Goal: Task Accomplishment & Management: Manage account settings

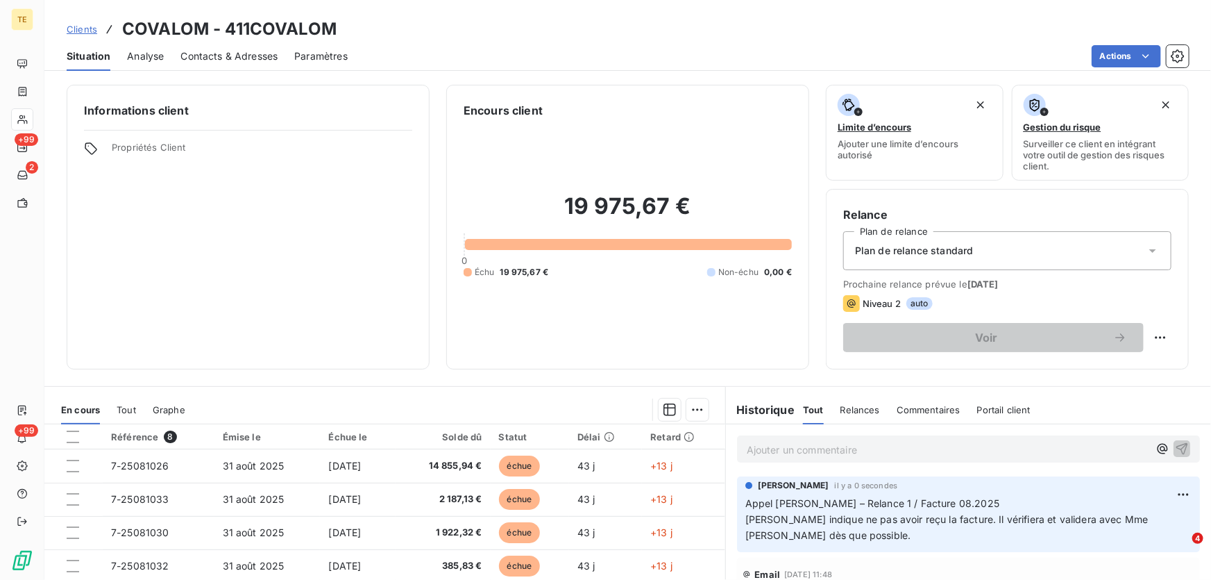
scroll to position [62, 0]
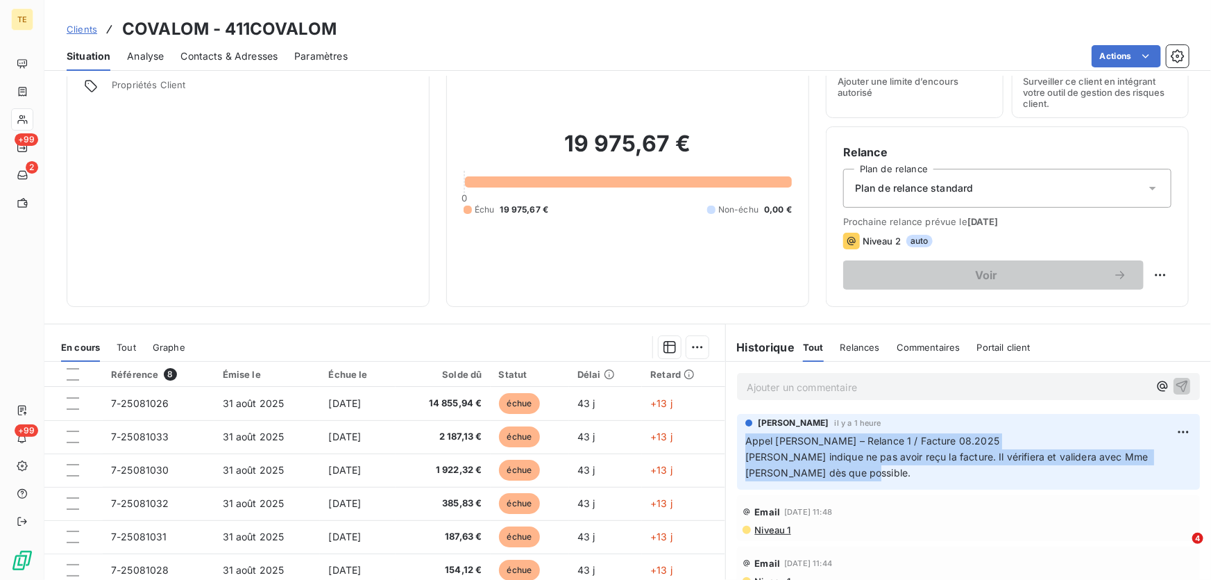
drag, startPoint x: 890, startPoint y: 478, endPoint x: 727, endPoint y: 444, distance: 166.5
click at [727, 444] on div "[PERSON_NAME] il y a 1 heure Appel [PERSON_NAME] – Relance 1 / Facture 08.2025 …" at bounding box center [968, 451] width 485 height 81
copy p "Appel [PERSON_NAME] – Relance 1 / Facture 08.2025 [PERSON_NAME] indique ne pas …"
click at [1161, 426] on html "TE +99 2 +99 Clients COVALOM - 411COVALOM Situation Analyse Contacts & Adresses…" at bounding box center [605, 290] width 1211 height 580
click at [764, 387] on html "TE +99 2 +99 Clients COVALOM - 411COVALOM Situation Analyse Contacts & Adresses…" at bounding box center [605, 290] width 1211 height 580
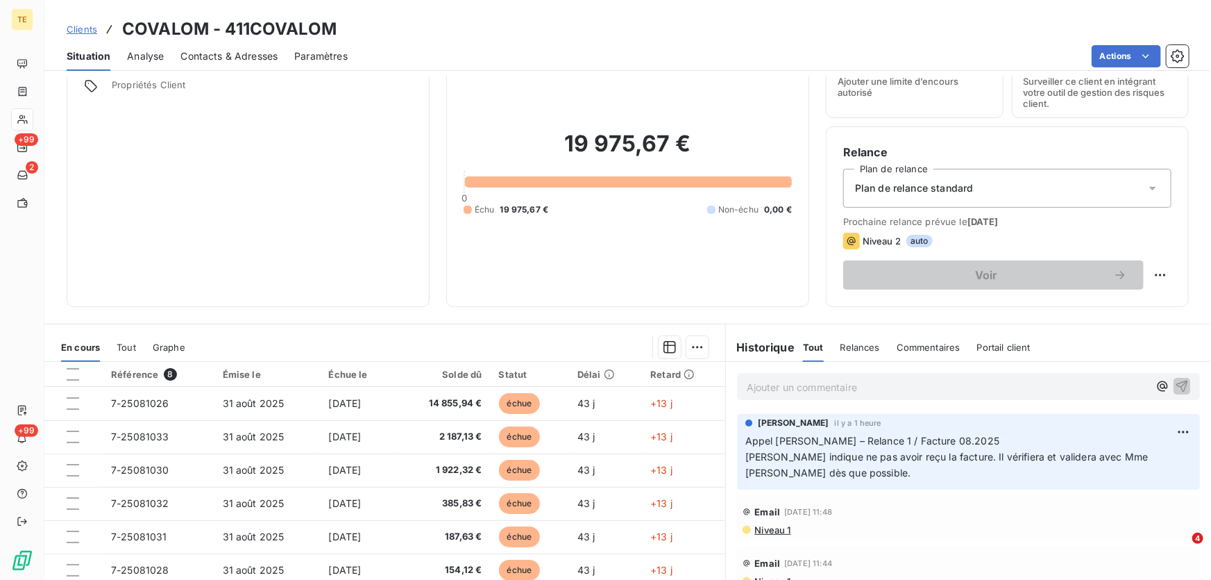
click at [769, 388] on p "Ajouter un commentaire ﻿" at bounding box center [948, 386] width 402 height 17
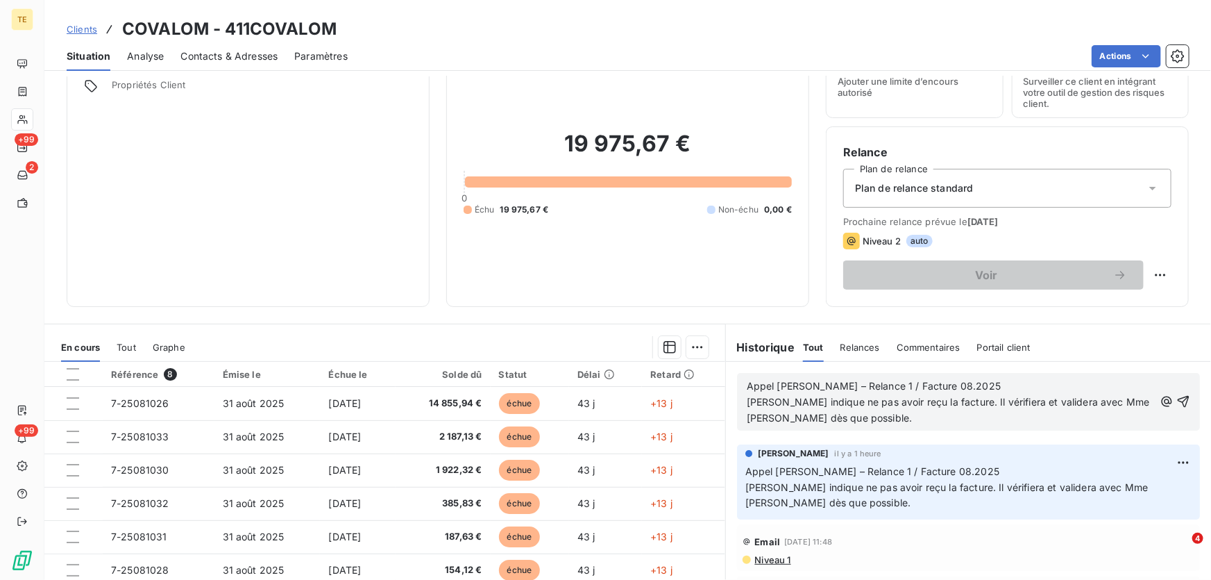
click at [937, 398] on span "[PERSON_NAME] indique ne pas avoir reçu la facture. Il vérifiera et validera av…" at bounding box center [950, 410] width 406 height 28
click at [979, 403] on span "[PERSON_NAME] indique ne pas avoir reçu les facture. Il vérifiera et validera a…" at bounding box center [939, 410] width 385 height 28
click at [1177, 401] on icon "button" at bounding box center [1184, 401] width 14 height 14
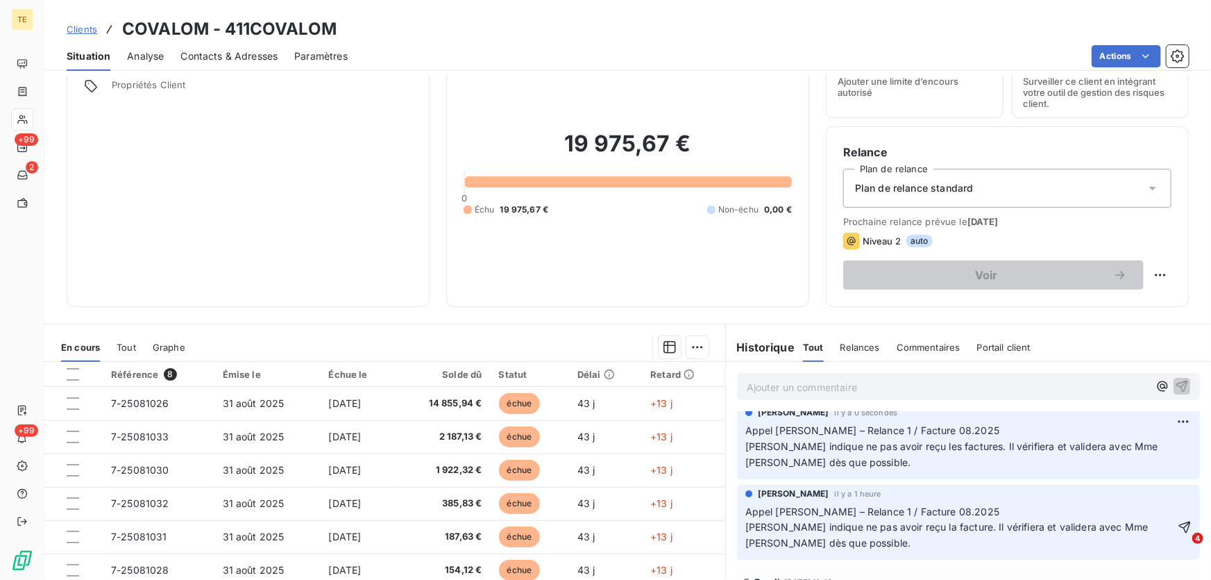
scroll to position [0, 0]
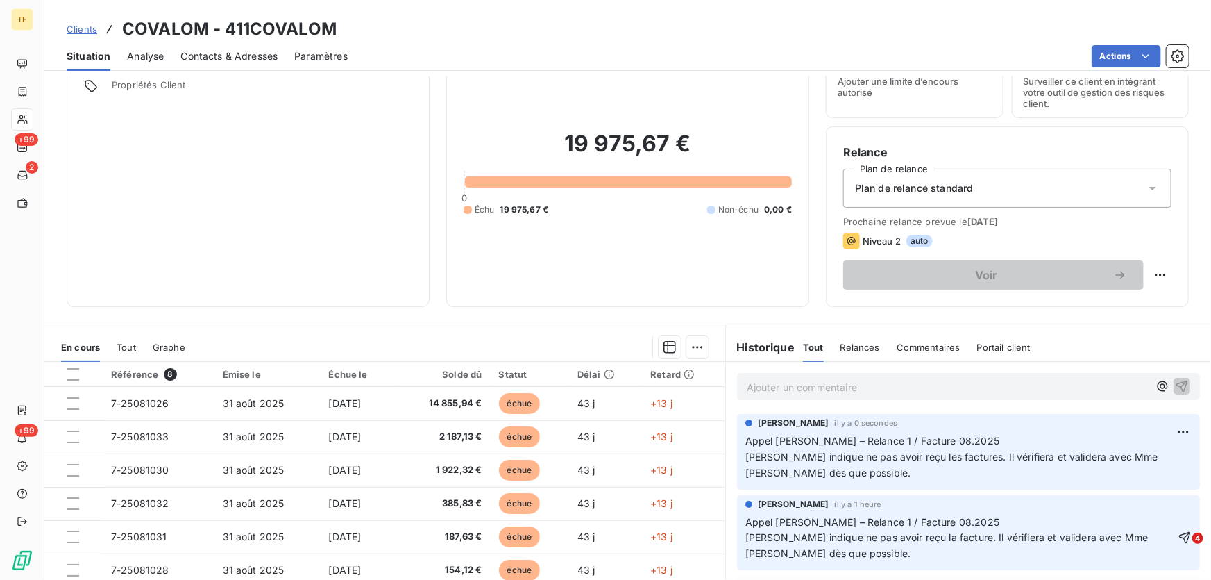
click at [1058, 531] on span "[PERSON_NAME] indique ne pas avoir reçu la facture. Il vérifiera et validera av…" at bounding box center [949, 545] width 406 height 28
click at [993, 521] on p "Appel [PERSON_NAME] – Relance 1 / Facture 08.2025 [PERSON_NAME] indique ne pas …" at bounding box center [961, 538] width 430 height 48
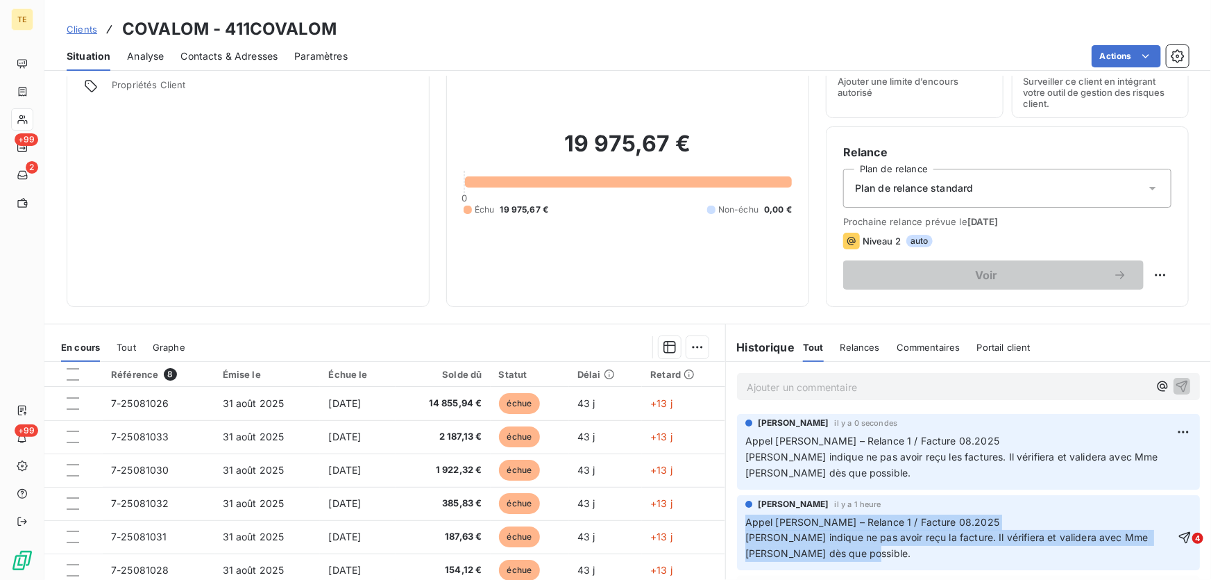
drag, startPoint x: 882, startPoint y: 555, endPoint x: 804, endPoint y: 492, distance: 100.3
click at [730, 494] on div "[PERSON_NAME] il y a 1 heure Appel [PERSON_NAME] – Relance 1 / Facture 08.2025 …" at bounding box center [968, 532] width 485 height 81
click at [1020, 519] on p "Appel [PERSON_NAME] – Relance 1 / Facture 08.2025 [PERSON_NAME] indique ne pas …" at bounding box center [961, 538] width 430 height 48
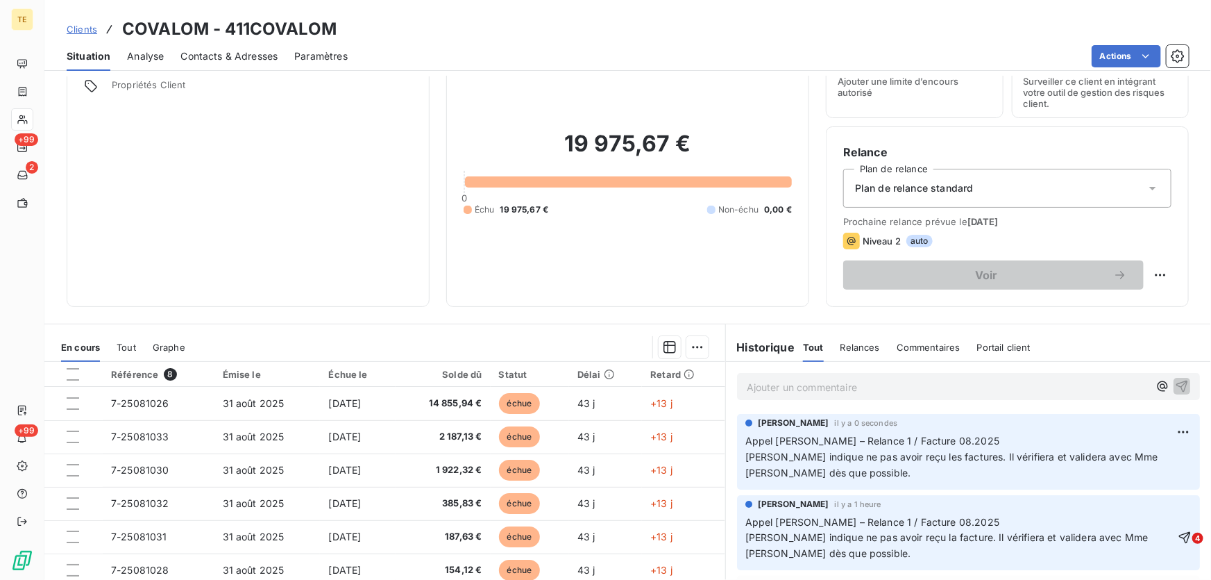
click at [1104, 513] on div "Appel [PERSON_NAME] – Relance 1 / Facture 08.2025 [PERSON_NAME] indique ne pas …" at bounding box center [961, 537] width 430 height 49
click at [1084, 544] on p "Appel [PERSON_NAME] – Relance 1 / Facture 08.2025 [PERSON_NAME] indique ne pas …" at bounding box center [961, 538] width 430 height 48
drag, startPoint x: 1048, startPoint y: 552, endPoint x: 949, endPoint y: 547, distance: 98.7
click at [1032, 550] on p "Appel [PERSON_NAME] – Relance 1 / Facture 08.2025 [PERSON_NAME] indique ne pas …" at bounding box center [961, 538] width 430 height 48
drag, startPoint x: 896, startPoint y: 560, endPoint x: 826, endPoint y: 531, distance: 75.7
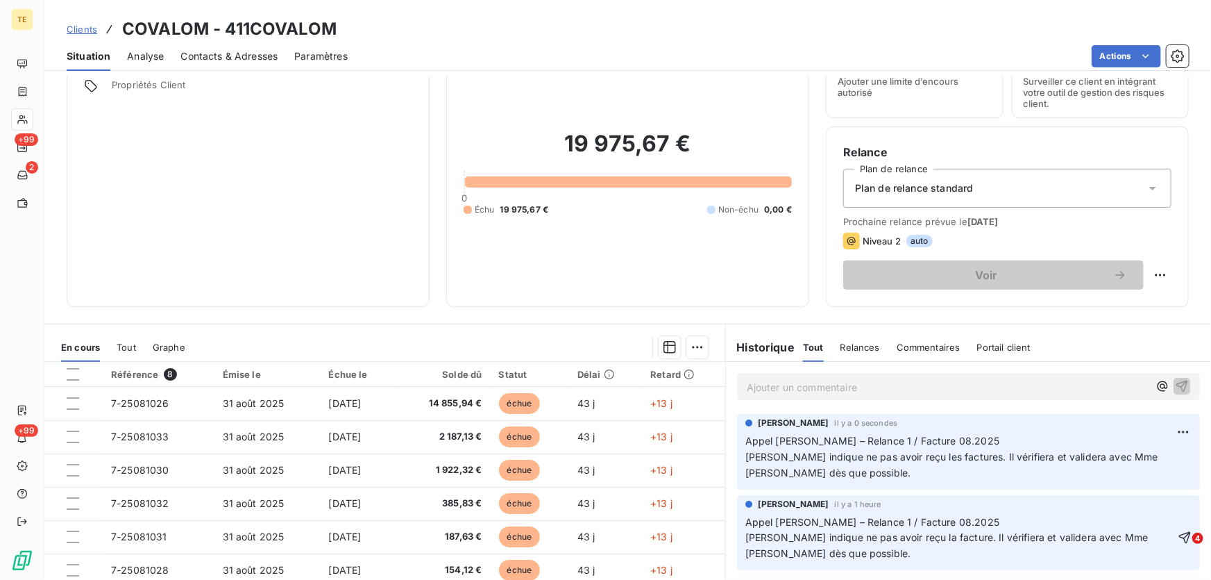
click at [875, 555] on p "Appel [PERSON_NAME] – Relance 1 / Facture 08.2025 [PERSON_NAME] indique ne pas …" at bounding box center [961, 538] width 430 height 48
drag, startPoint x: 734, startPoint y: 501, endPoint x: 898, endPoint y: 556, distance: 172.8
click at [898, 556] on div "[PERSON_NAME] il y a 1 heure Appel [PERSON_NAME] – Relance 1 / Facture 08.2025 …" at bounding box center [968, 533] width 463 height 76
drag, startPoint x: 961, startPoint y: 544, endPoint x: 1073, endPoint y: 528, distance: 113.5
click at [965, 541] on p "Appel [PERSON_NAME] – Relance 1 / Facture 08.2025 [PERSON_NAME] indique ne pas …" at bounding box center [961, 538] width 430 height 48
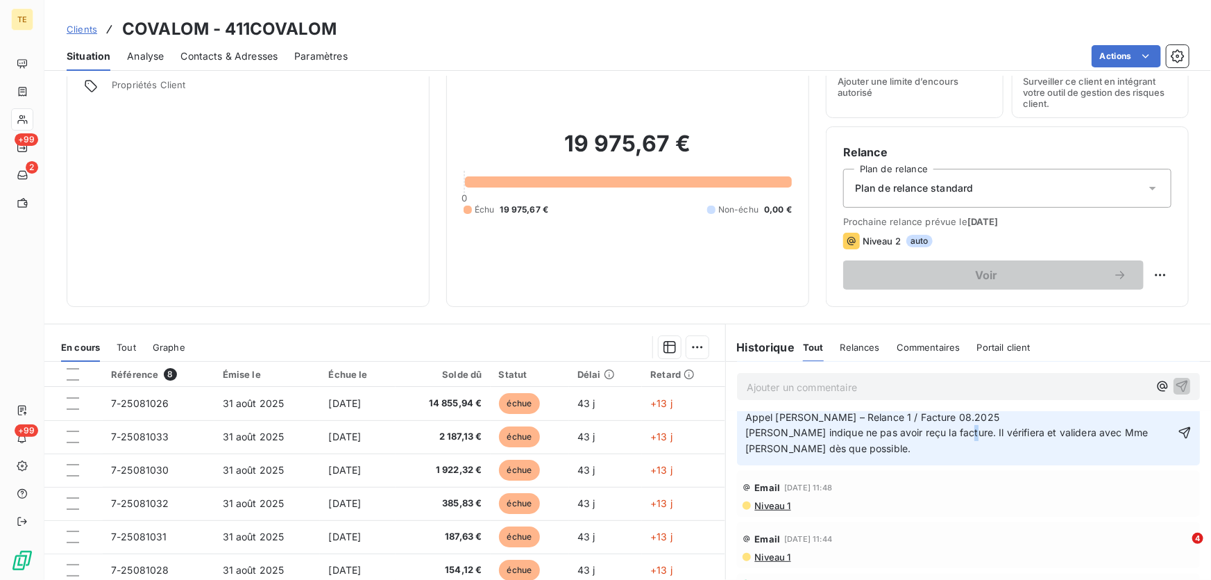
scroll to position [62, 0]
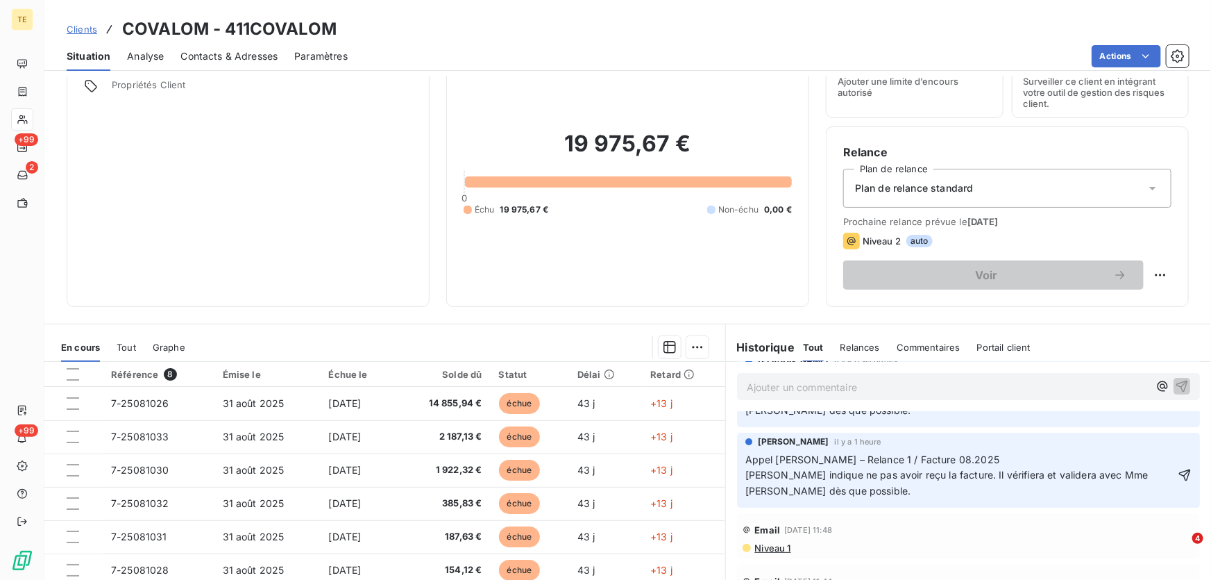
click at [1105, 488] on p "Appel [PERSON_NAME] – Relance 1 / Facture 08.2025 [PERSON_NAME] indique ne pas …" at bounding box center [961, 476] width 430 height 48
drag, startPoint x: 1007, startPoint y: 563, endPoint x: 999, endPoint y: 541, distance: 22.8
click at [1007, 564] on div "Email [DATE] 11:44 Niveau 1" at bounding box center [968, 587] width 463 height 46
click at [854, 346] on span "Relances" at bounding box center [861, 347] width 40 height 11
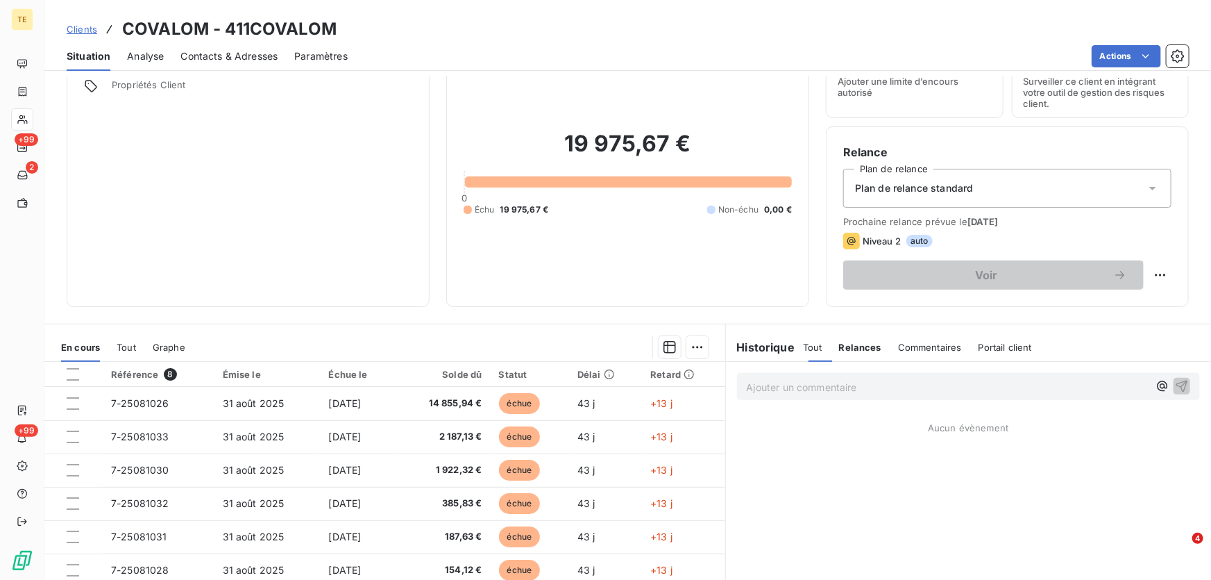
scroll to position [0, 0]
click at [809, 346] on span "Tout" at bounding box center [812, 347] width 19 height 11
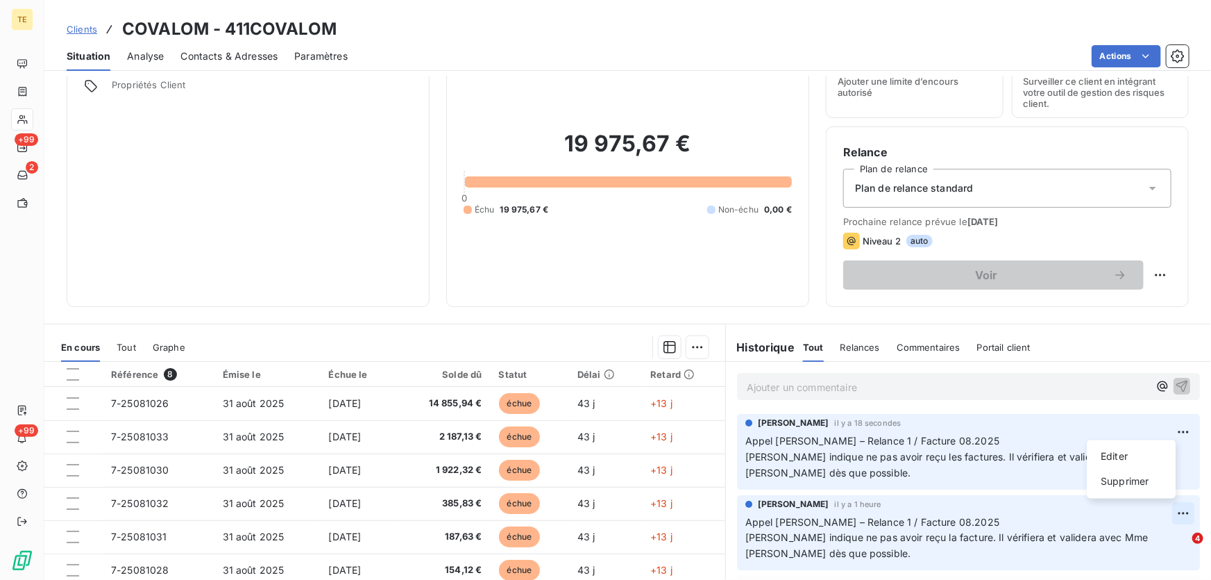
click at [1164, 507] on html "TE +99 2 +99 Clients COVALOM - 411COVALOM Situation Analyse Contacts & Adresses…" at bounding box center [605, 290] width 1211 height 580
click at [1113, 484] on div "Supprimer" at bounding box center [1132, 482] width 78 height 22
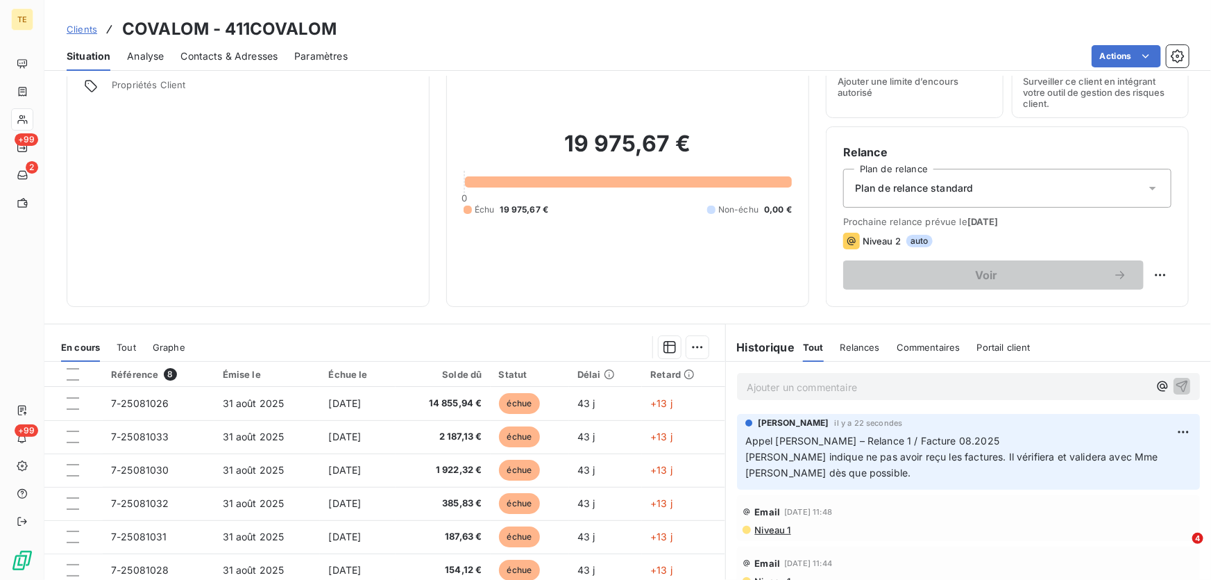
click at [769, 282] on div "19 975,67 € 0 Échu 19 975,67 € Non-échu 0,00 €" at bounding box center [628, 172] width 328 height 233
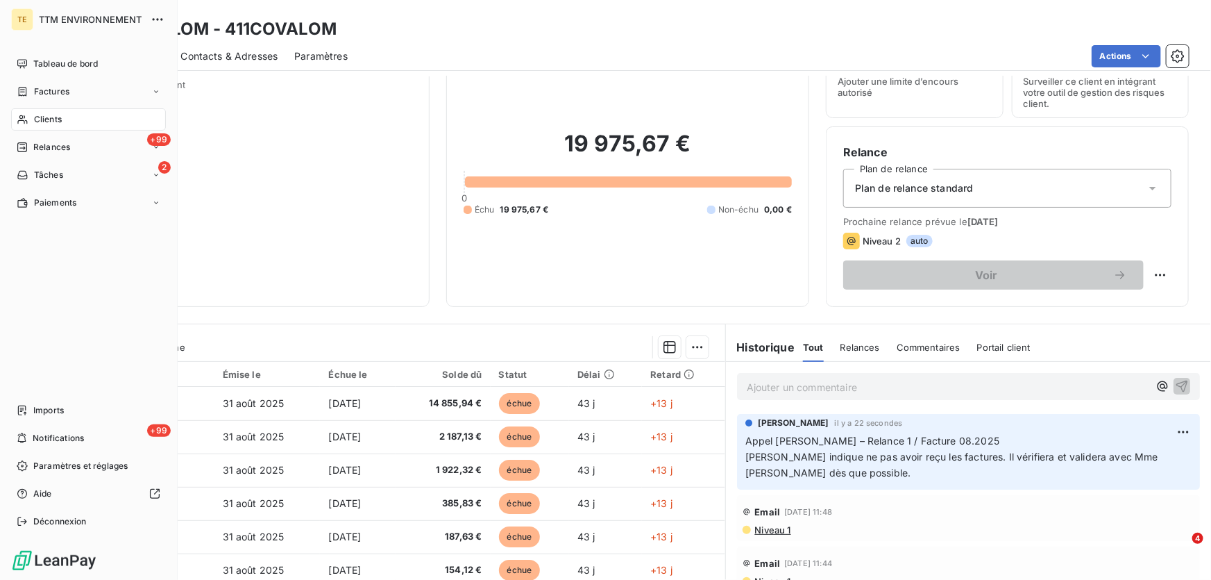
click at [35, 120] on span "Clients" at bounding box center [48, 119] width 28 height 12
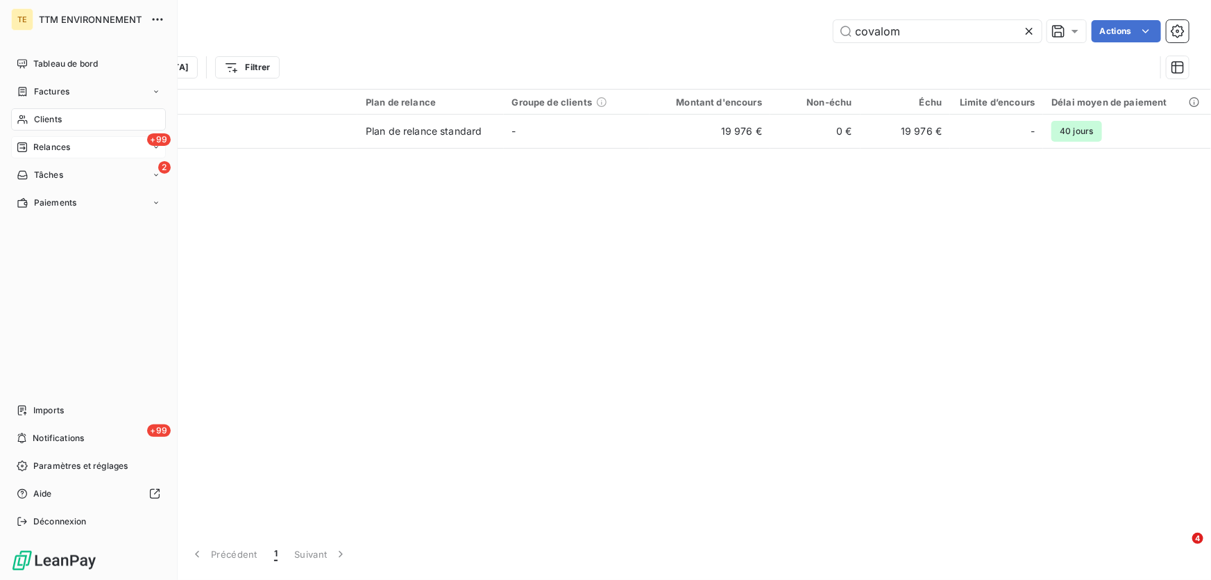
click at [38, 144] on span "Relances" at bounding box center [51, 147] width 37 height 12
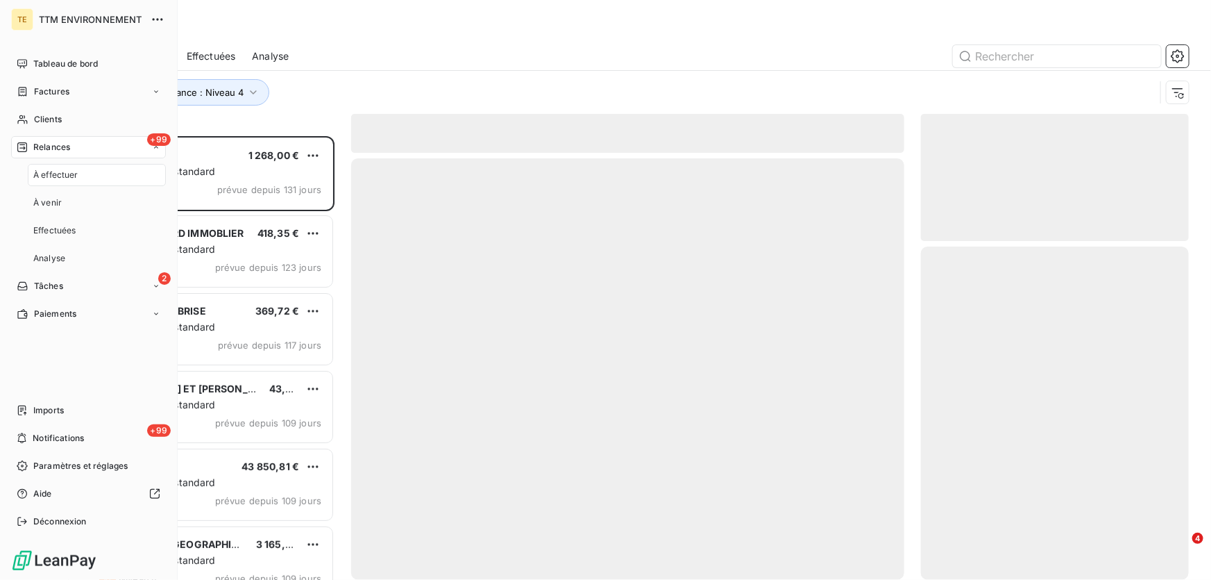
scroll to position [435, 258]
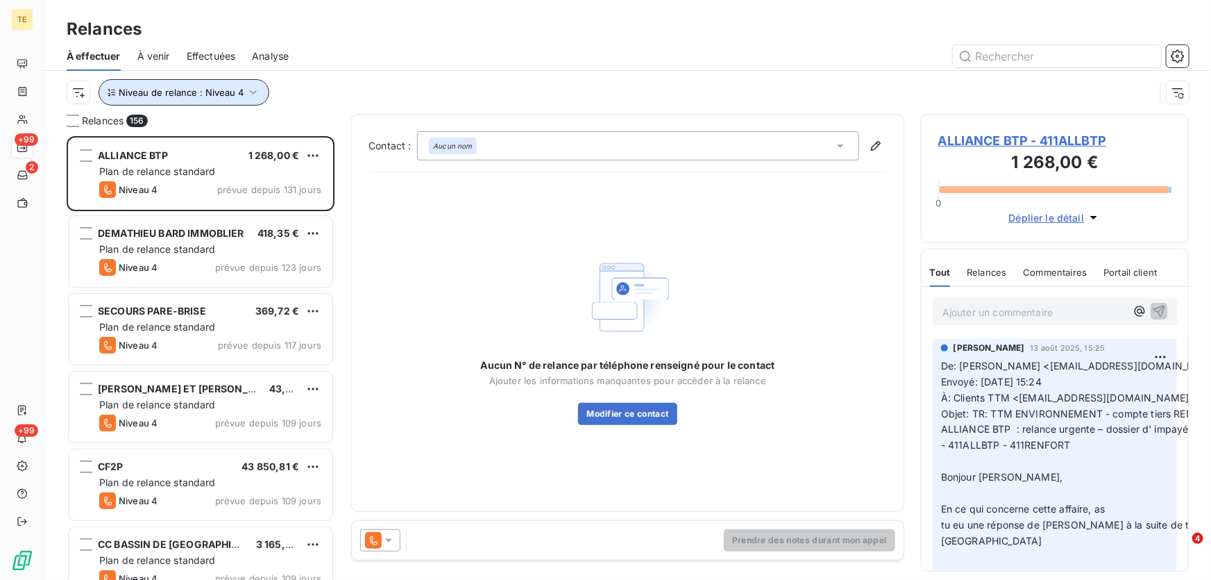
click at [255, 90] on icon "button" at bounding box center [253, 92] width 14 height 14
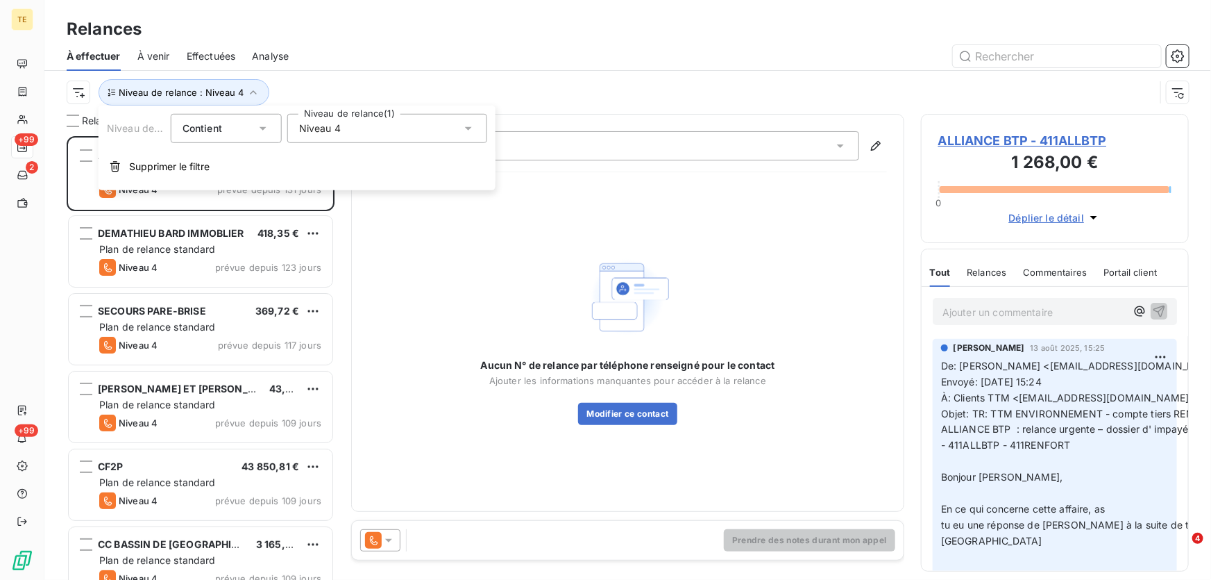
click at [341, 132] on div "Niveau 4" at bounding box center [387, 128] width 200 height 29
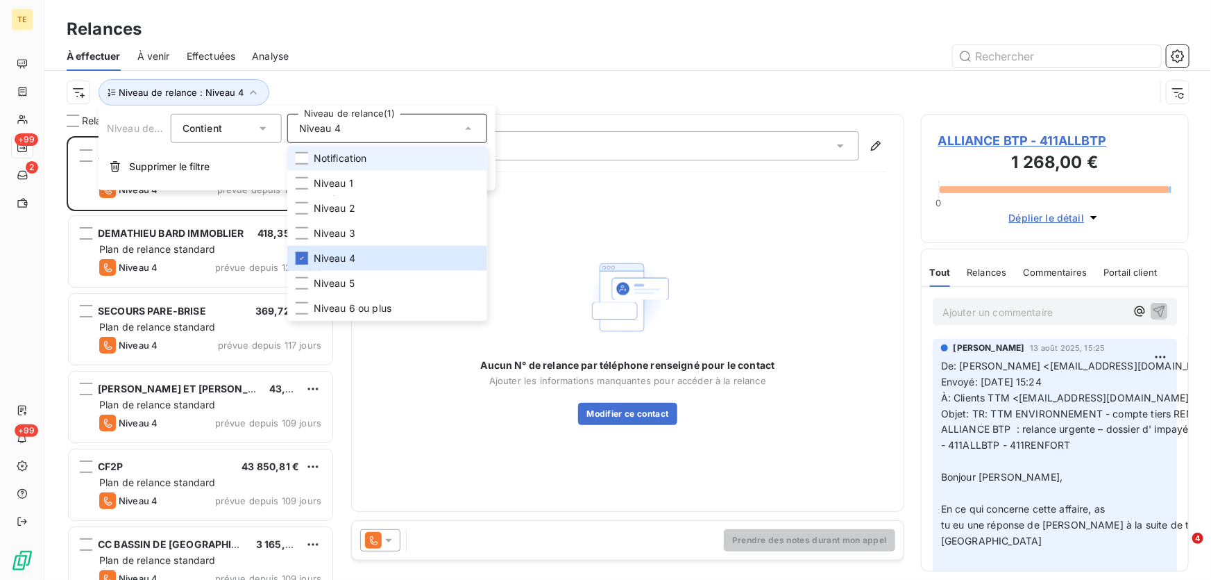
click at [319, 159] on span "Notification" at bounding box center [340, 158] width 53 height 14
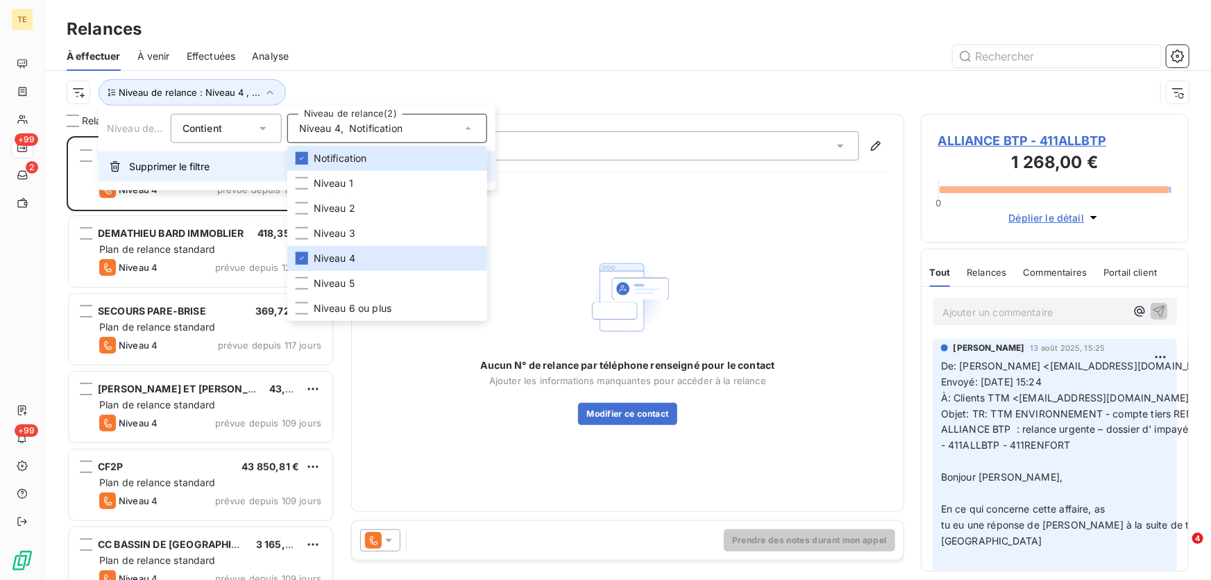
click at [132, 165] on span "Supprimer le filtre" at bounding box center [169, 167] width 81 height 14
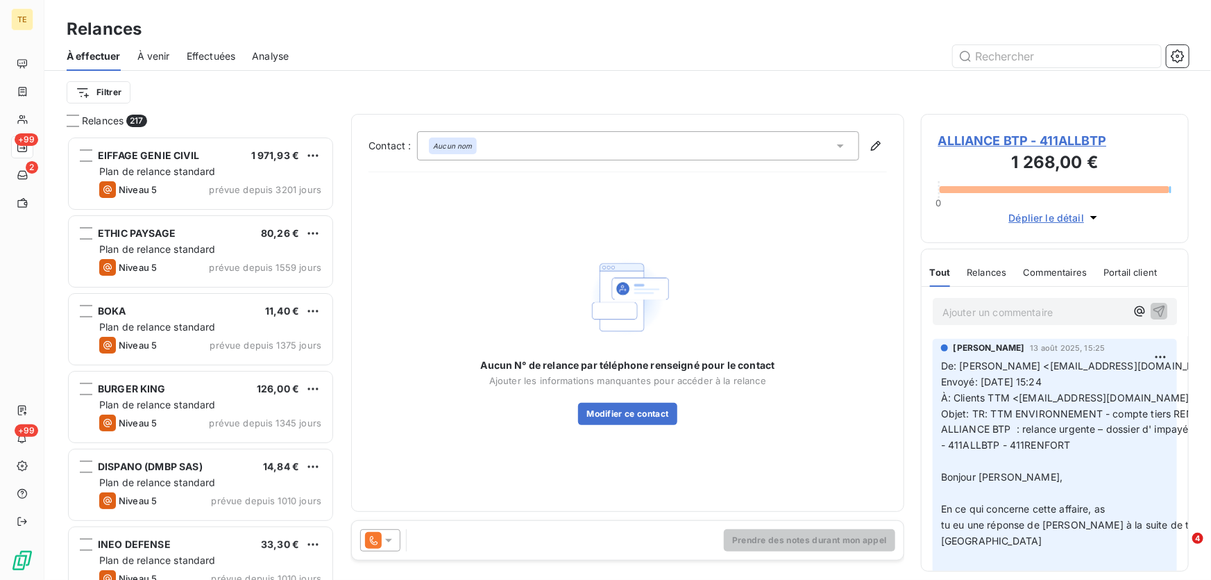
click at [102, 59] on span "À effectuer" at bounding box center [94, 56] width 54 height 14
click at [107, 92] on html "TE +99 2 +99 Relances À effectuer À venir Effectuées Analyse Filtrer Relances 2…" at bounding box center [605, 290] width 1211 height 580
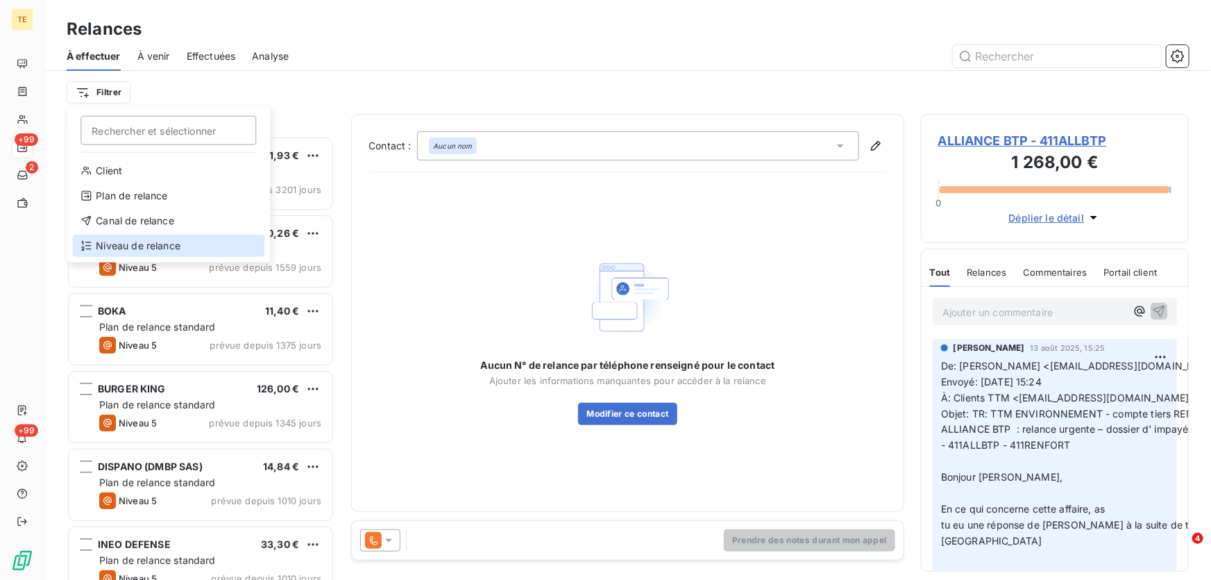
click at [134, 247] on div "Niveau de relance" at bounding box center [168, 246] width 192 height 22
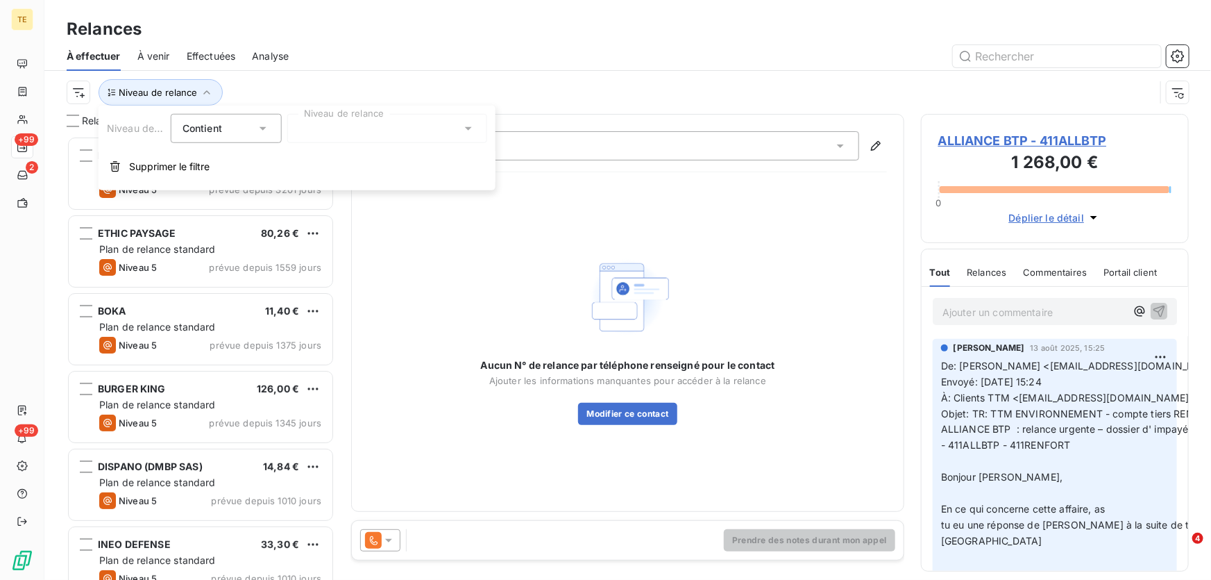
click at [343, 129] on div at bounding box center [387, 128] width 200 height 29
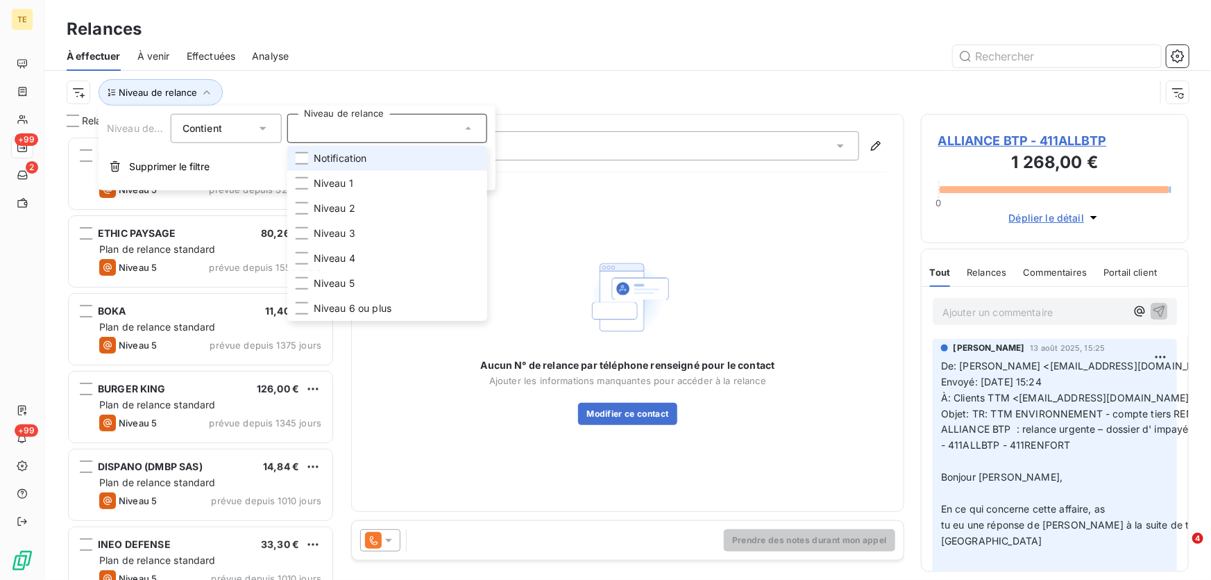
click at [320, 159] on span "Notification" at bounding box center [340, 158] width 53 height 14
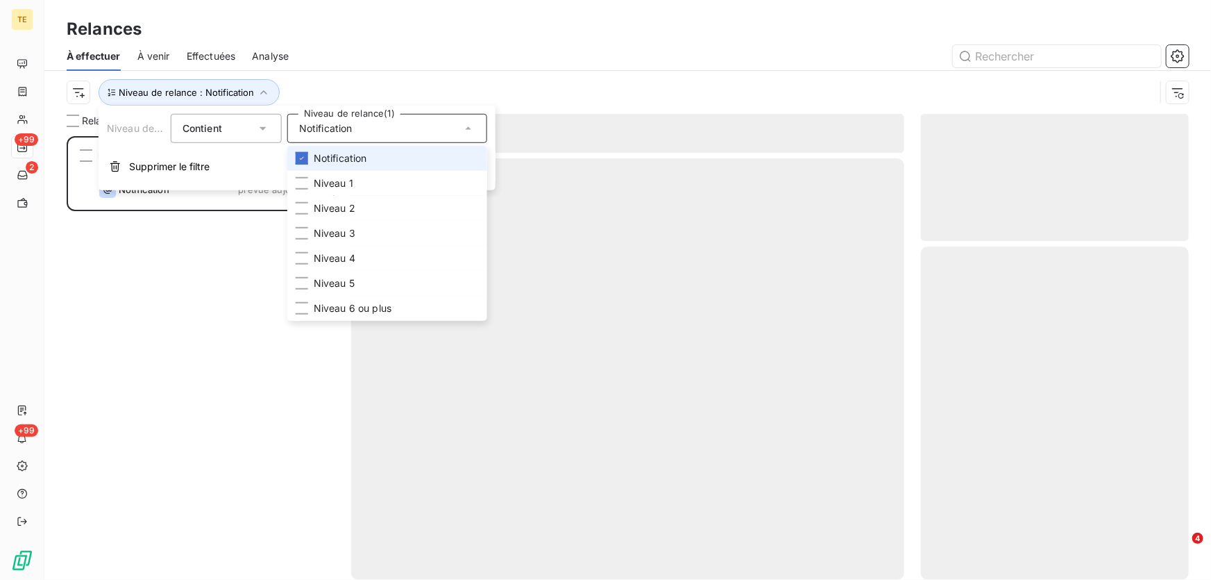
scroll to position [435, 258]
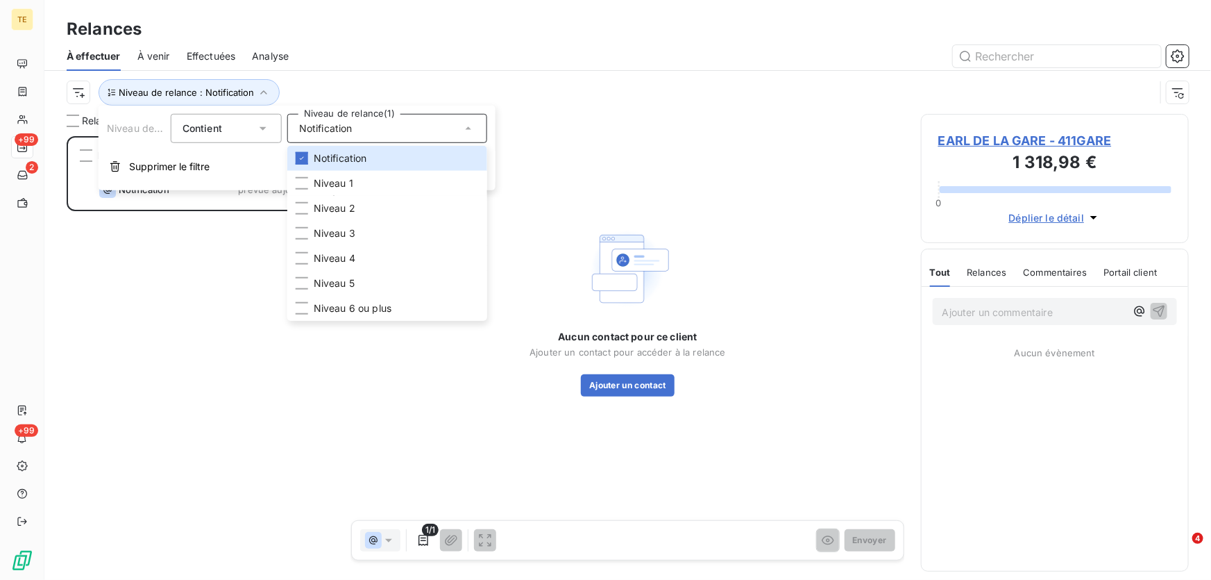
click at [110, 292] on div "EARL DE LA GARE 1 318,98 € Plan de relance standard Notification prévue [DATE]" at bounding box center [201, 358] width 268 height 444
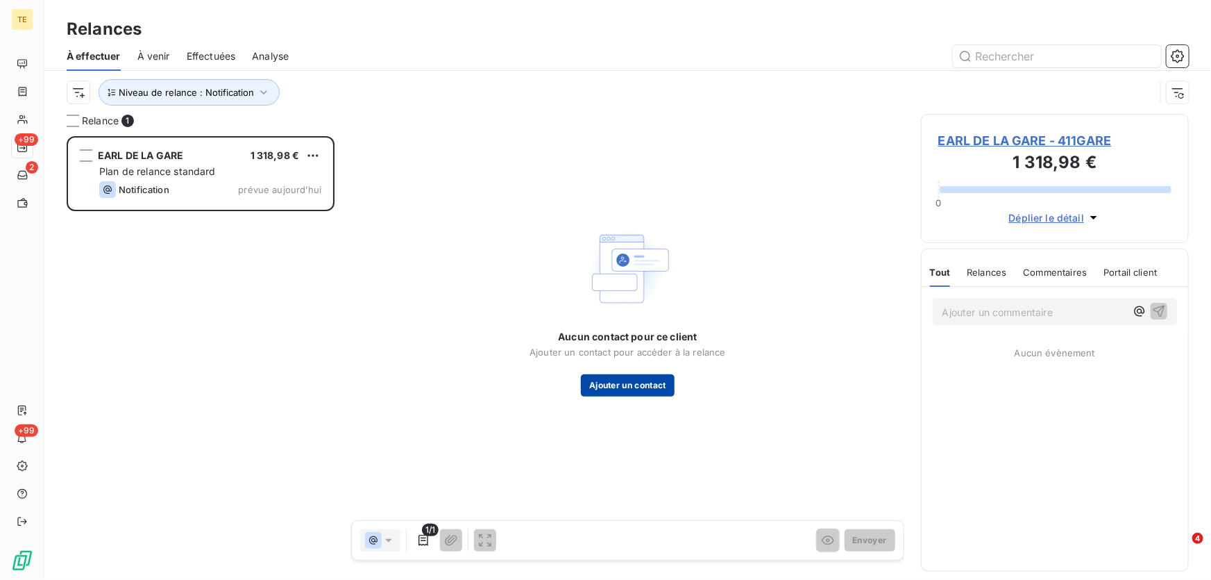
click at [603, 387] on button "Ajouter un contact" at bounding box center [628, 385] width 94 height 22
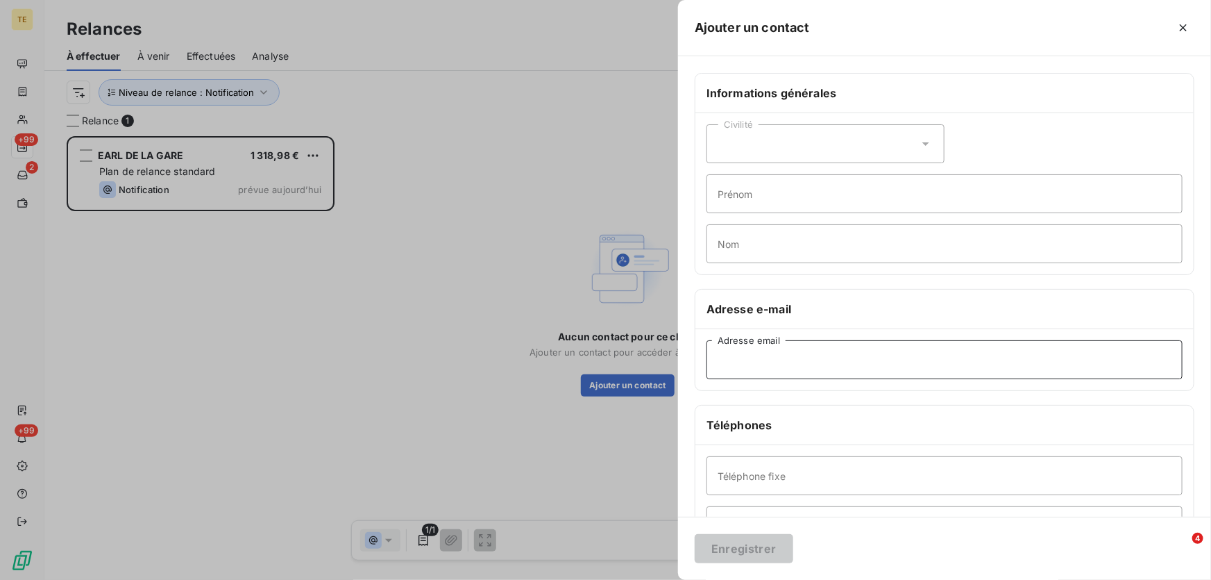
click at [731, 353] on input "Adresse email" at bounding box center [945, 359] width 476 height 39
paste input "[EMAIL_ADDRESS][DOMAIN_NAME]"
type input "[EMAIL_ADDRESS][DOMAIN_NAME]"
click at [734, 552] on button "Enregistrer" at bounding box center [744, 548] width 99 height 29
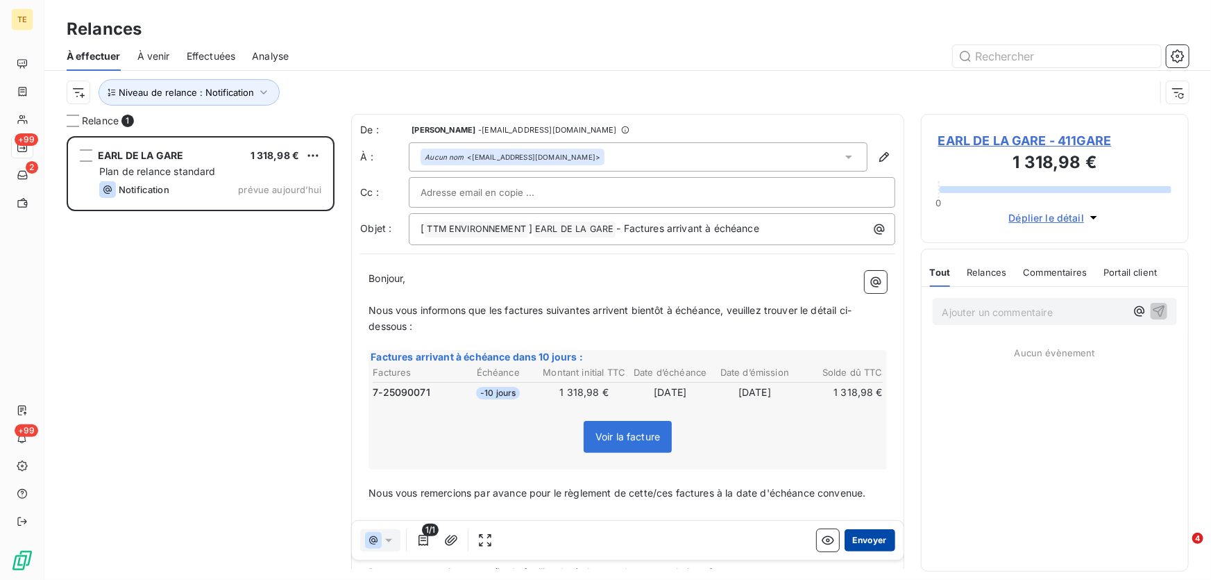
click at [864, 540] on button "Envoyer" at bounding box center [870, 540] width 51 height 22
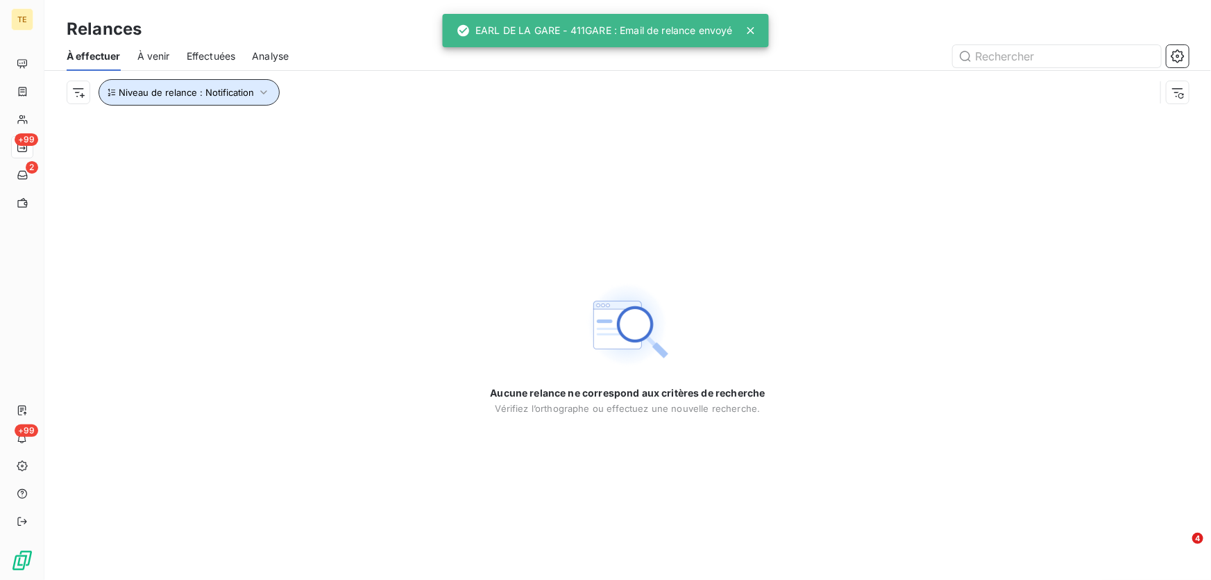
click at [236, 92] on span "Niveau de relance : Notification" at bounding box center [186, 92] width 135 height 11
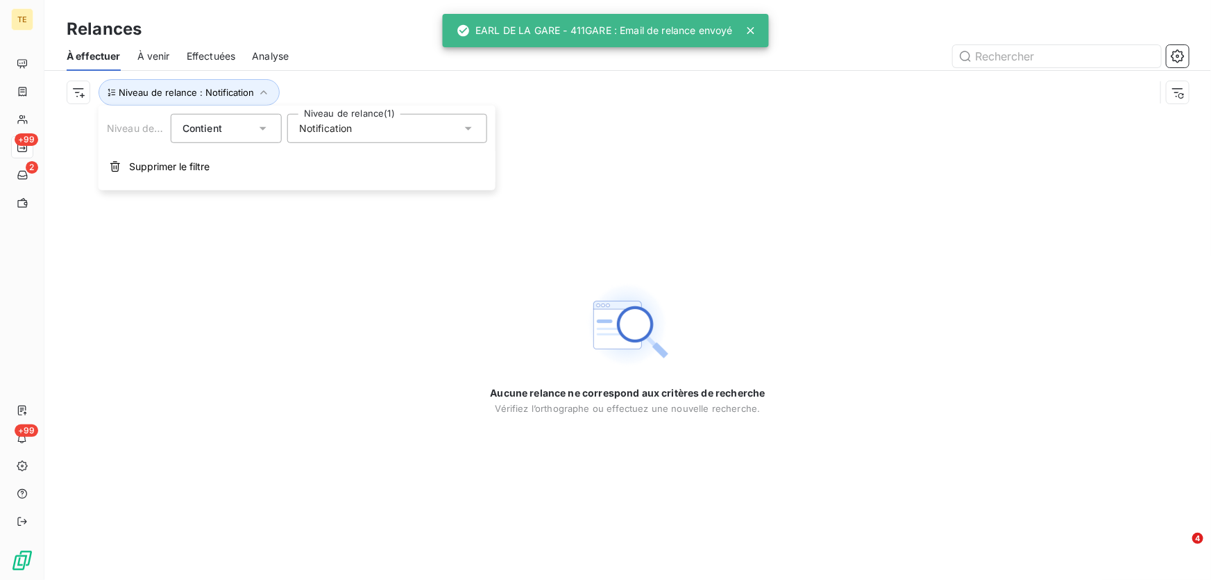
click at [305, 129] on span "Notification" at bounding box center [325, 128] width 53 height 14
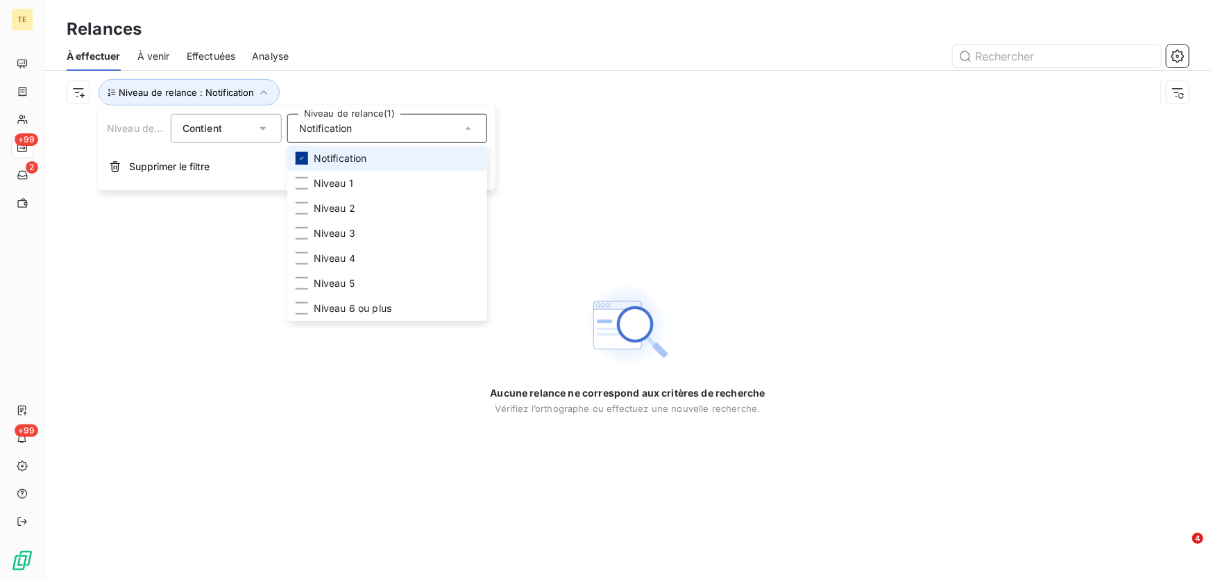
click at [303, 160] on icon at bounding box center [302, 158] width 8 height 8
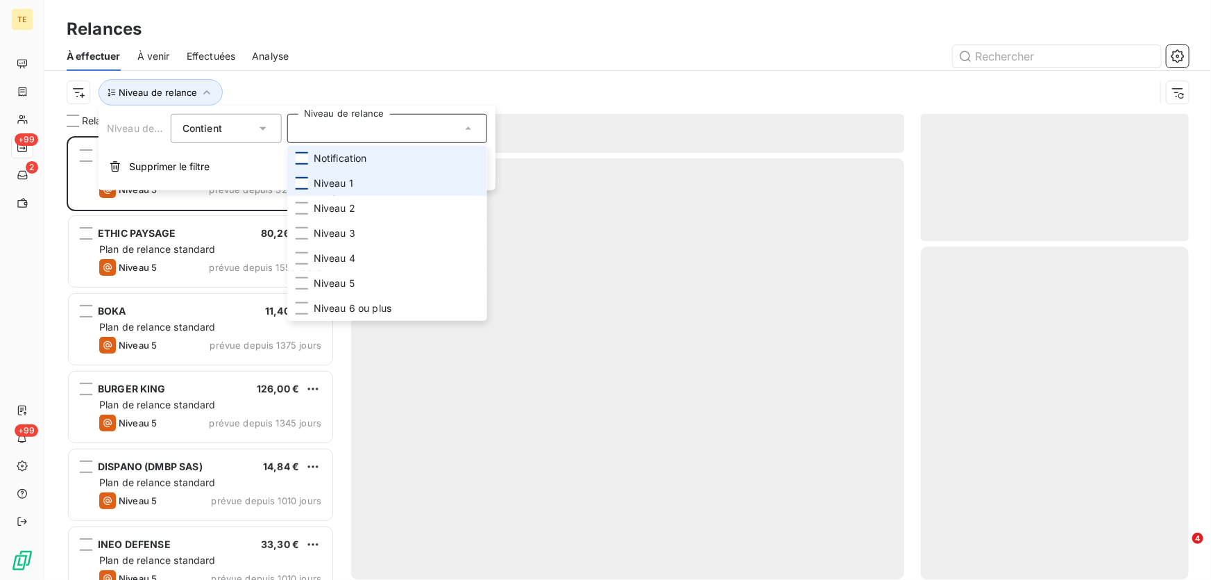
scroll to position [435, 258]
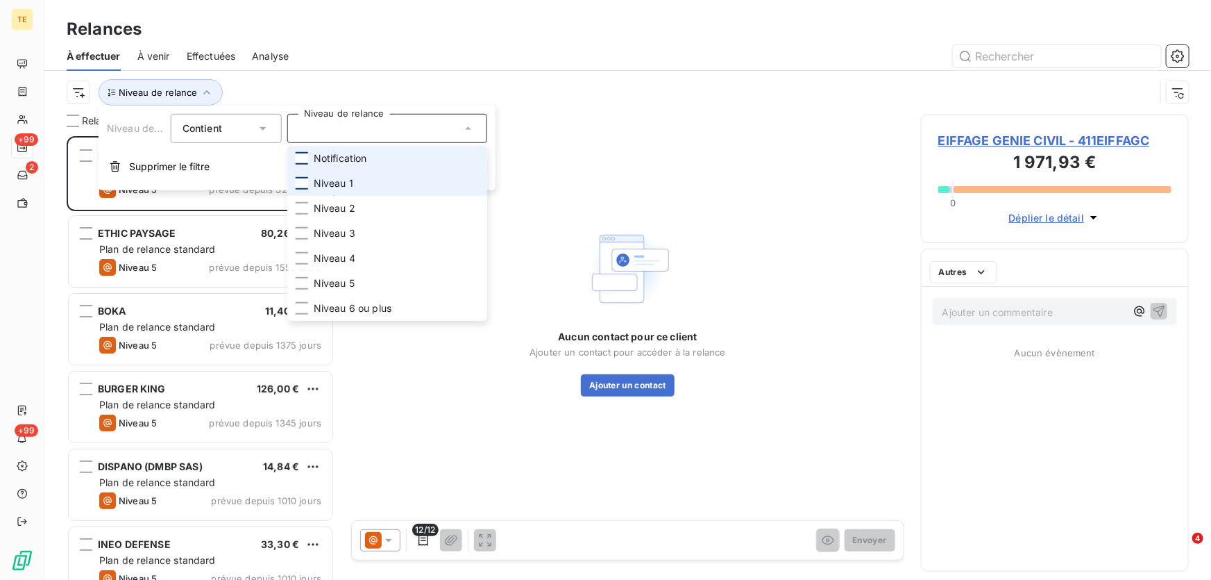
click at [305, 182] on div at bounding box center [302, 183] width 12 height 12
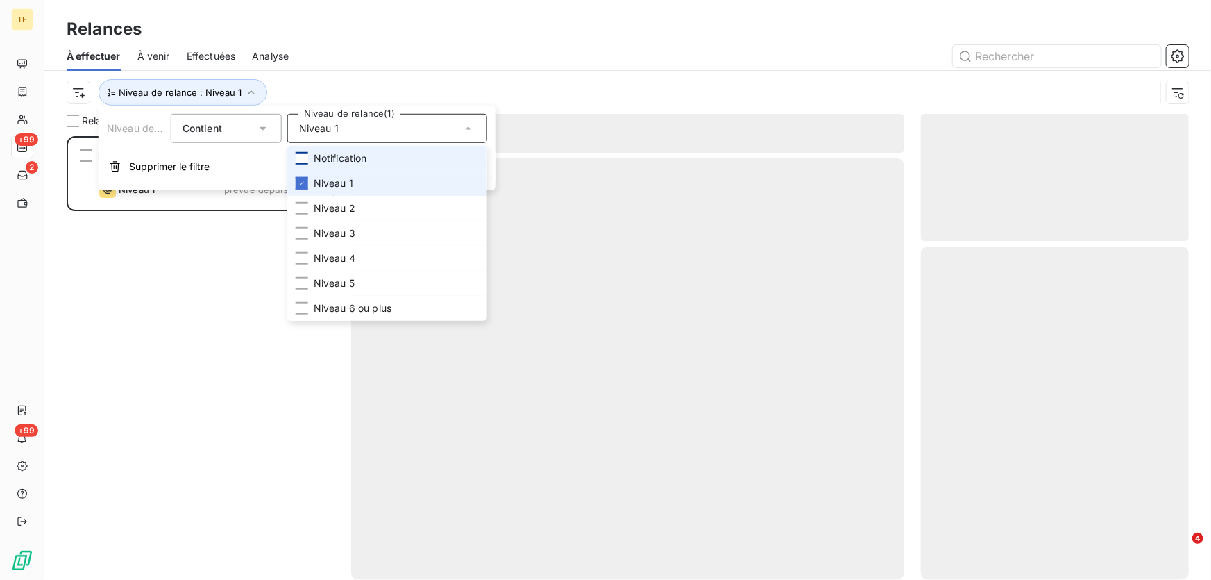
scroll to position [435, 258]
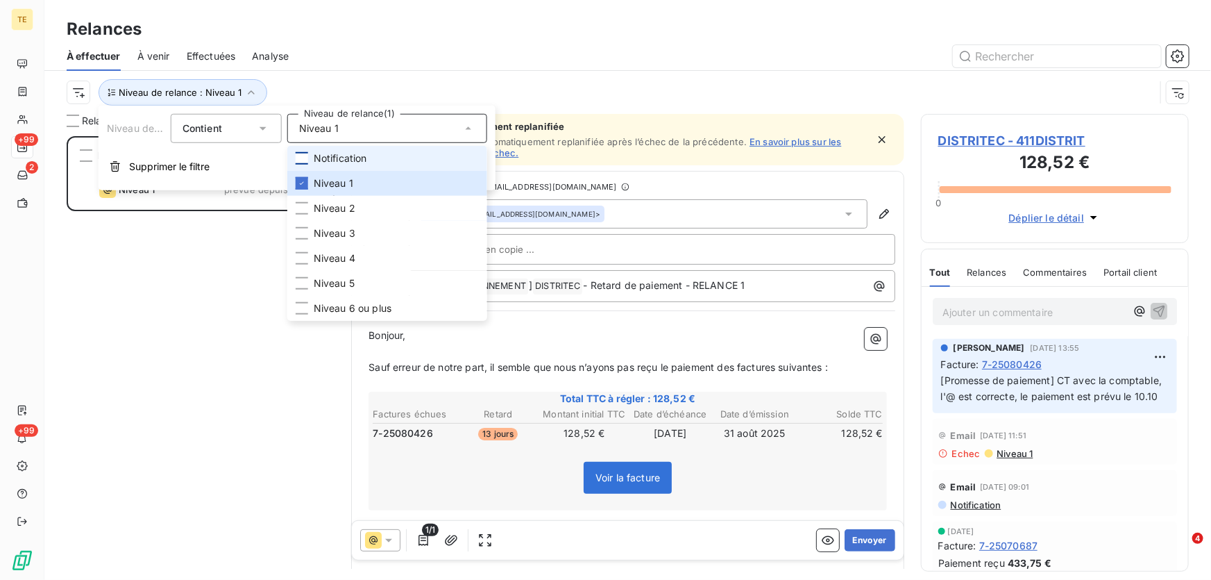
click at [530, 85] on div "Niveau de relance : Niveau 1" at bounding box center [611, 92] width 1089 height 26
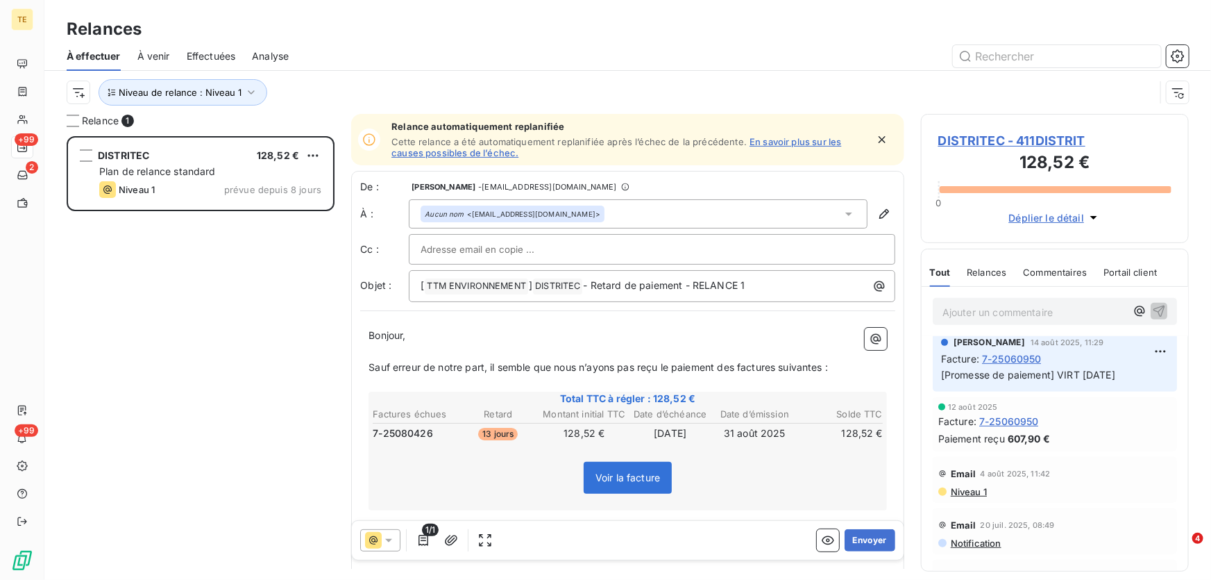
scroll to position [378, 0]
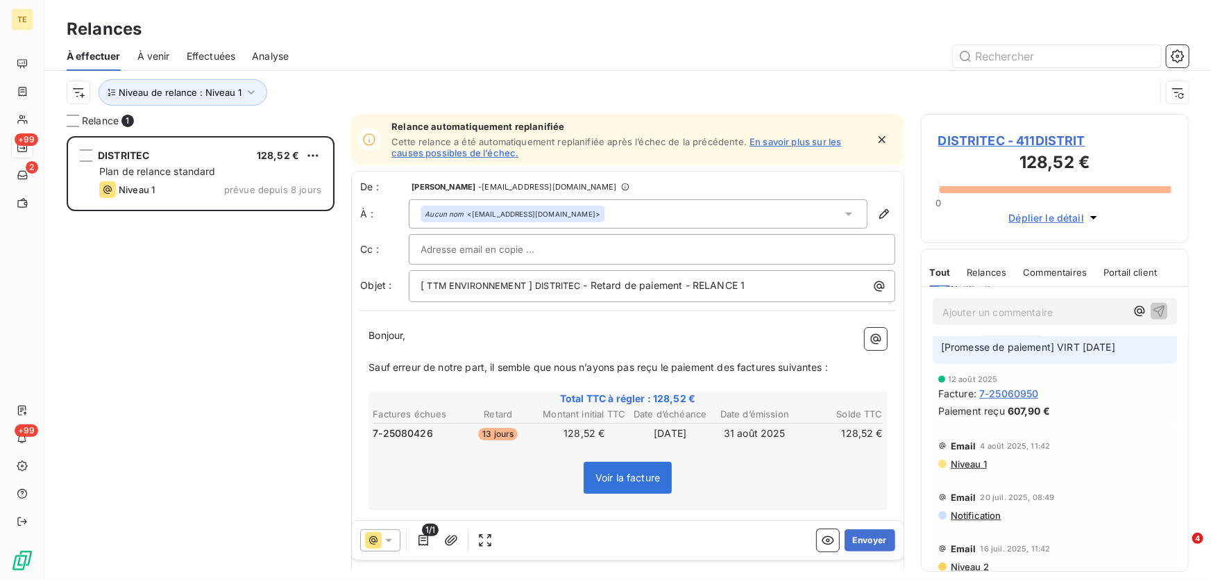
click at [968, 469] on span "Niveau 1" at bounding box center [968, 463] width 37 height 11
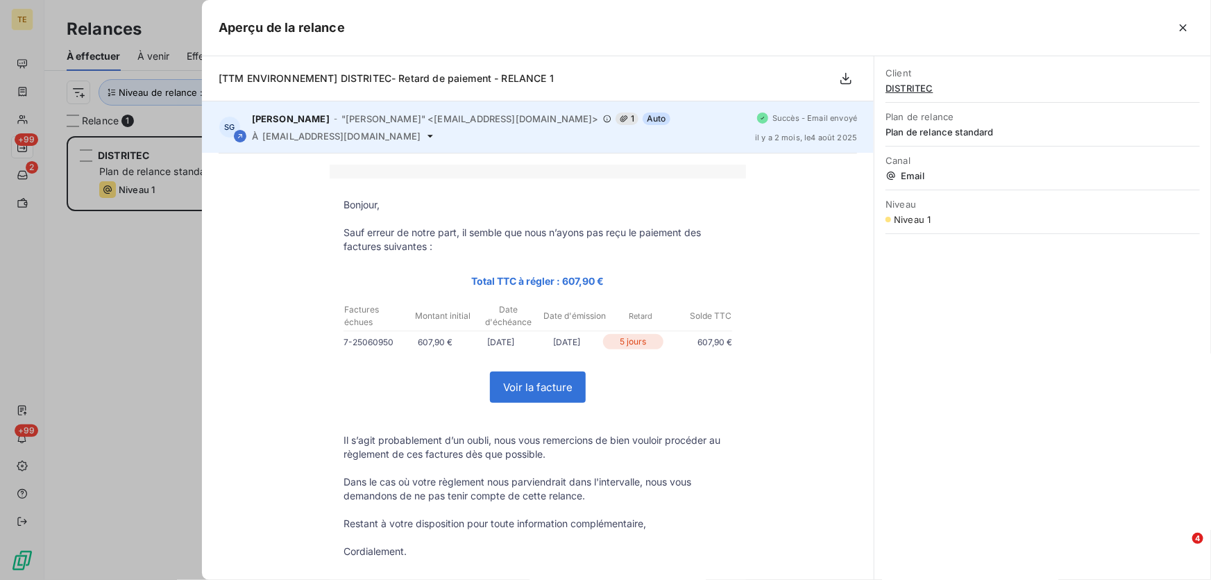
click at [311, 133] on span "[EMAIL_ADDRESS][DOMAIN_NAME]" at bounding box center [341, 136] width 158 height 11
click at [323, 133] on span "[EMAIL_ADDRESS][DOMAIN_NAME]" at bounding box center [341, 136] width 158 height 11
drag, startPoint x: 313, startPoint y: 139, endPoint x: 550, endPoint y: 145, distance: 237.5
click at [550, 145] on div "SG [PERSON_NAME] - "[PERSON_NAME]" <[EMAIL_ADDRESS][DOMAIN_NAME]> 1 Auto À [EMA…" at bounding box center [538, 126] width 672 height 51
drag, startPoint x: 394, startPoint y: 135, endPoint x: 264, endPoint y: 135, distance: 129.1
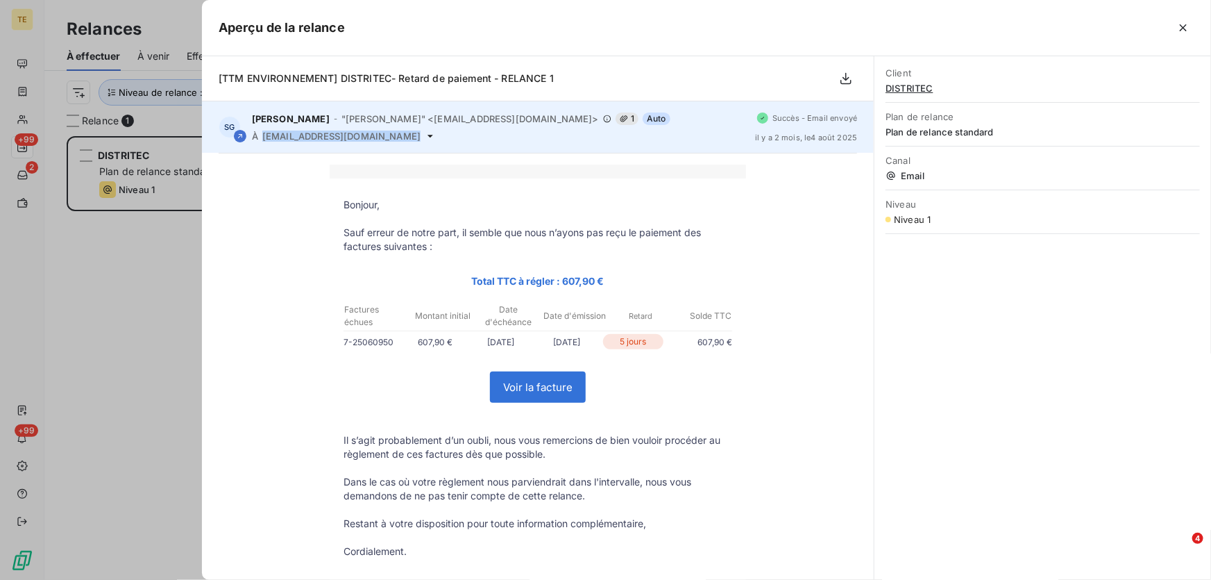
click at [264, 135] on div "À [EMAIL_ADDRESS][DOMAIN_NAME]" at bounding box center [498, 136] width 492 height 11
copy div "[EMAIL_ADDRESS][DOMAIN_NAME]"
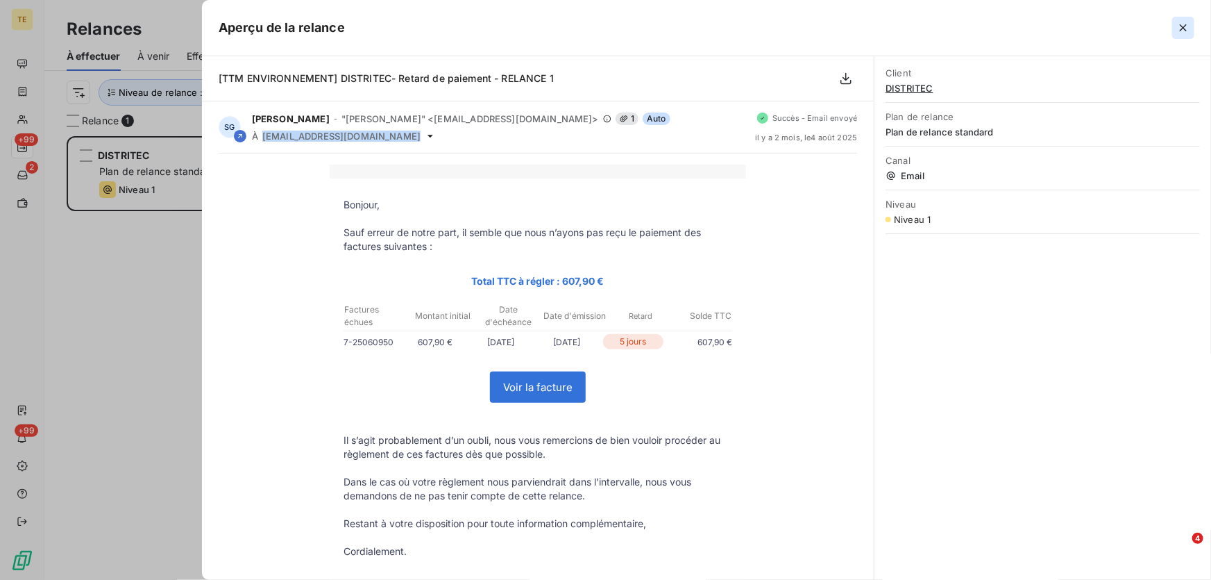
click at [1184, 30] on icon "button" at bounding box center [1184, 28] width 14 height 14
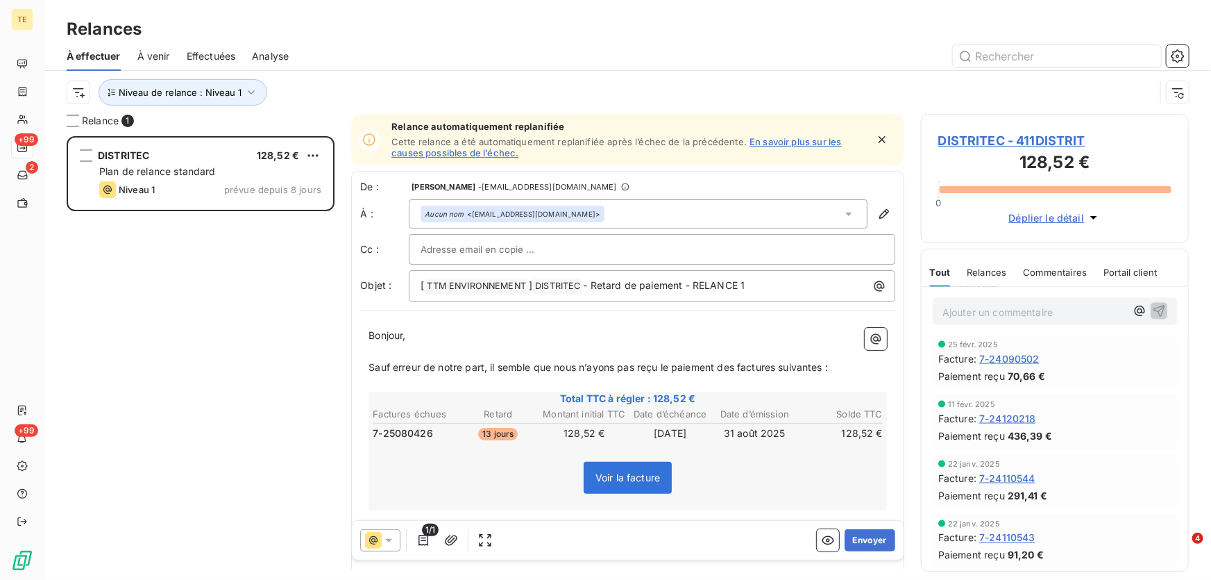
scroll to position [1110, 0]
click at [877, 215] on icon "button" at bounding box center [884, 214] width 14 height 14
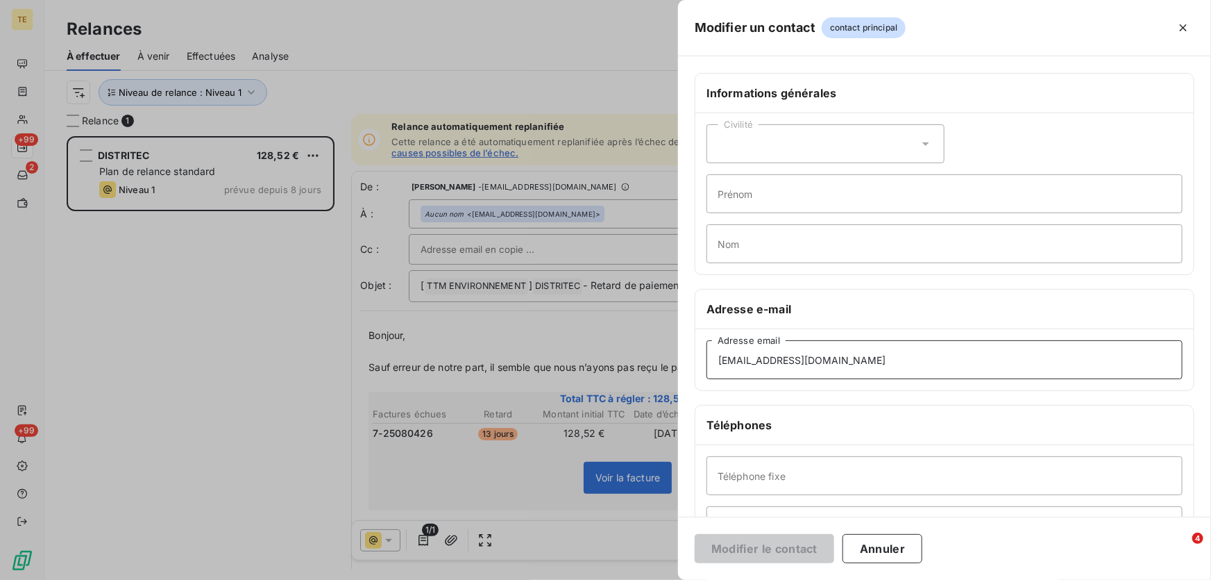
drag, startPoint x: 757, startPoint y: 354, endPoint x: 639, endPoint y: 346, distance: 117.6
click at [639, 579] on div "Modifier un contact contact principal Informations générales Civilité Prénom No…" at bounding box center [605, 580] width 1211 height 0
paste input "[EMAIL_ADDRESS][DOMAIN_NAME]"
type input "[EMAIL_ADDRESS][DOMAIN_NAME]"
click at [717, 358] on input "[EMAIL_ADDRESS][DOMAIN_NAME]" at bounding box center [945, 359] width 476 height 39
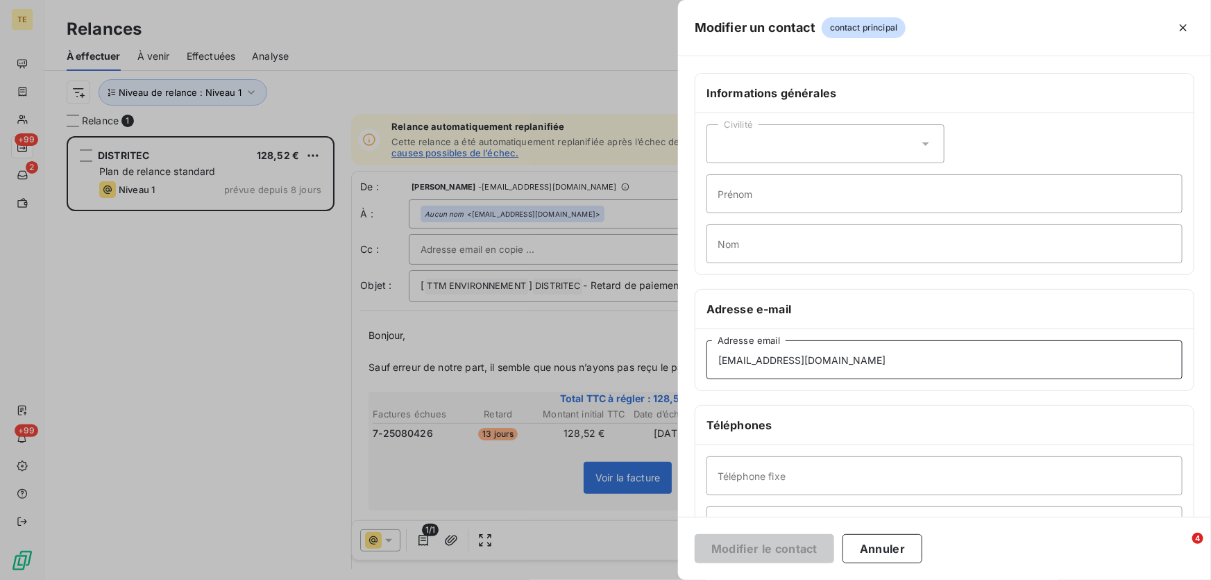
click at [864, 360] on input "[EMAIL_ADDRESS][DOMAIN_NAME]" at bounding box center [945, 359] width 476 height 39
click at [896, 348] on input "[EMAIL_ADDRESS][DOMAIN_NAME]" at bounding box center [945, 359] width 476 height 39
click at [802, 374] on input "[EMAIL_ADDRESS][DOMAIN_NAME]" at bounding box center [945, 359] width 476 height 39
click at [717, 362] on input "[EMAIL_ADDRESS][DOMAIN_NAME]" at bounding box center [945, 359] width 476 height 39
drag, startPoint x: 852, startPoint y: 359, endPoint x: 678, endPoint y: 360, distance: 174.9
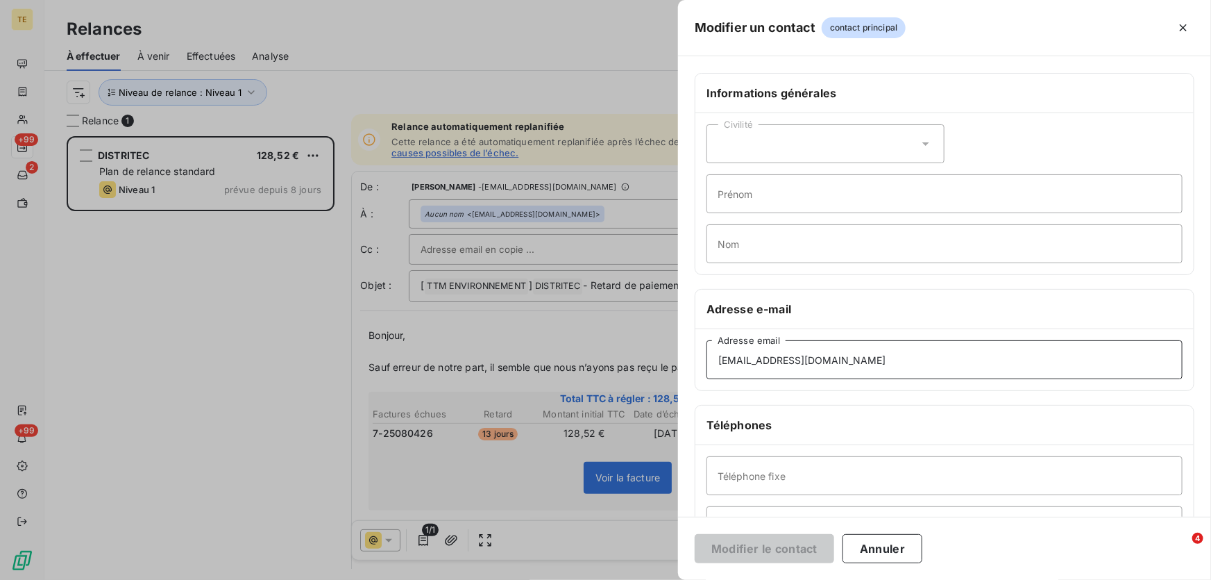
click at [678, 579] on div "Modifier un contact contact principal Informations générales Civilité Prénom No…" at bounding box center [605, 580] width 1211 height 0
type input "[EMAIL_ADDRESS][DOMAIN_NAME]"
click at [759, 548] on button "Modifier le contact" at bounding box center [765, 548] width 140 height 29
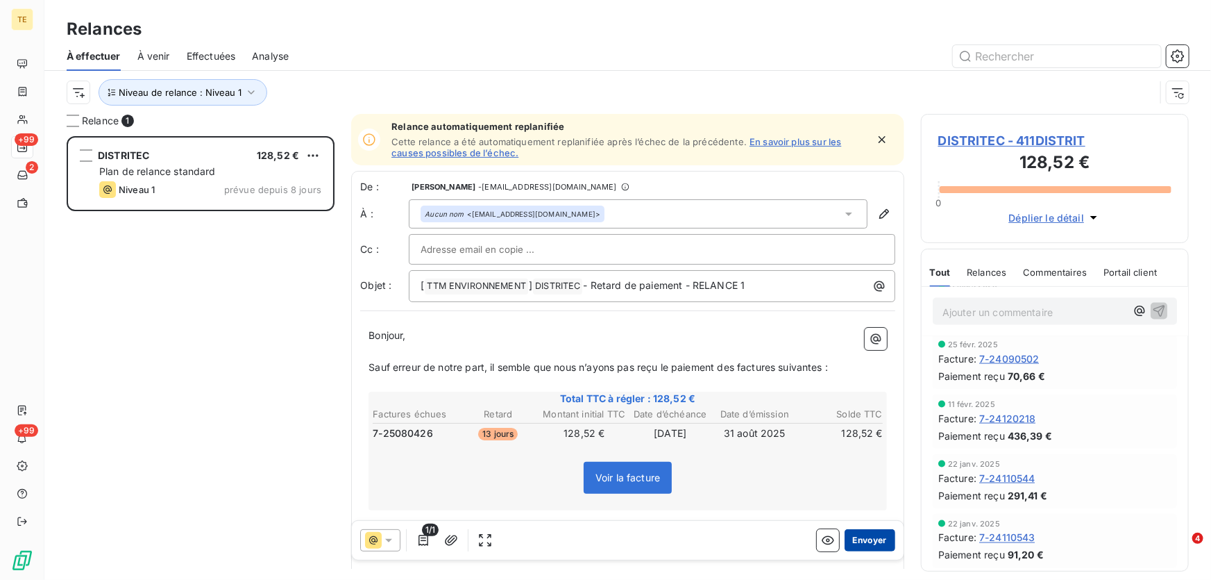
click at [869, 541] on button "Envoyer" at bounding box center [870, 540] width 51 height 22
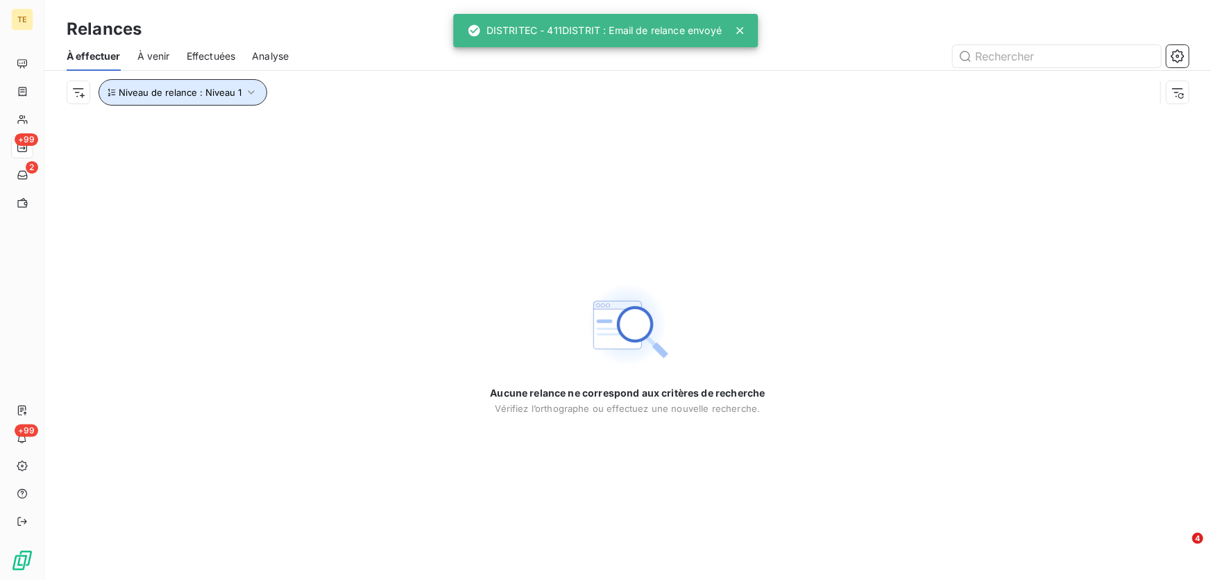
click at [256, 92] on button "Niveau de relance : Niveau 1" at bounding box center [183, 92] width 169 height 26
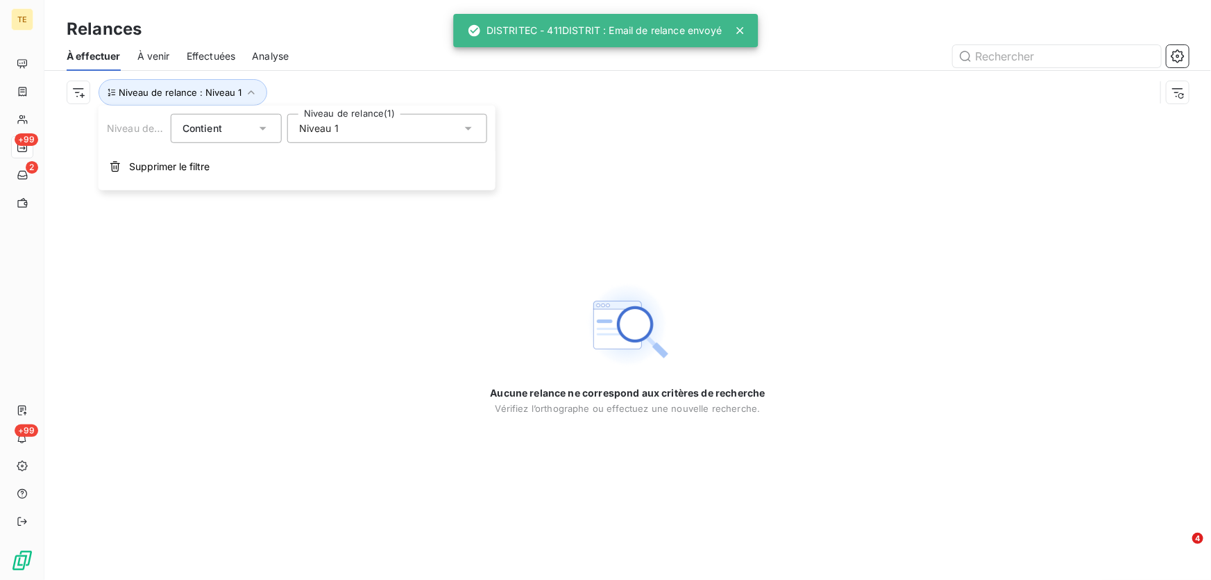
click at [314, 136] on div "Niveau 1" at bounding box center [387, 128] width 200 height 29
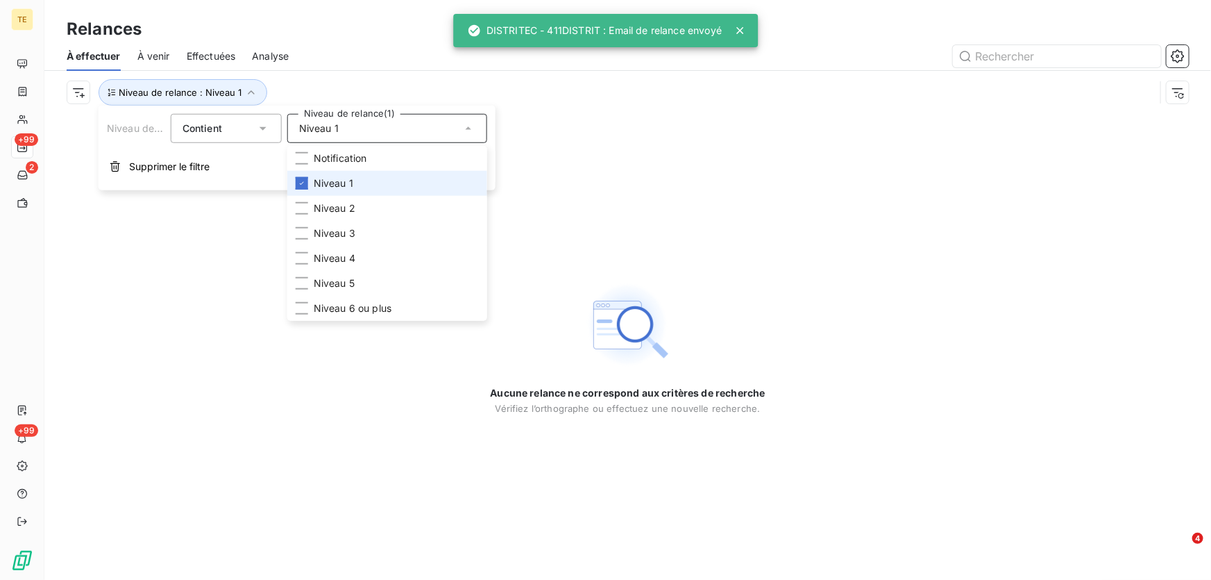
click at [315, 183] on span "Niveau 1" at bounding box center [334, 183] width 40 height 14
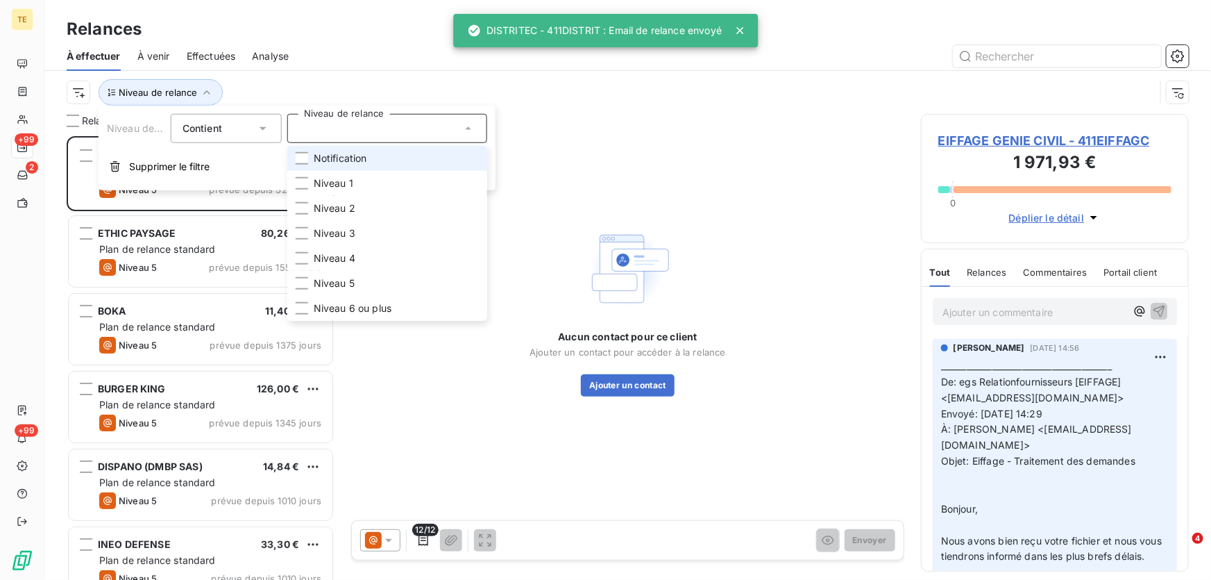
scroll to position [435, 258]
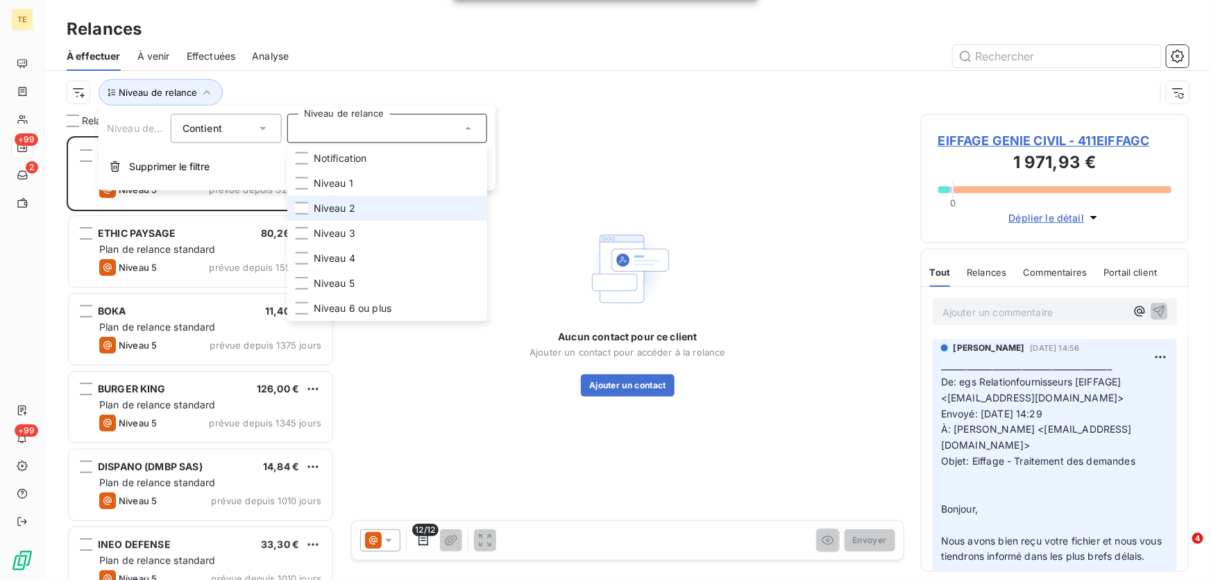
click at [312, 208] on li "Niveau 2" at bounding box center [387, 208] width 200 height 25
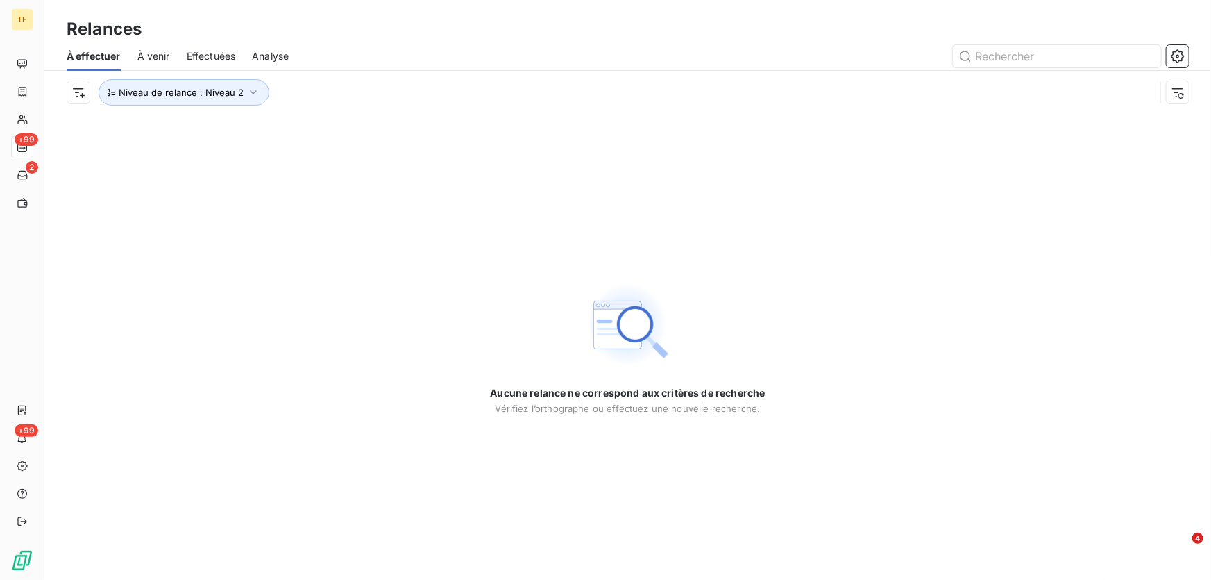
click at [695, 152] on div "Aucune relance ne correspond aux critères de recherche [PERSON_NAME] l’orthogra…" at bounding box center [627, 347] width 1167 height 466
click at [218, 90] on span "Niveau de relance : Niveau 2" at bounding box center [181, 92] width 125 height 11
click at [305, 123] on span "Niveau 2" at bounding box center [320, 128] width 42 height 14
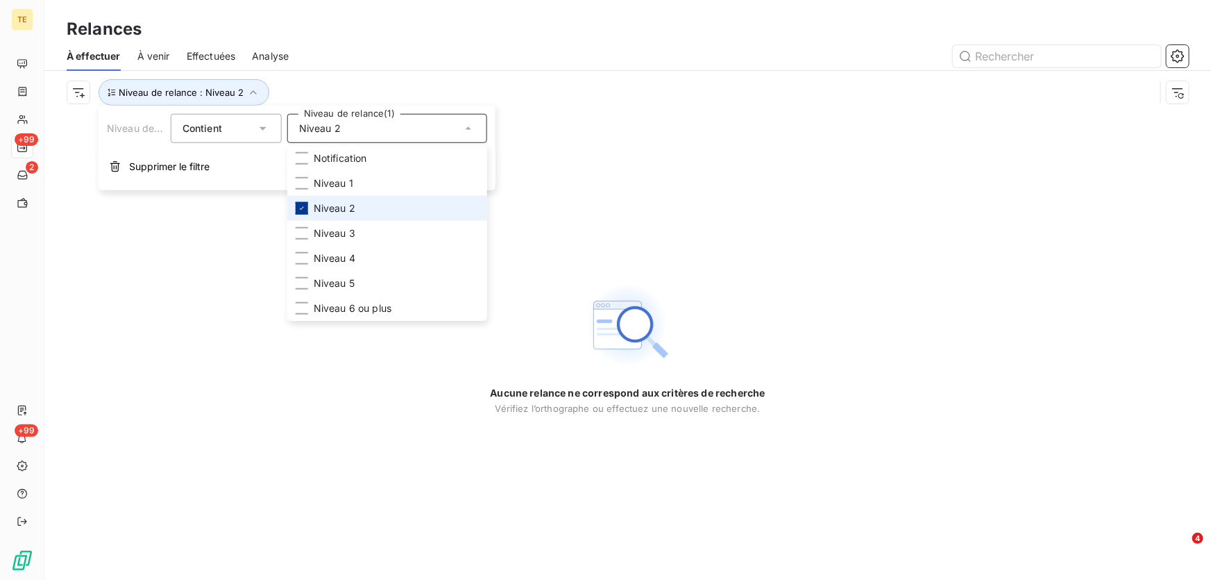
drag, startPoint x: 301, startPoint y: 207, endPoint x: 301, endPoint y: 215, distance: 8.4
click at [300, 207] on icon at bounding box center [302, 208] width 8 height 8
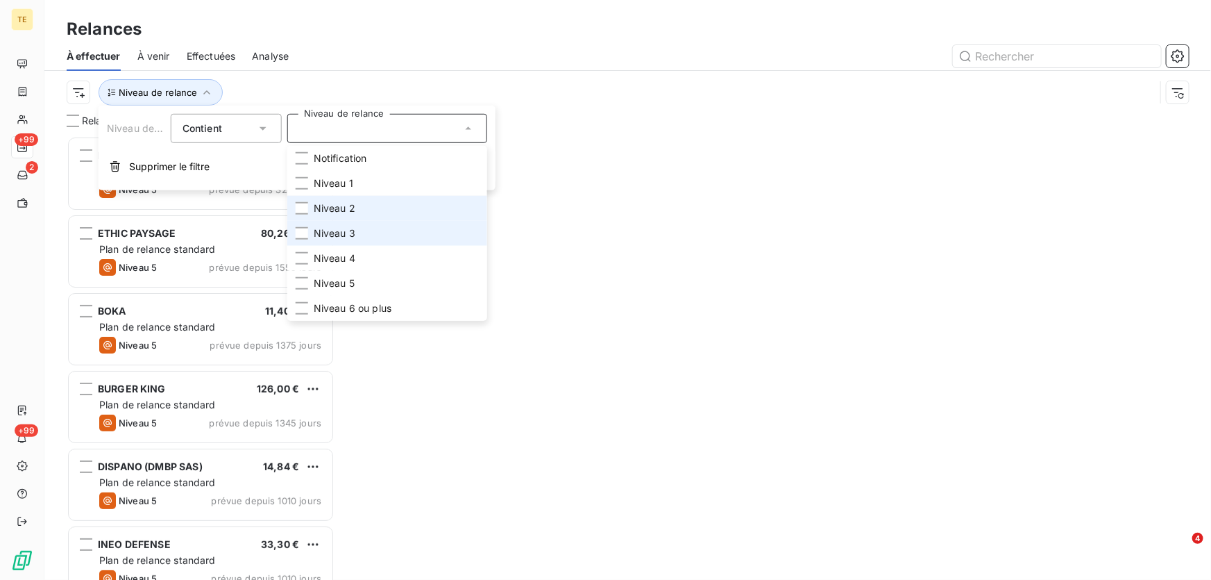
scroll to position [435, 258]
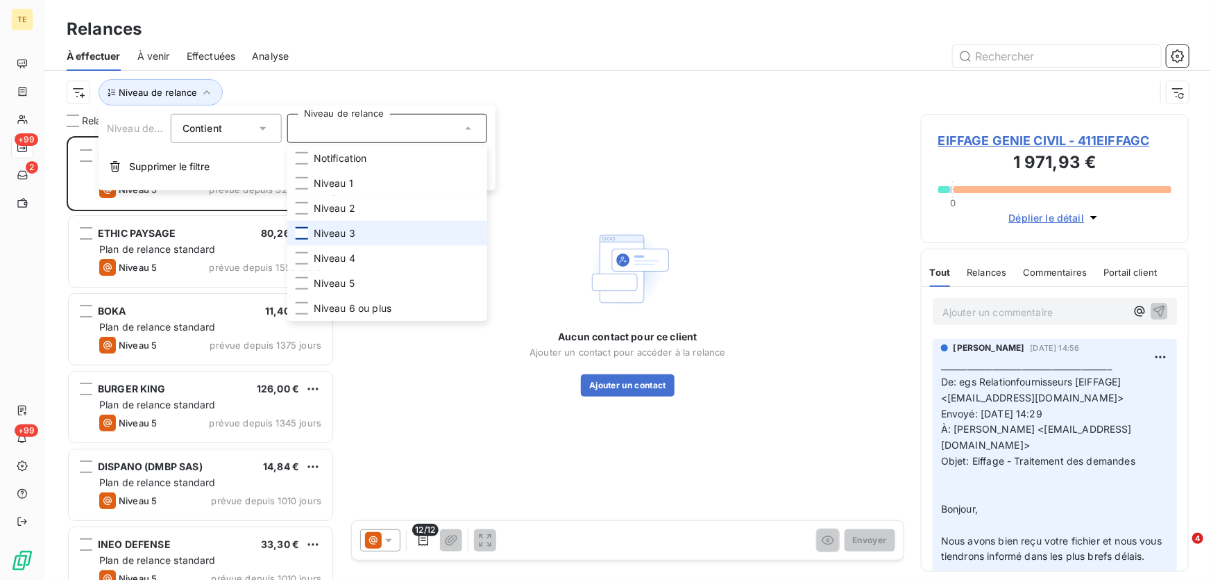
click at [303, 230] on div at bounding box center [302, 233] width 12 height 12
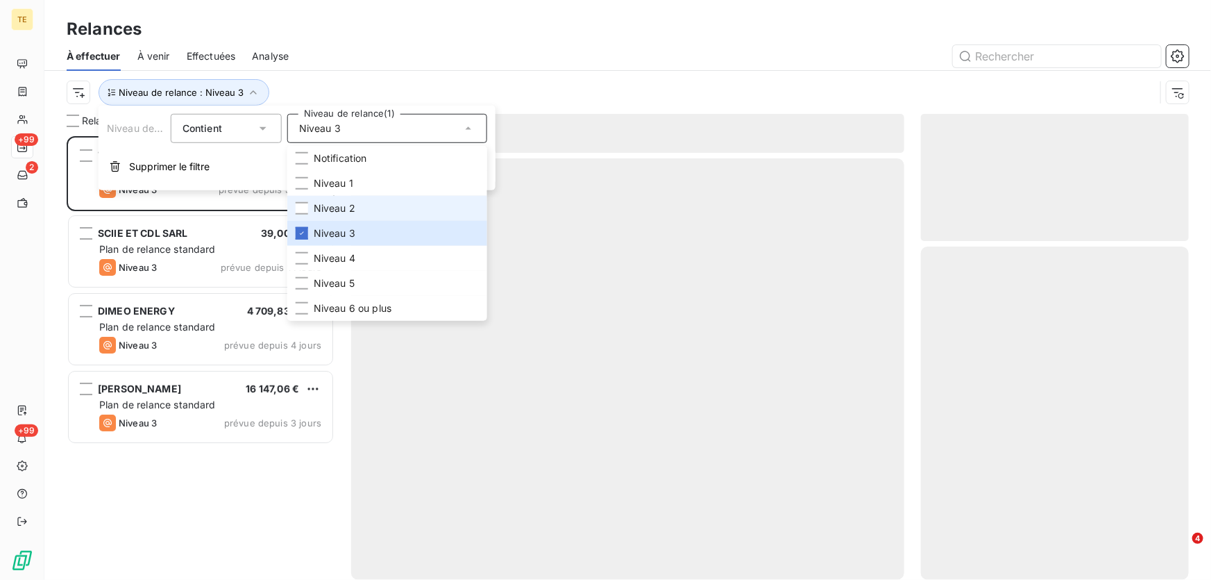
scroll to position [435, 258]
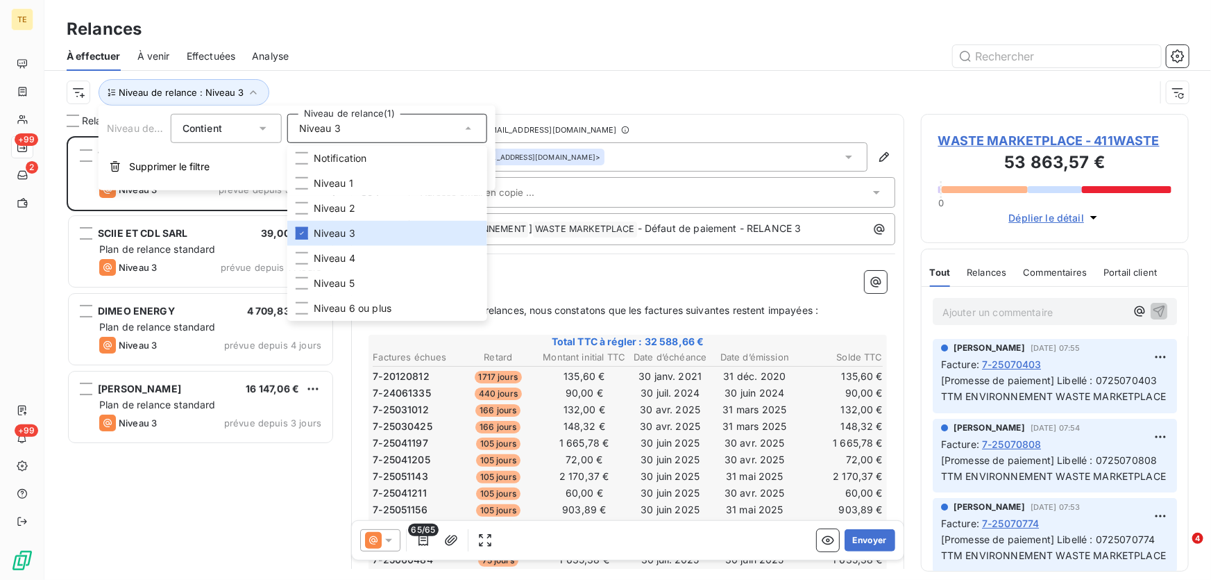
click at [571, 85] on div "Niveau de relance : Niveau 3" at bounding box center [611, 92] width 1089 height 26
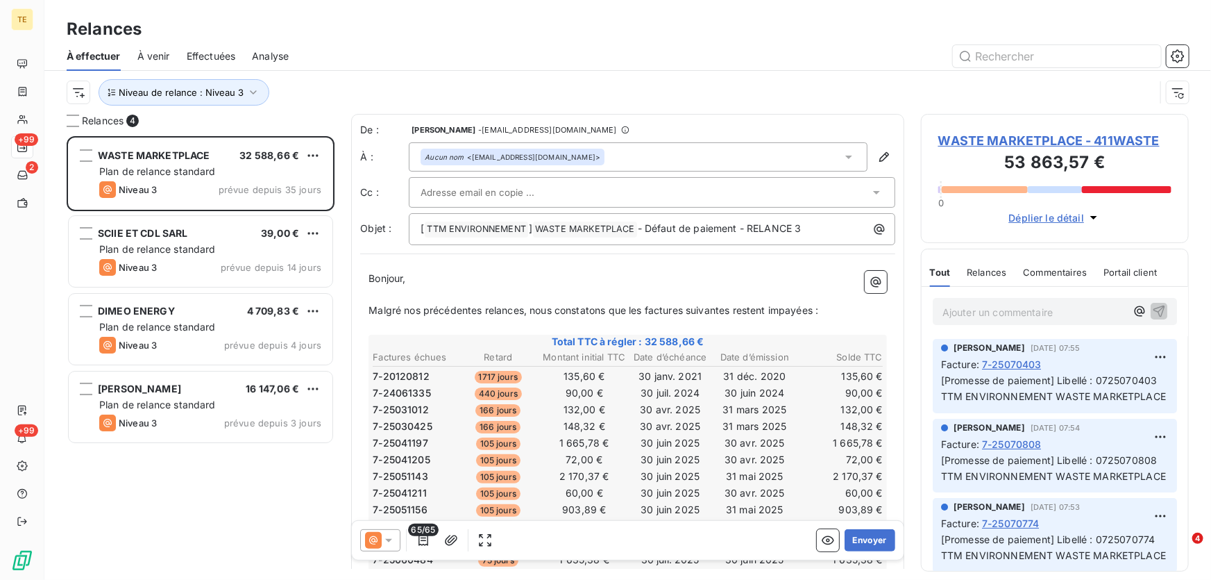
click at [198, 56] on span "Effectuées" at bounding box center [211, 56] width 49 height 14
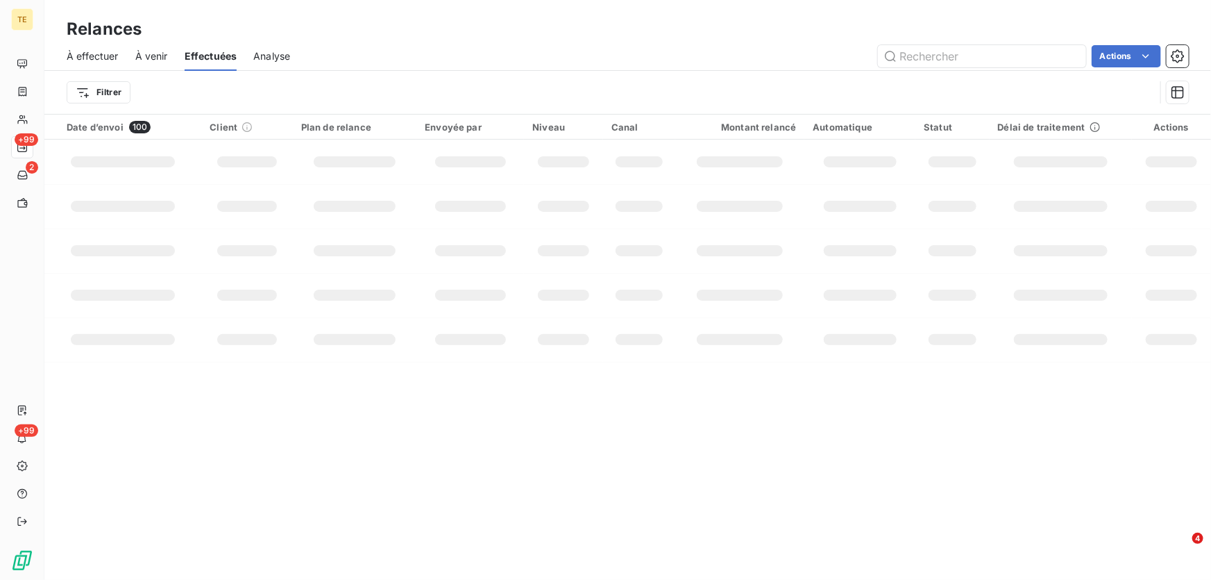
click at [204, 50] on span "Effectuées" at bounding box center [211, 56] width 53 height 14
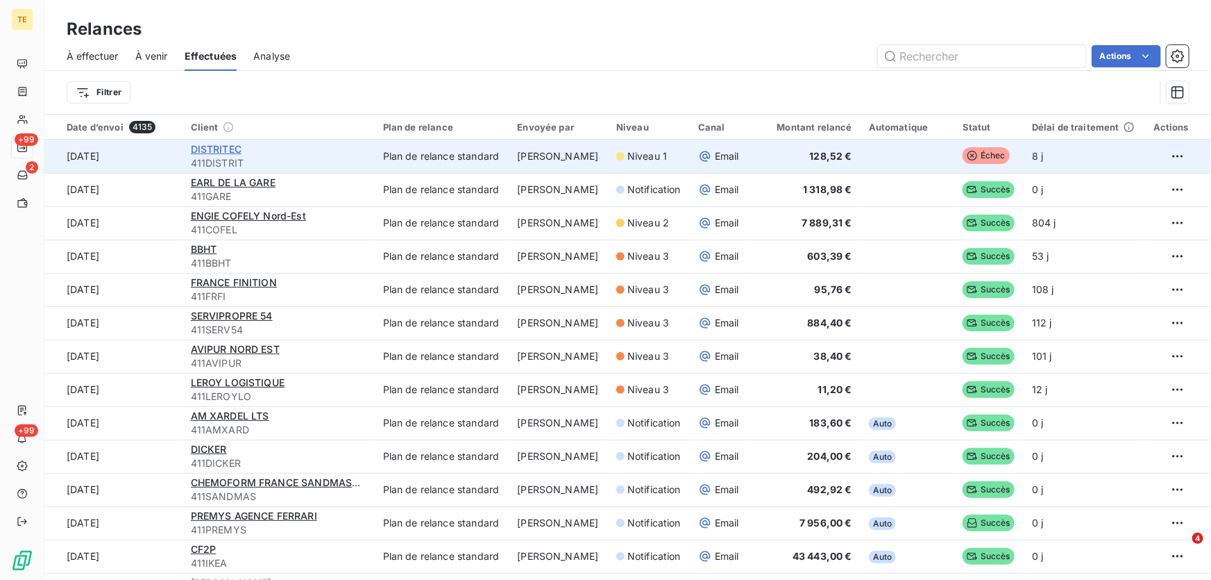
click at [213, 144] on span "DISTRITEC" at bounding box center [216, 149] width 51 height 12
click at [1161, 156] on html "TE +99 2 +99 Relances À effectuer À venir Effectuées Analyse Actions Filtrer Da…" at bounding box center [605, 290] width 1211 height 580
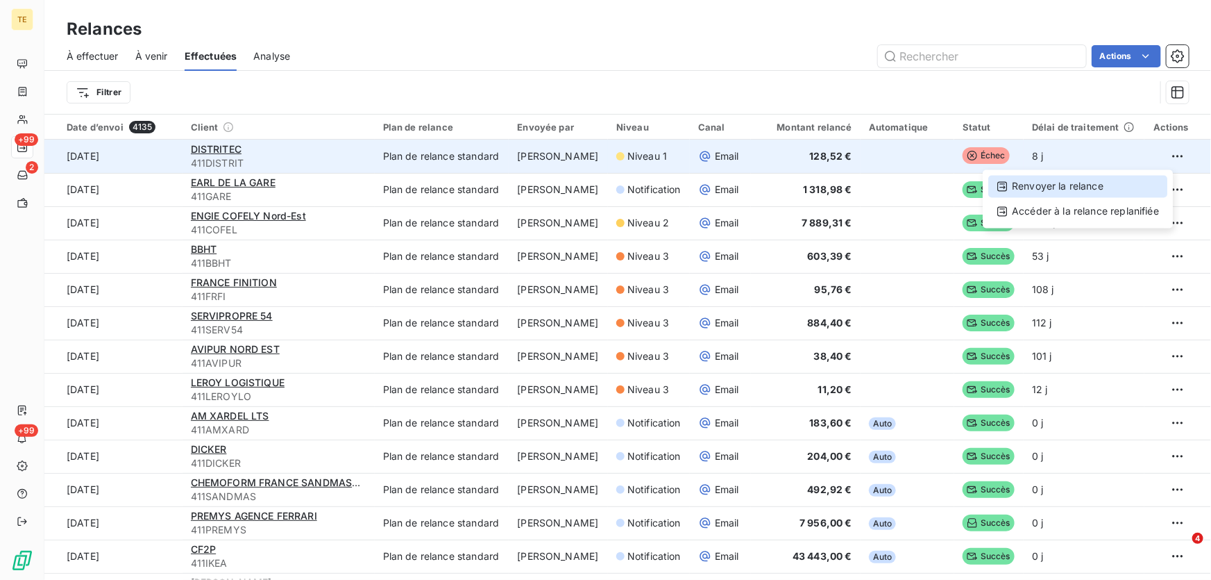
click at [1041, 185] on div "Renvoyer la relance" at bounding box center [1078, 187] width 179 height 22
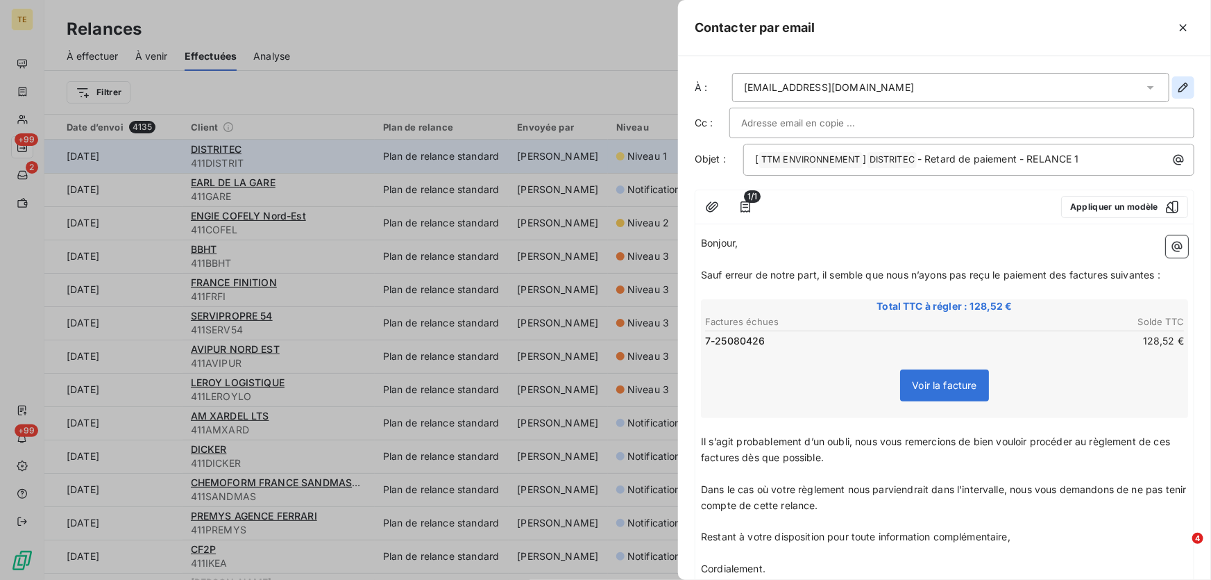
click at [1179, 85] on icon "button" at bounding box center [1184, 88] width 10 height 10
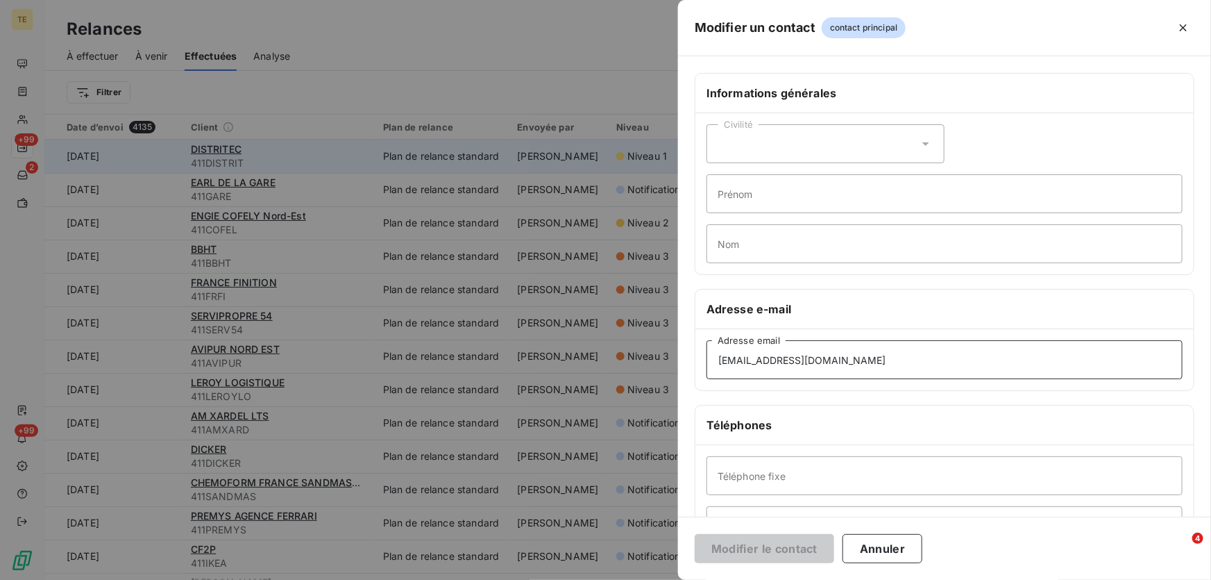
drag, startPoint x: 868, startPoint y: 353, endPoint x: 571, endPoint y: 340, distance: 296.7
click at [571, 579] on div "Modifier un contact contact principal Informations générales Civilité Prénom No…" at bounding box center [605, 580] width 1211 height 0
type input "[EMAIL_ADDRESS][DOMAIN_NAME]"
click at [755, 474] on input "Téléphone fixe" at bounding box center [945, 475] width 476 height 39
drag, startPoint x: 1005, startPoint y: 378, endPoint x: 966, endPoint y: 372, distance: 39.4
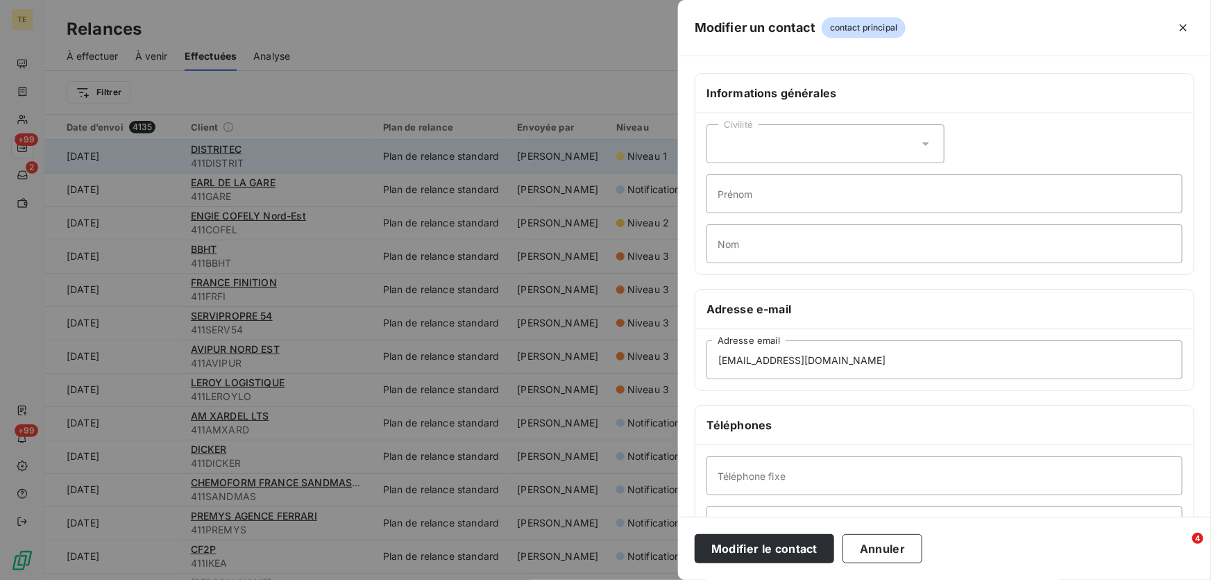
click at [1005, 378] on div "[EMAIL_ADDRESS][DOMAIN_NAME] Adresse email" at bounding box center [945, 359] width 498 height 61
click at [718, 361] on input "[EMAIL_ADDRESS][DOMAIN_NAME]" at bounding box center [945, 359] width 476 height 39
click at [726, 545] on button "Modifier le contact" at bounding box center [765, 548] width 140 height 29
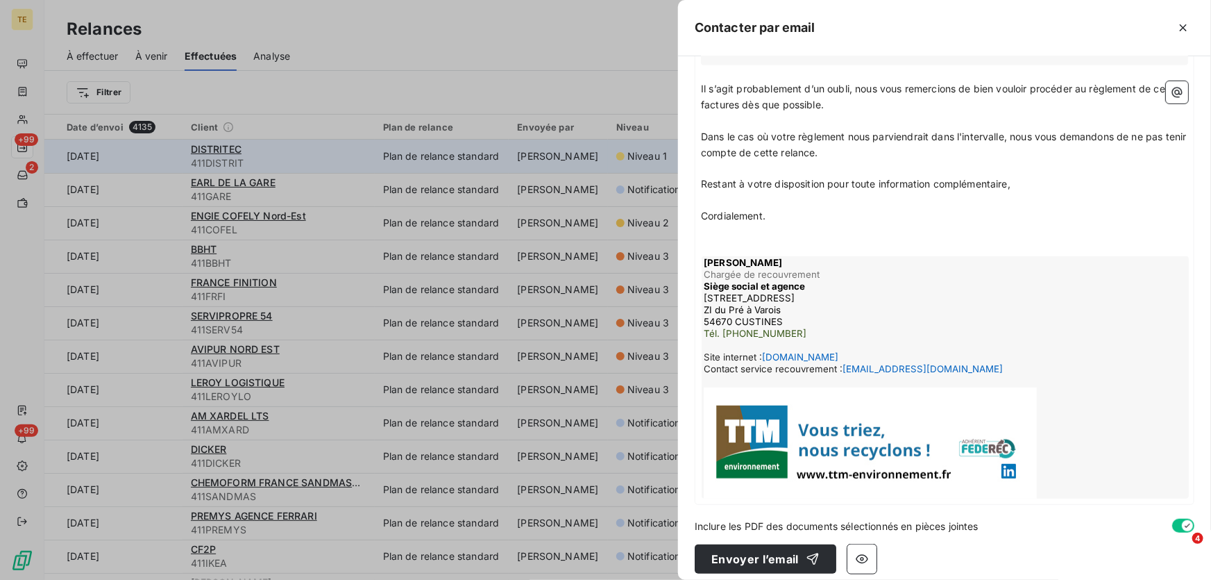
scroll to position [363, 0]
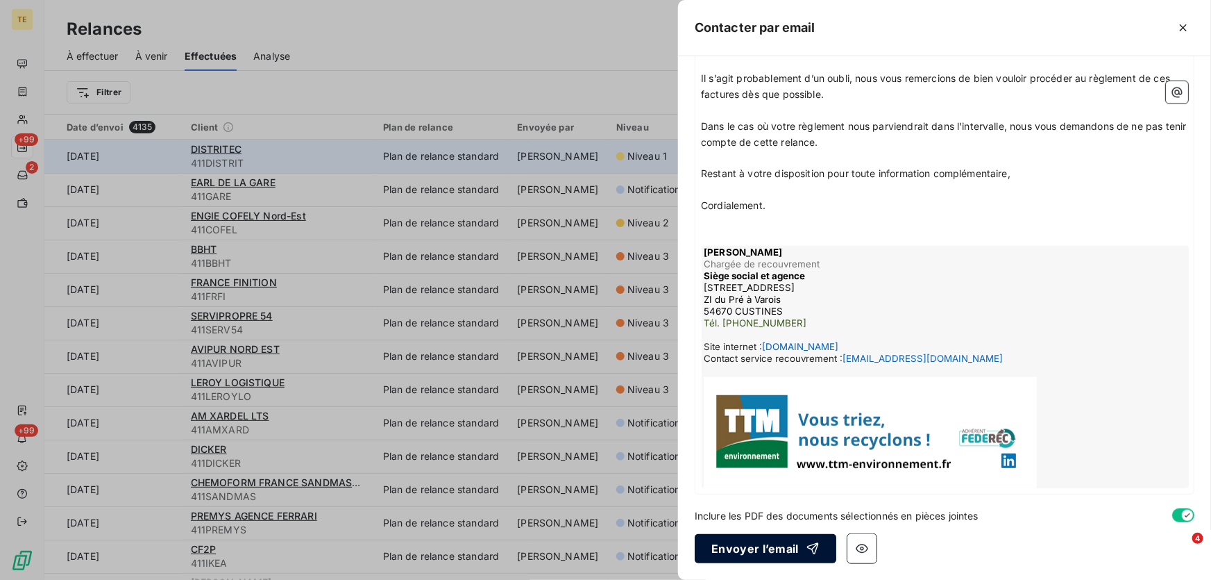
click at [757, 553] on button "Envoyer l’email" at bounding box center [766, 548] width 142 height 29
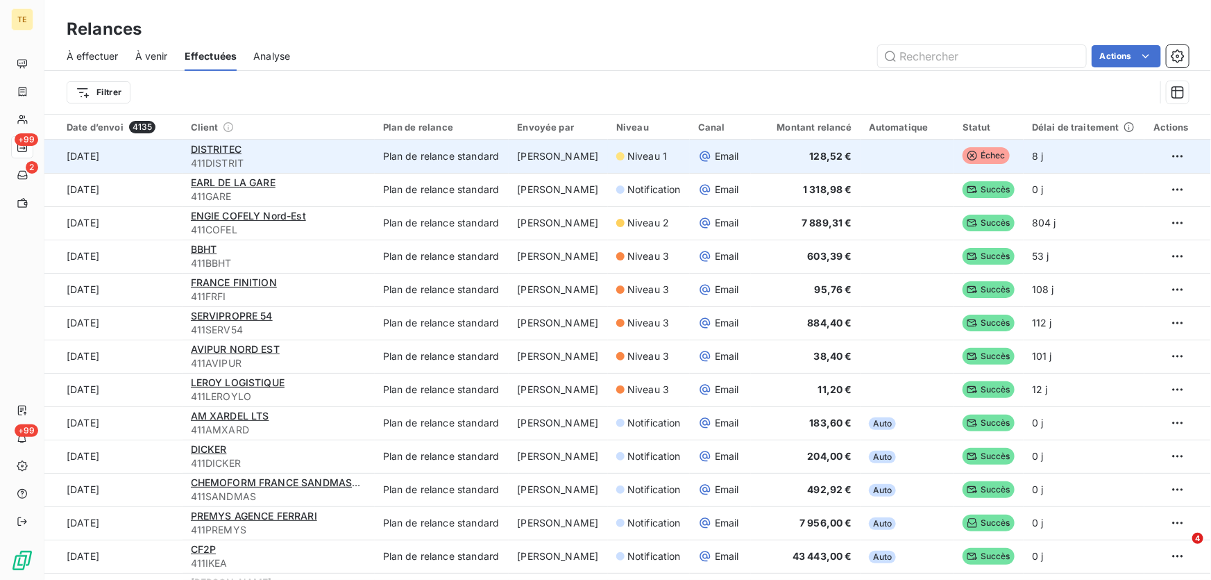
click at [150, 53] on span "À venir" at bounding box center [151, 56] width 33 height 14
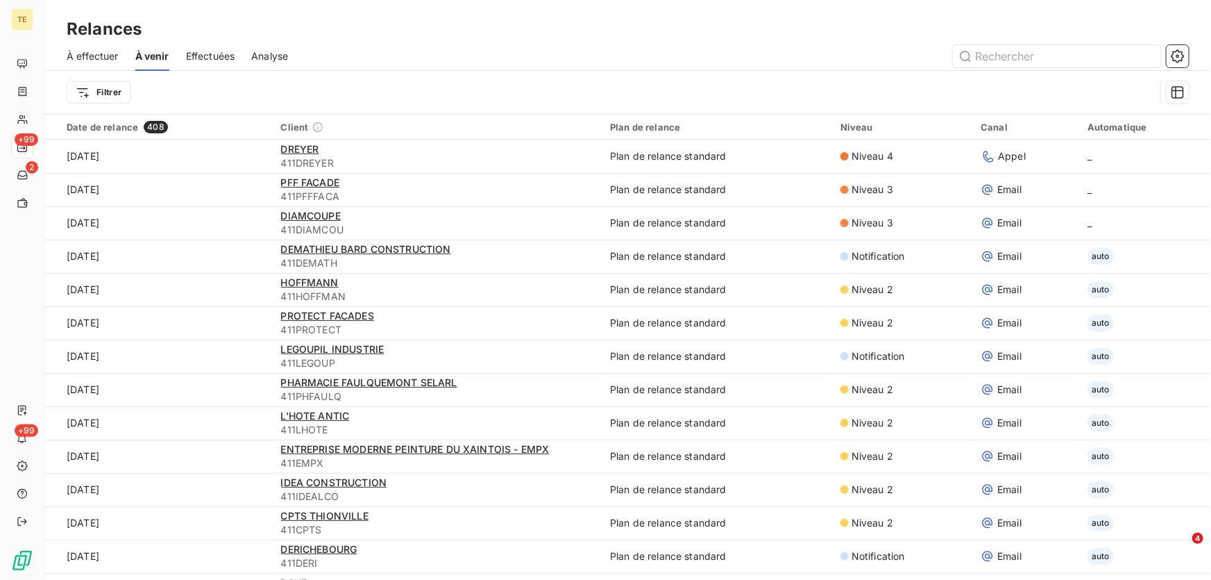
click at [208, 53] on span "Effectuées" at bounding box center [210, 56] width 49 height 14
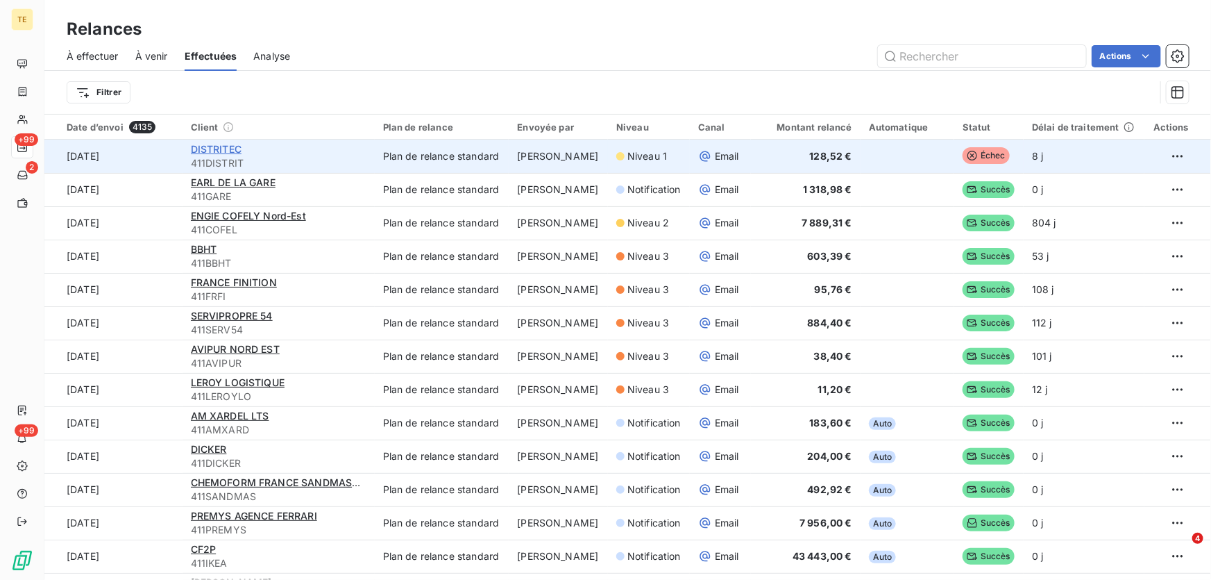
click at [220, 147] on span "DISTRITEC" at bounding box center [216, 149] width 51 height 12
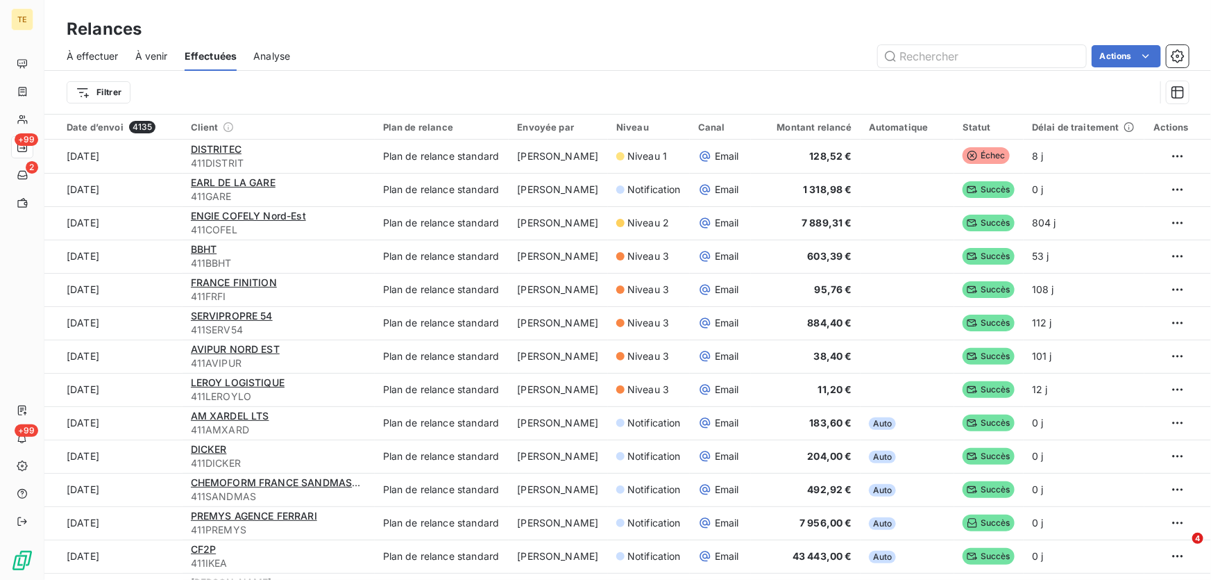
click at [205, 54] on span "Effectuées" at bounding box center [211, 56] width 53 height 14
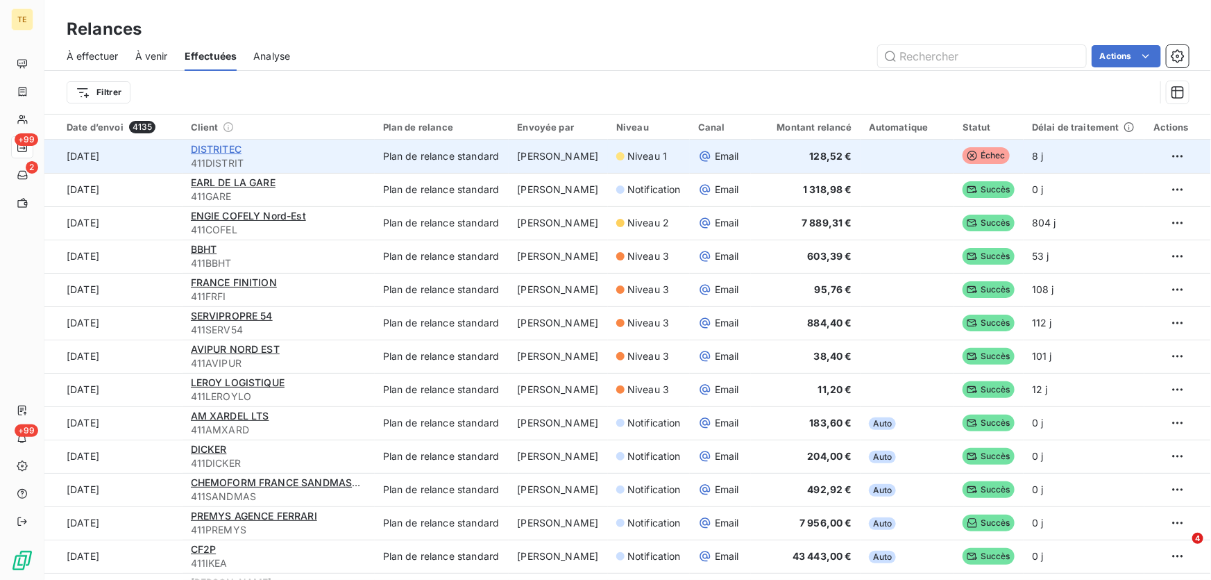
click at [217, 149] on span "DISTRITEC" at bounding box center [216, 149] width 51 height 12
click at [1154, 153] on html "TE +99 2 +99 Relances À effectuer À venir Effectuées Analyse Actions Filtrer Da…" at bounding box center [605, 290] width 1211 height 580
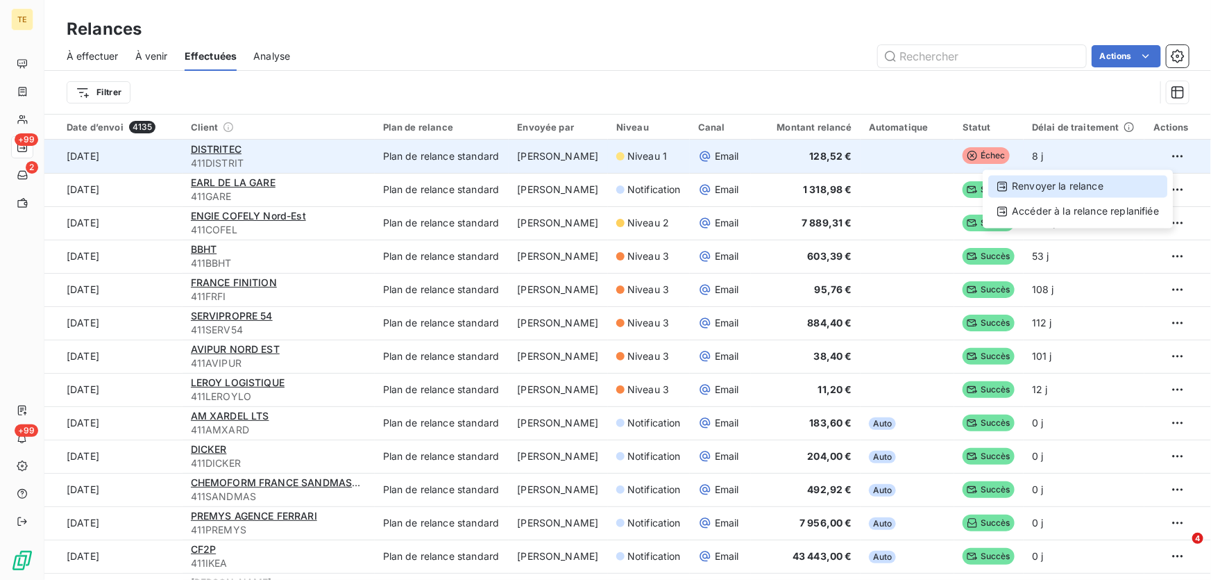
click at [1039, 187] on div "Renvoyer la relance" at bounding box center [1078, 187] width 179 height 22
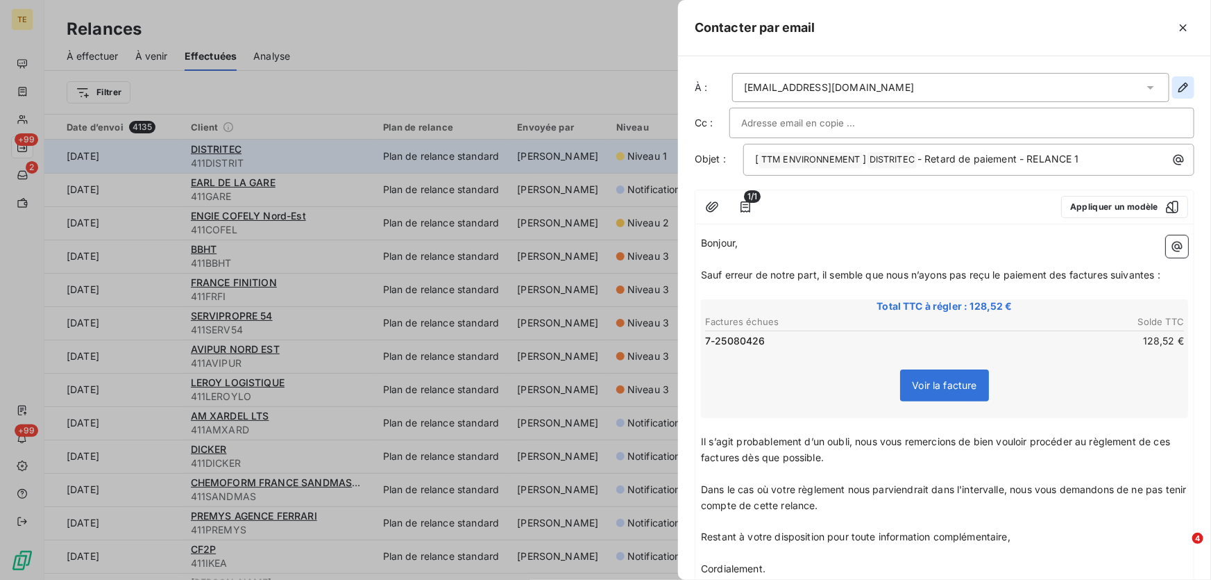
click at [1177, 86] on icon "button" at bounding box center [1184, 88] width 14 height 14
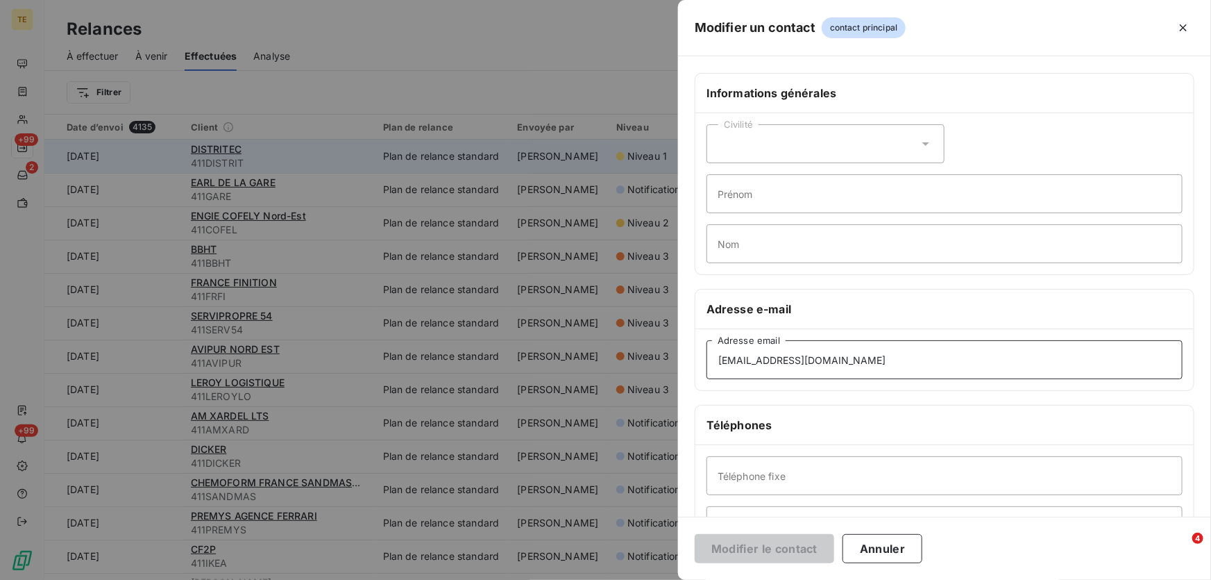
click at [762, 361] on input "[EMAIL_ADDRESS][DOMAIN_NAME]" at bounding box center [945, 359] width 476 height 39
type input "[EMAIL_ADDRESS][DOMAIN_NAME]"
click at [751, 546] on button "Modifier le contact" at bounding box center [765, 548] width 140 height 29
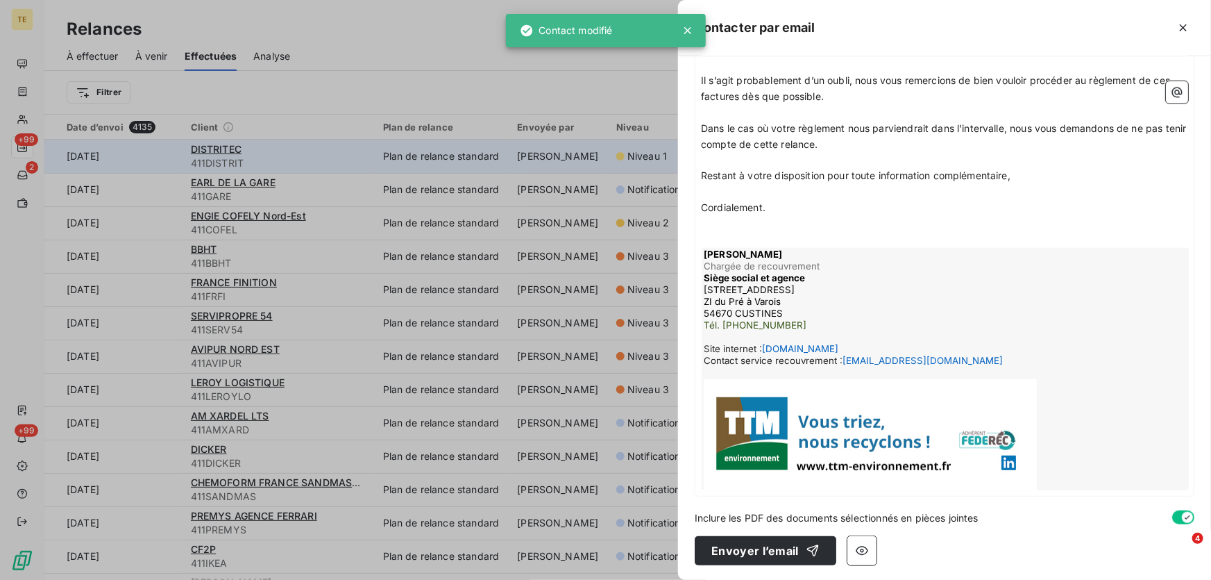
scroll to position [363, 0]
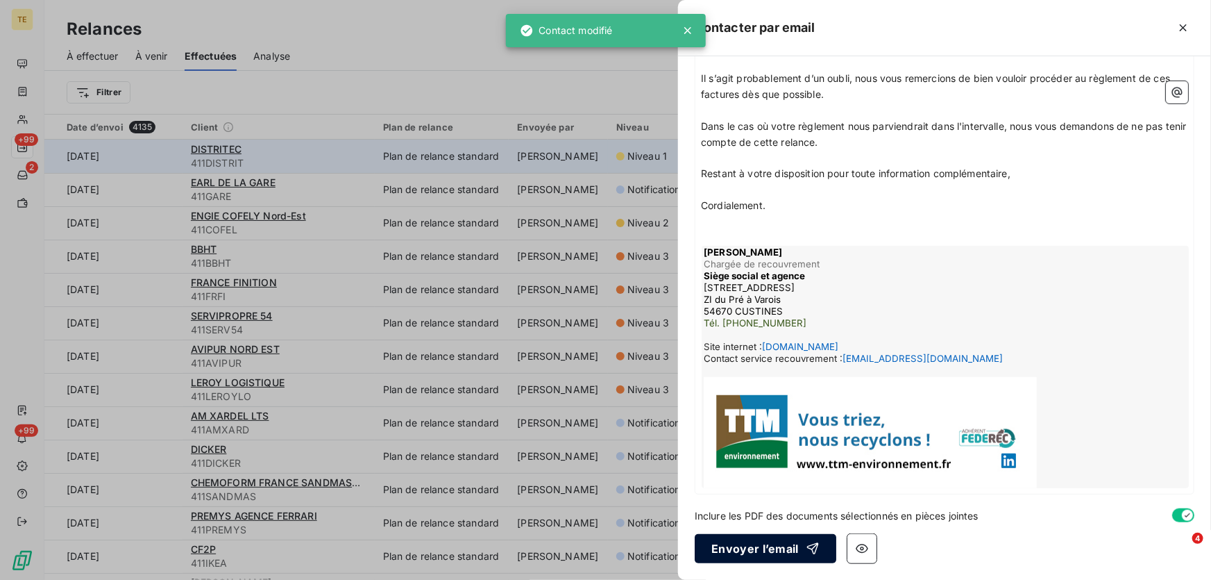
click at [761, 546] on button "Envoyer l’email" at bounding box center [766, 548] width 142 height 29
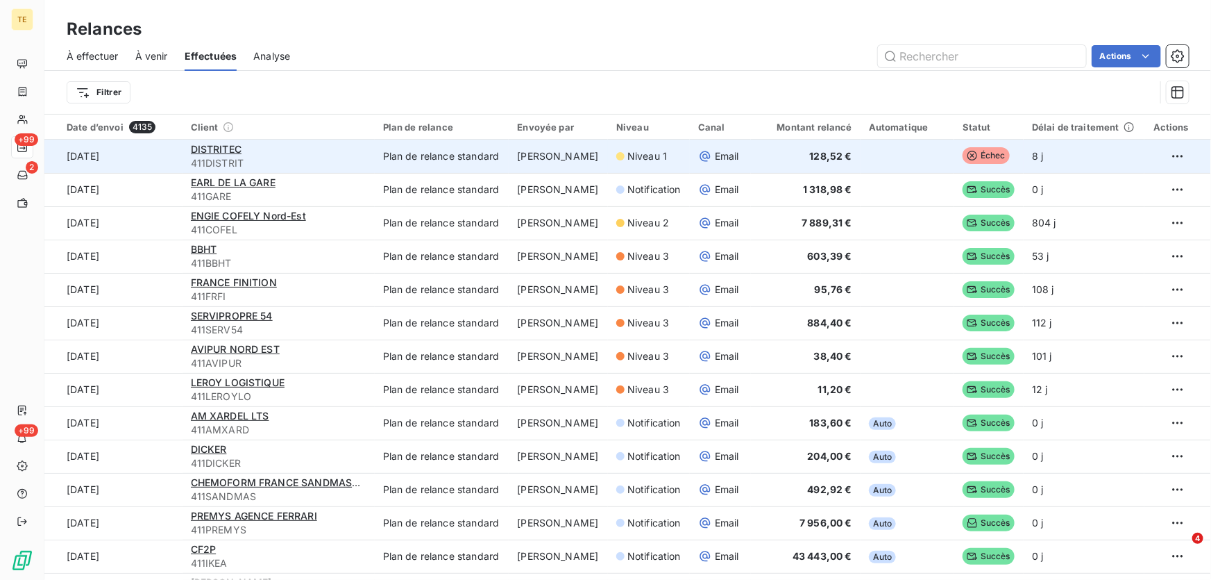
click at [162, 52] on span "À venir" at bounding box center [151, 56] width 33 height 14
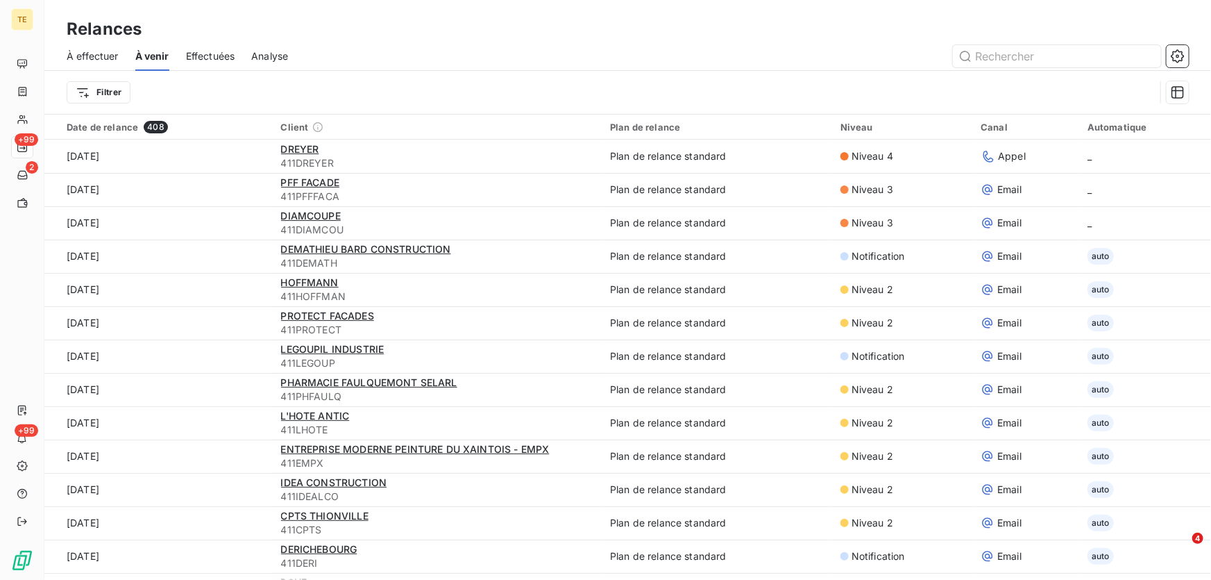
click at [91, 56] on span "À effectuer" at bounding box center [93, 56] width 52 height 14
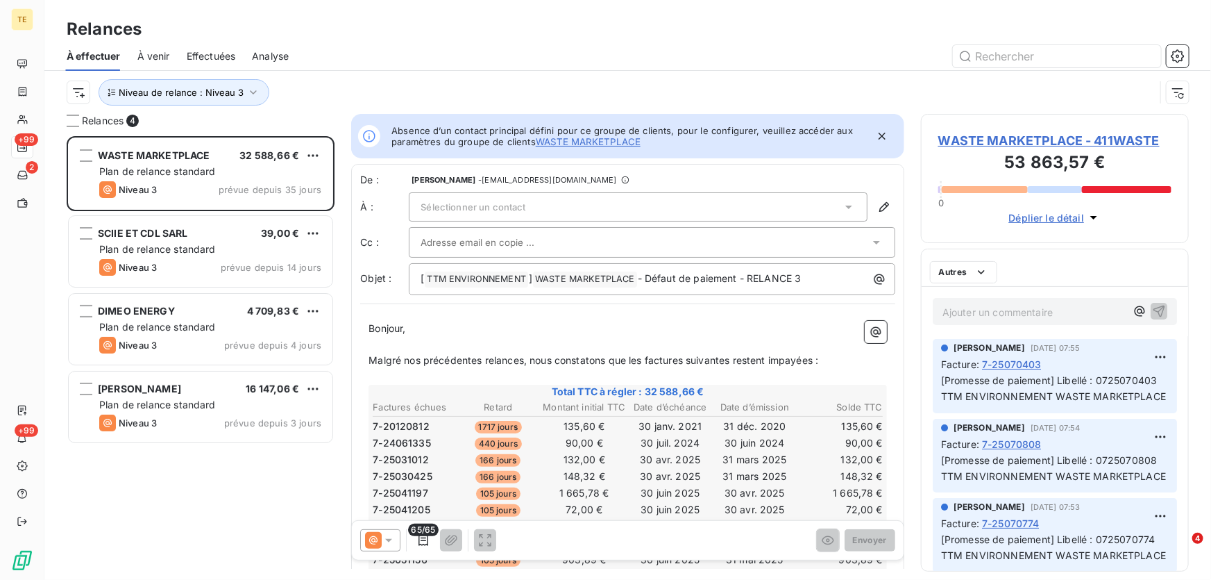
scroll to position [435, 258]
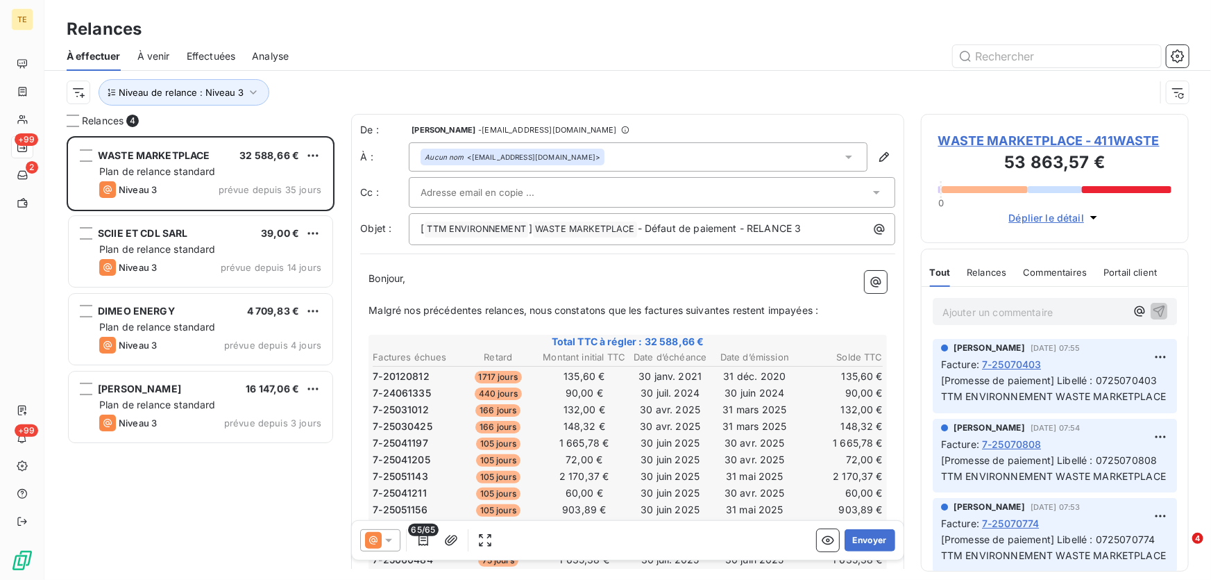
click at [149, 52] on span "À venir" at bounding box center [153, 56] width 33 height 14
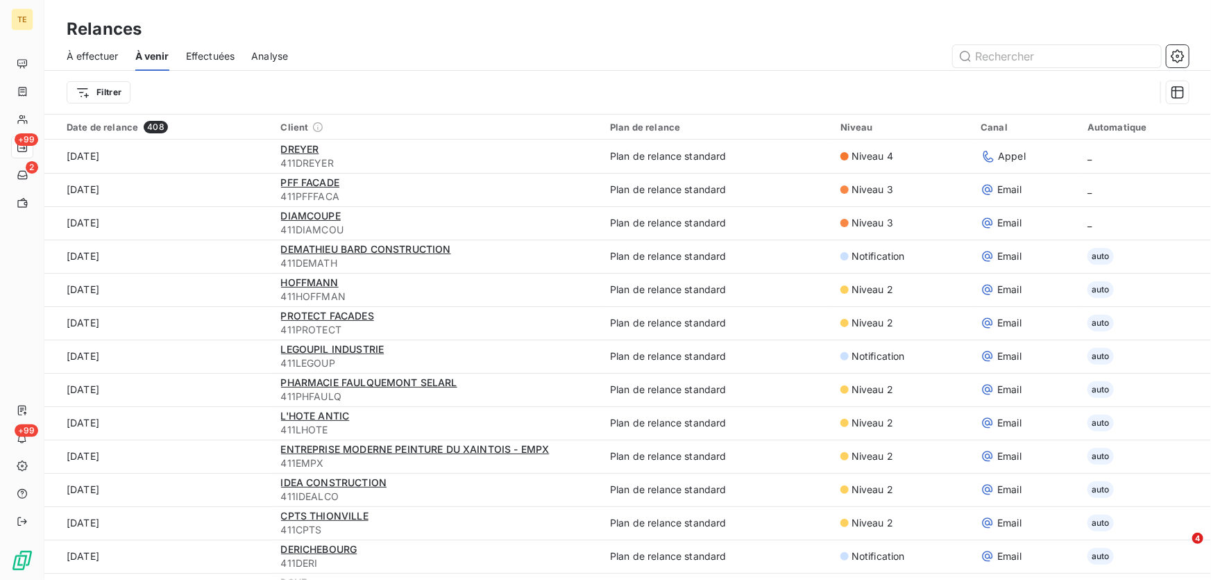
click at [212, 53] on span "Effectuées" at bounding box center [210, 56] width 49 height 14
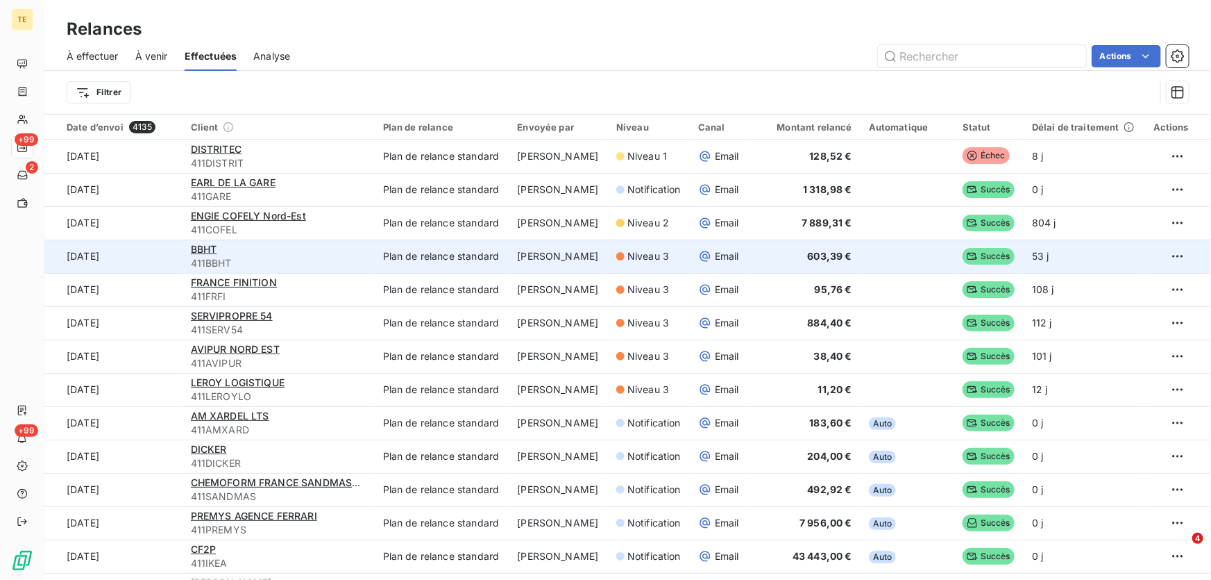
click at [368, 271] on tr "[DATE] BBHT 411BBHT Plan de relance standard [PERSON_NAME] Niveau 3 Email 603,3…" at bounding box center [627, 255] width 1167 height 33
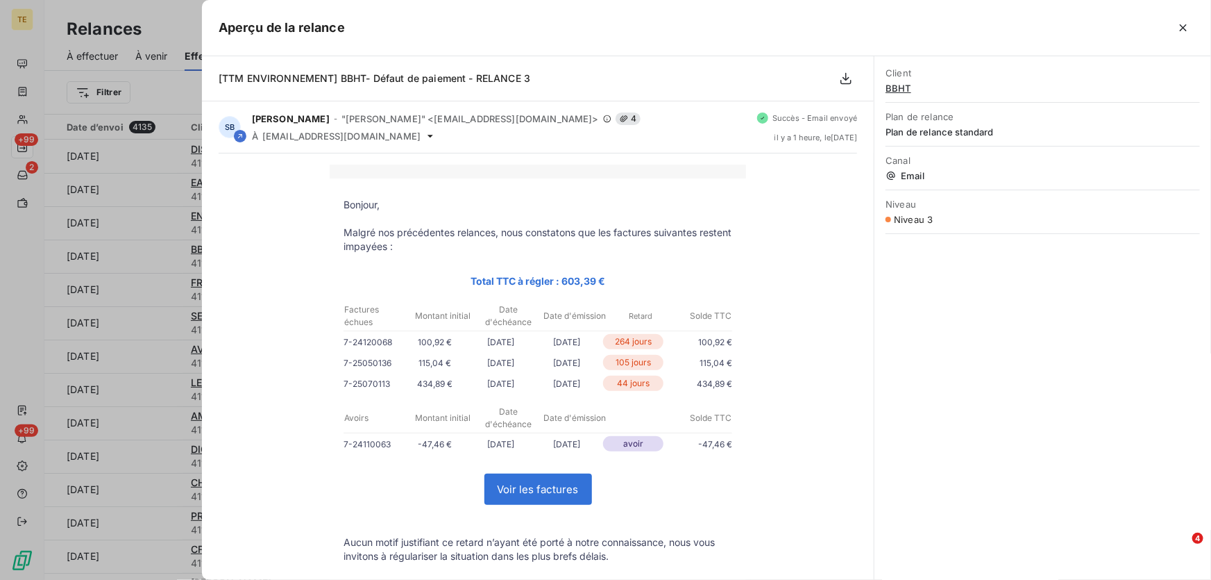
click at [265, 53] on div "Aperçu de la relance" at bounding box center [706, 28] width 1009 height 56
click at [1182, 26] on icon "button" at bounding box center [1183, 27] width 7 height 7
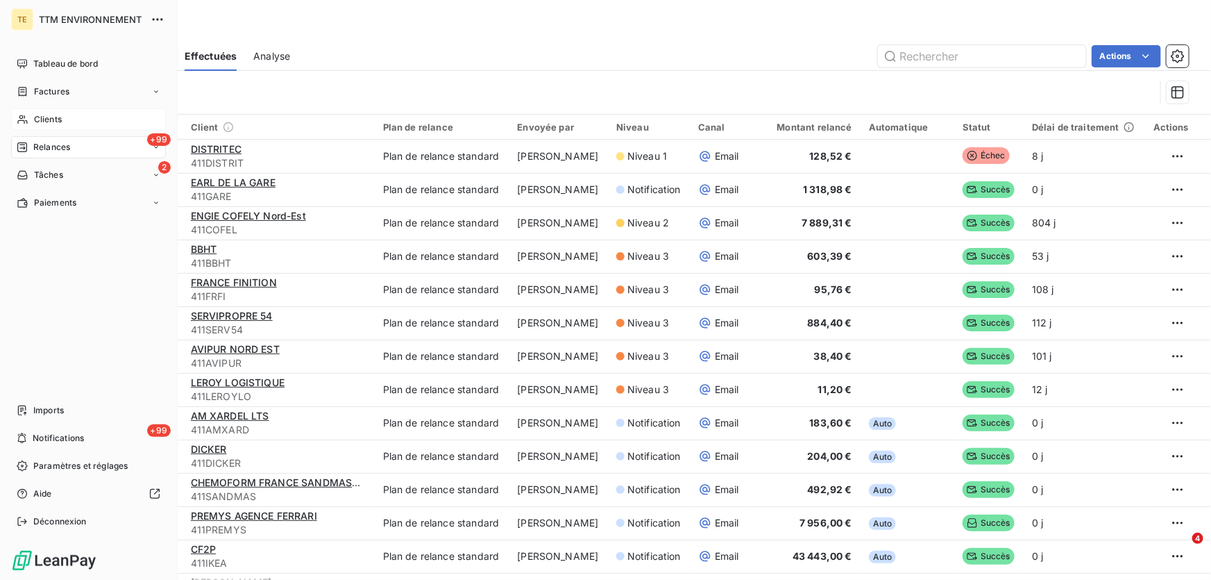
click at [61, 118] on span "Clients" at bounding box center [48, 119] width 28 height 12
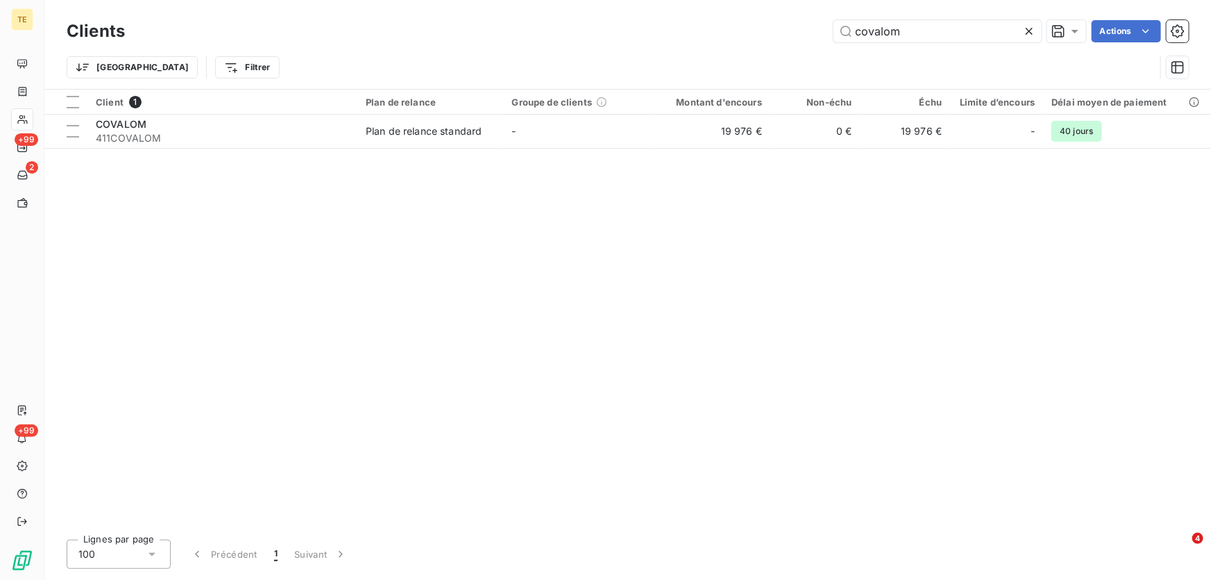
click at [1034, 28] on icon at bounding box center [1030, 31] width 14 height 14
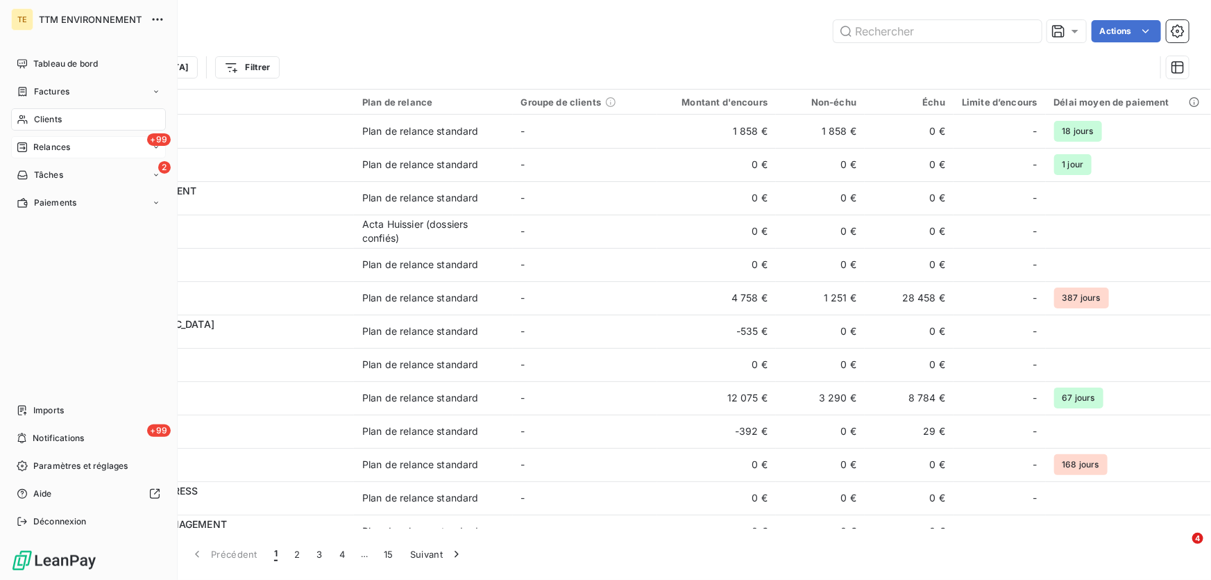
click at [49, 151] on span "Relances" at bounding box center [51, 147] width 37 height 12
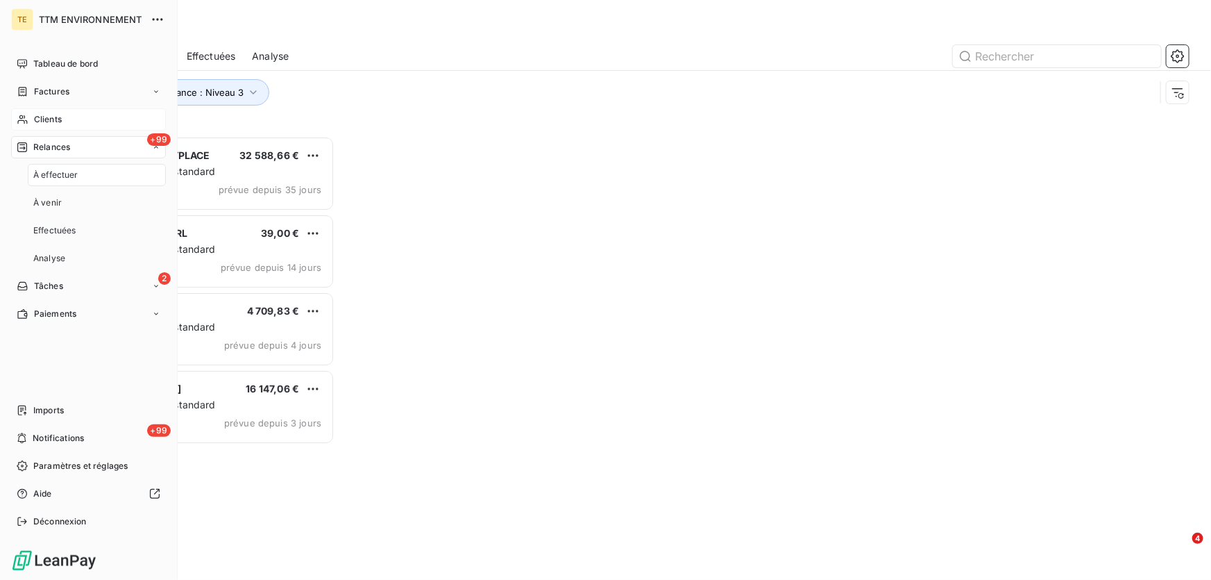
scroll to position [435, 258]
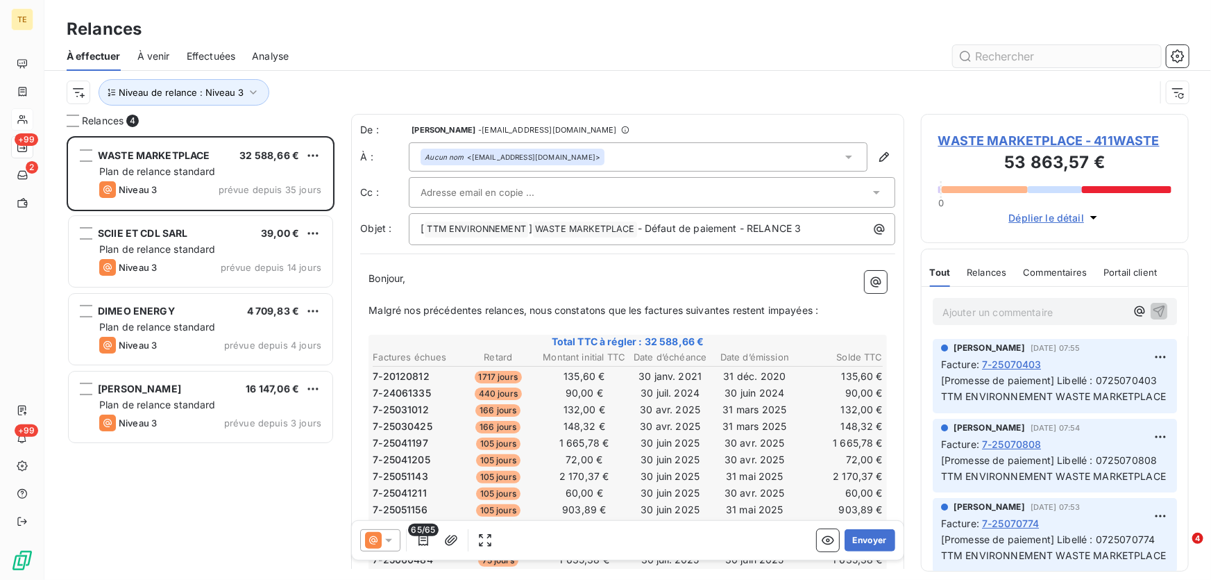
click at [1020, 54] on input "text" at bounding box center [1057, 56] width 208 height 22
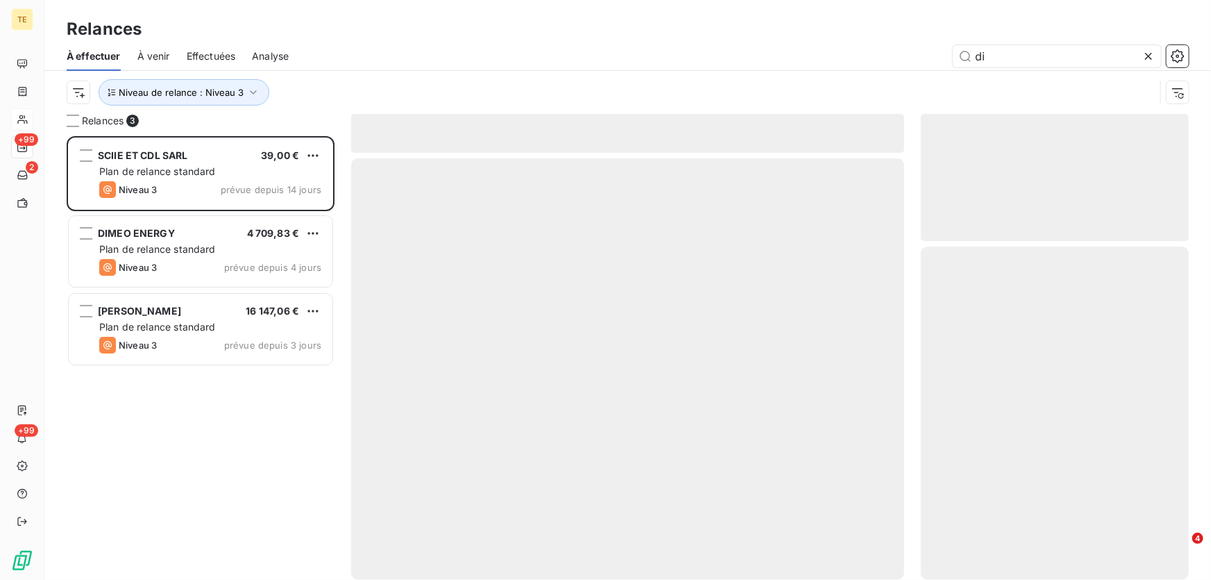
scroll to position [435, 258]
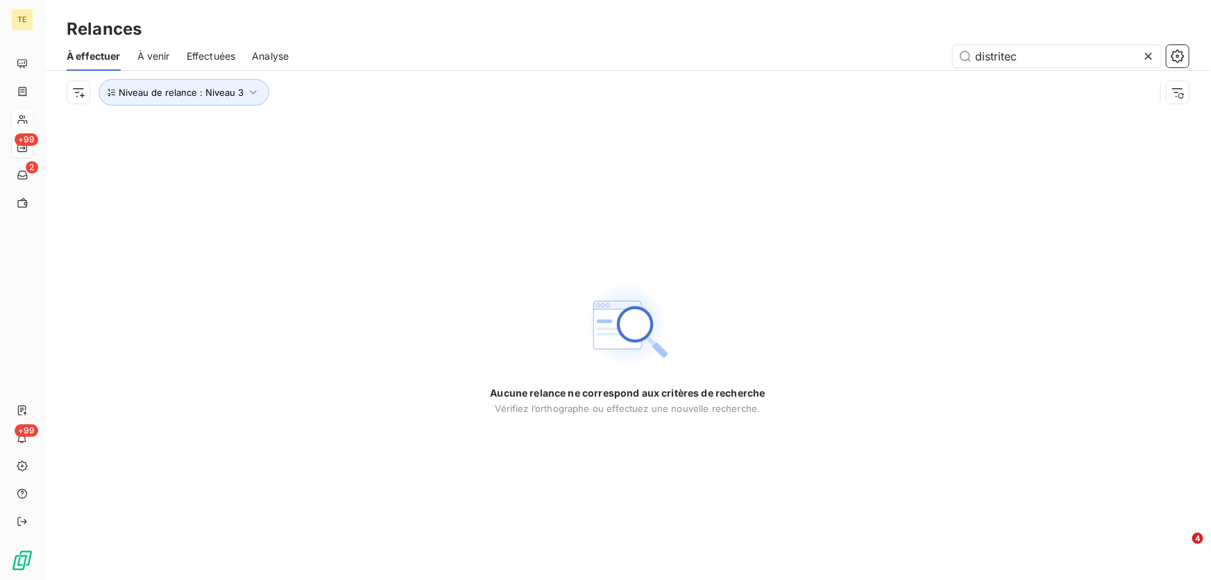
drag, startPoint x: 1035, startPoint y: 56, endPoint x: 932, endPoint y: 56, distance: 103.4
click at [932, 56] on div "distritec" at bounding box center [747, 56] width 884 height 22
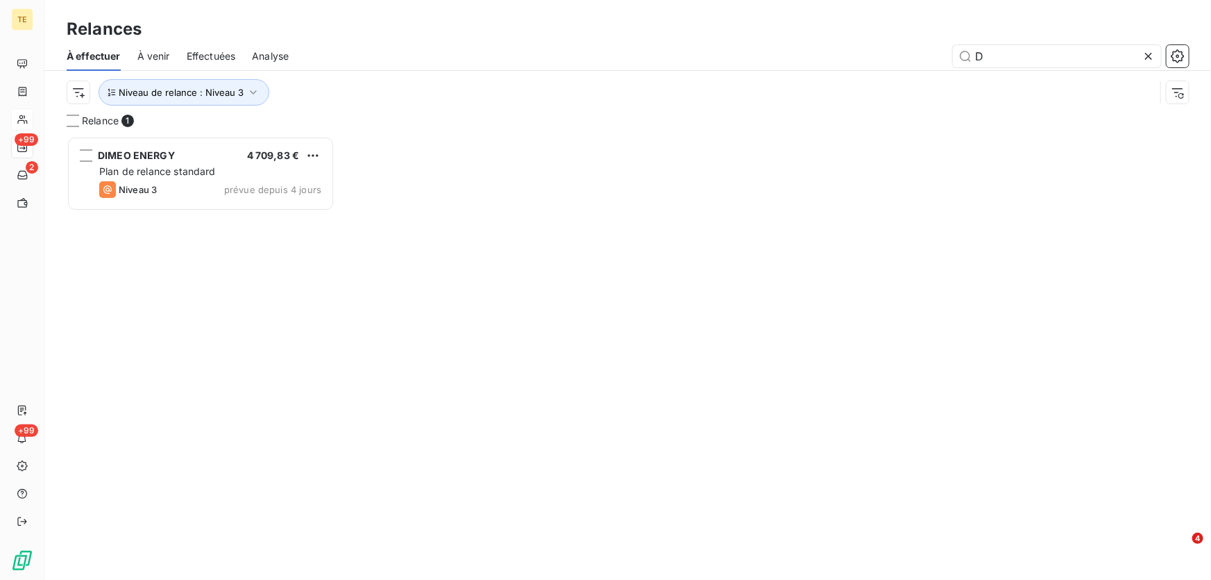
scroll to position [435, 258]
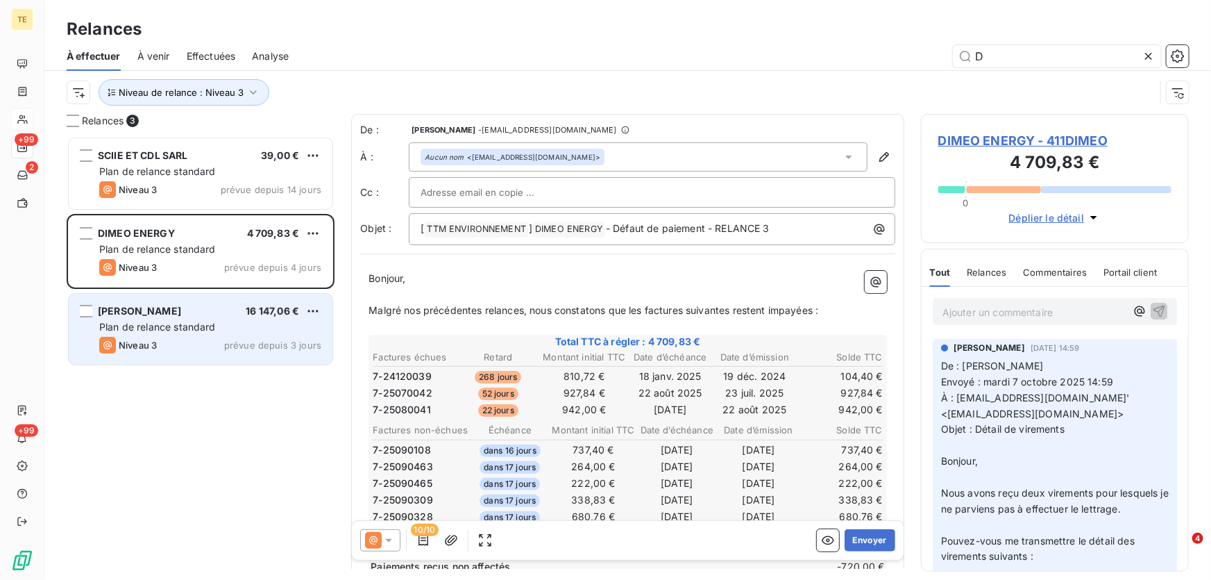
type input "D"
click at [191, 323] on span "Plan de relance standard" at bounding box center [157, 327] width 117 height 12
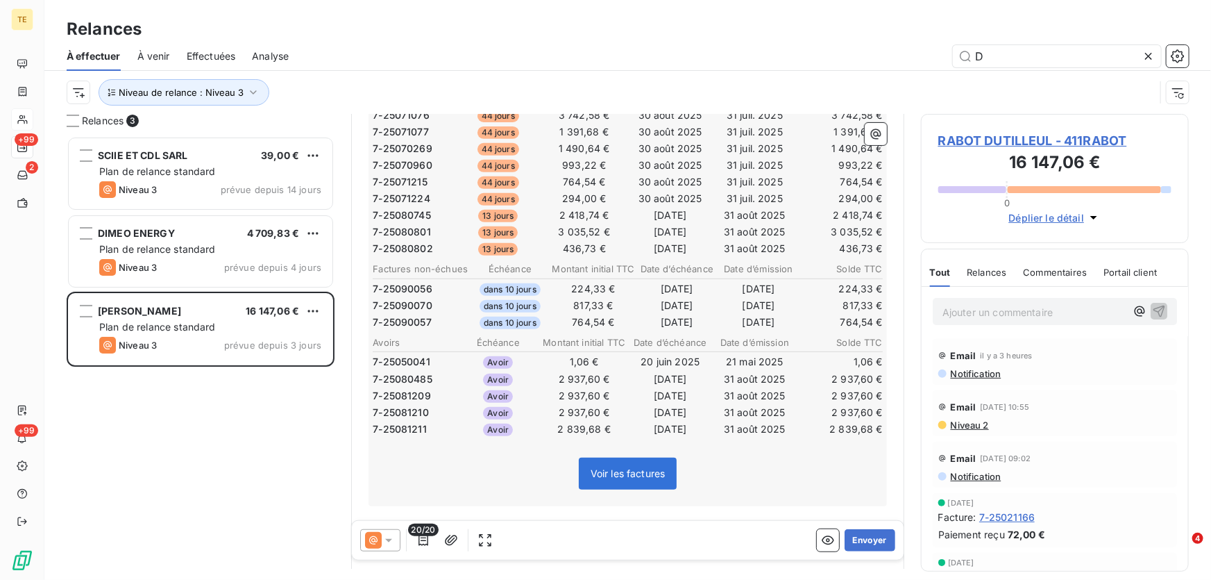
scroll to position [316, 0]
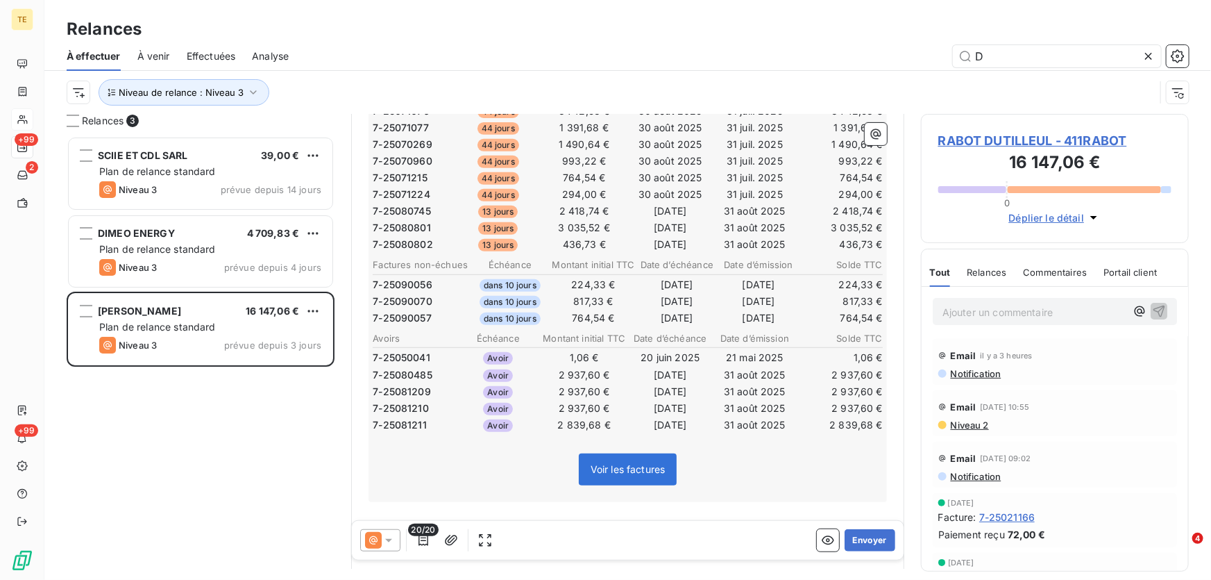
click at [971, 371] on span "Notification" at bounding box center [976, 373] width 52 height 11
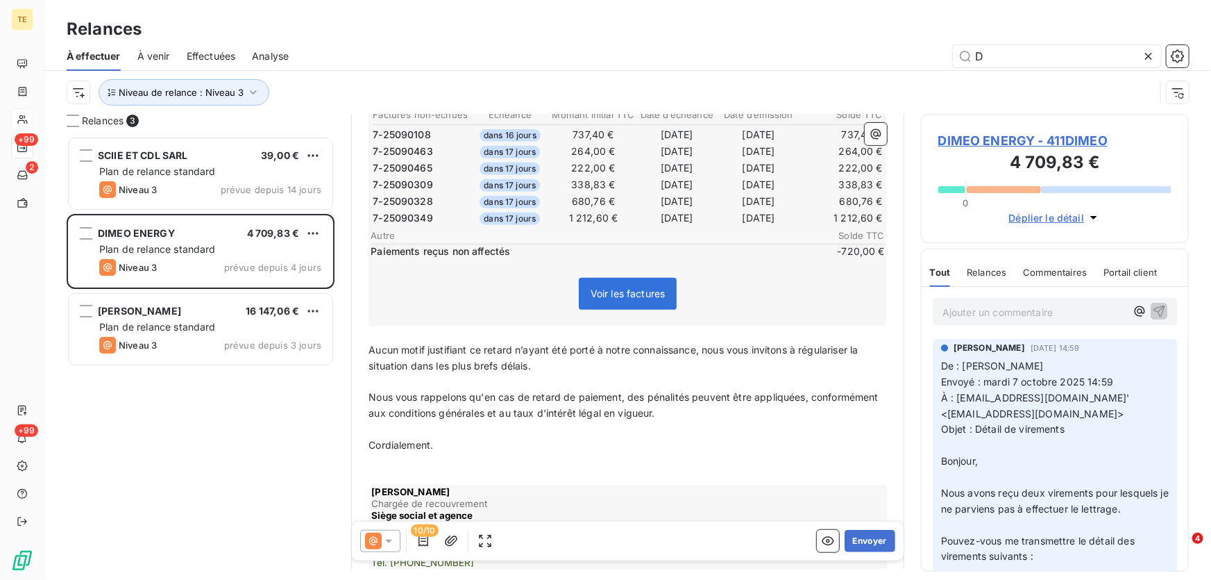
scroll to position [266, 0]
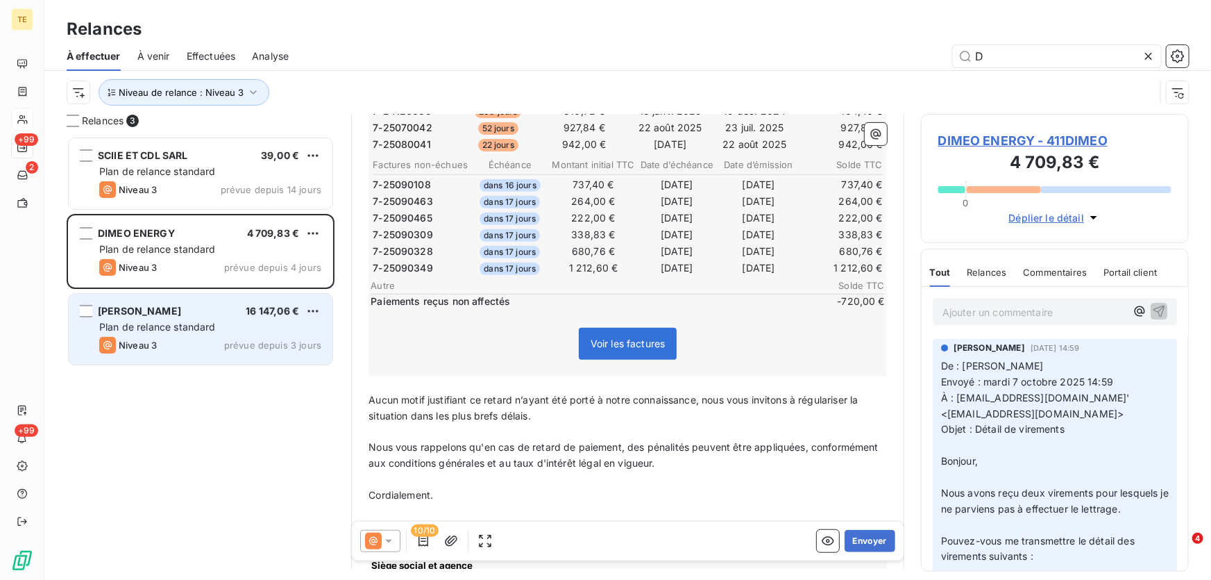
click at [276, 317] on div "16 147,06 €" at bounding box center [272, 311] width 53 height 14
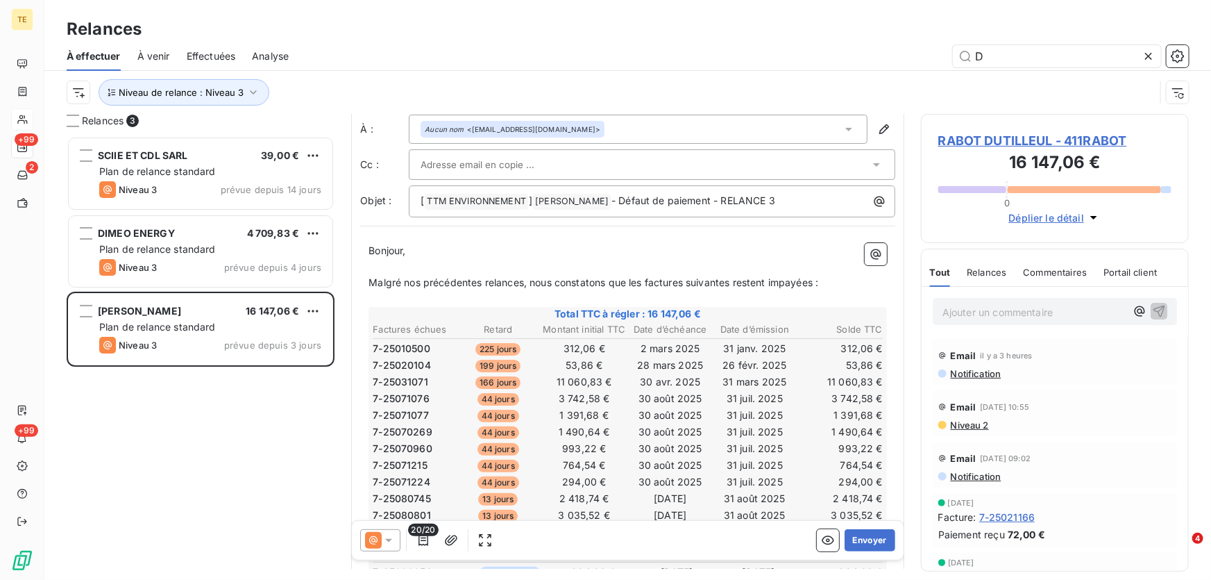
scroll to position [27, 0]
click at [860, 541] on button "Envoyer" at bounding box center [870, 540] width 51 height 22
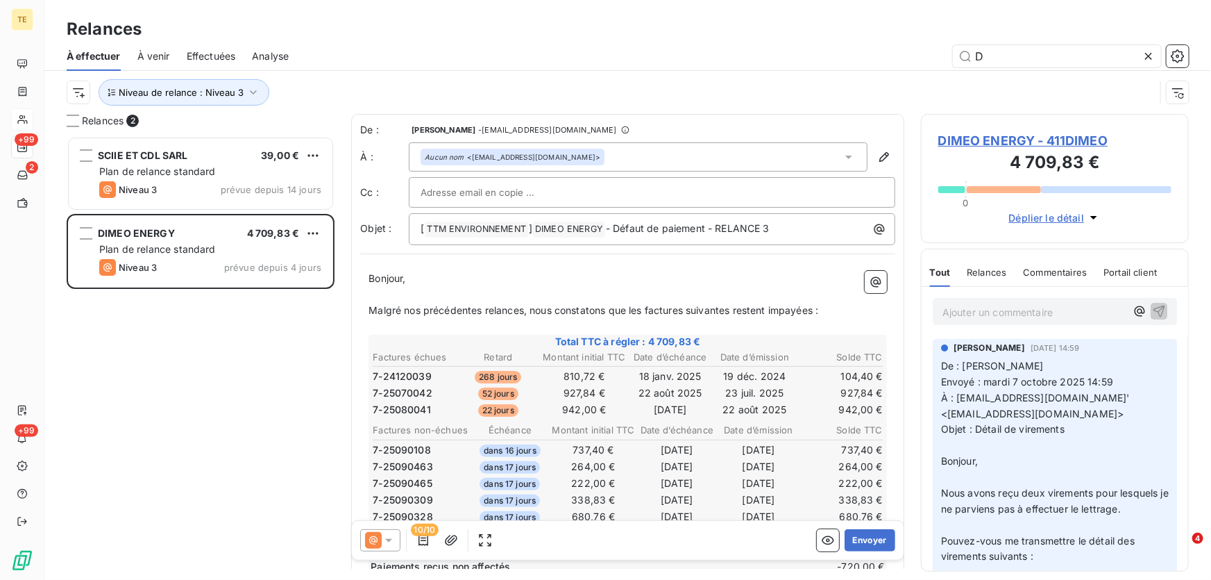
click at [207, 331] on div "SCIIE ET CDL SARL 39,00 € Plan de relance standard Niveau 3 prévue depuis 14 jo…" at bounding box center [201, 358] width 268 height 444
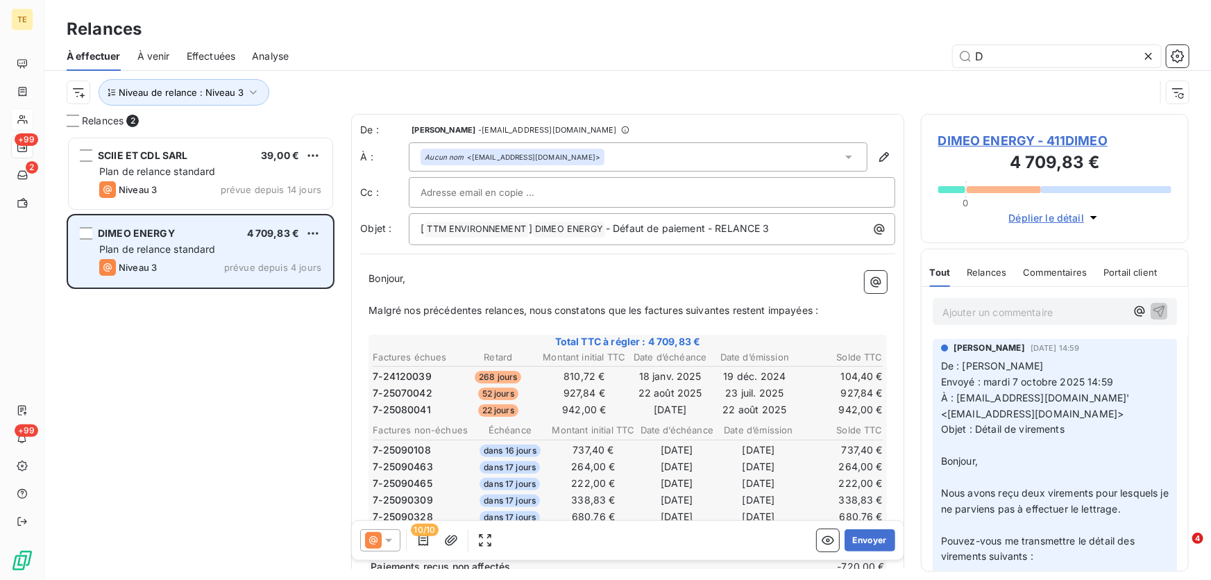
click at [178, 254] on span "Plan de relance standard" at bounding box center [157, 249] width 117 height 12
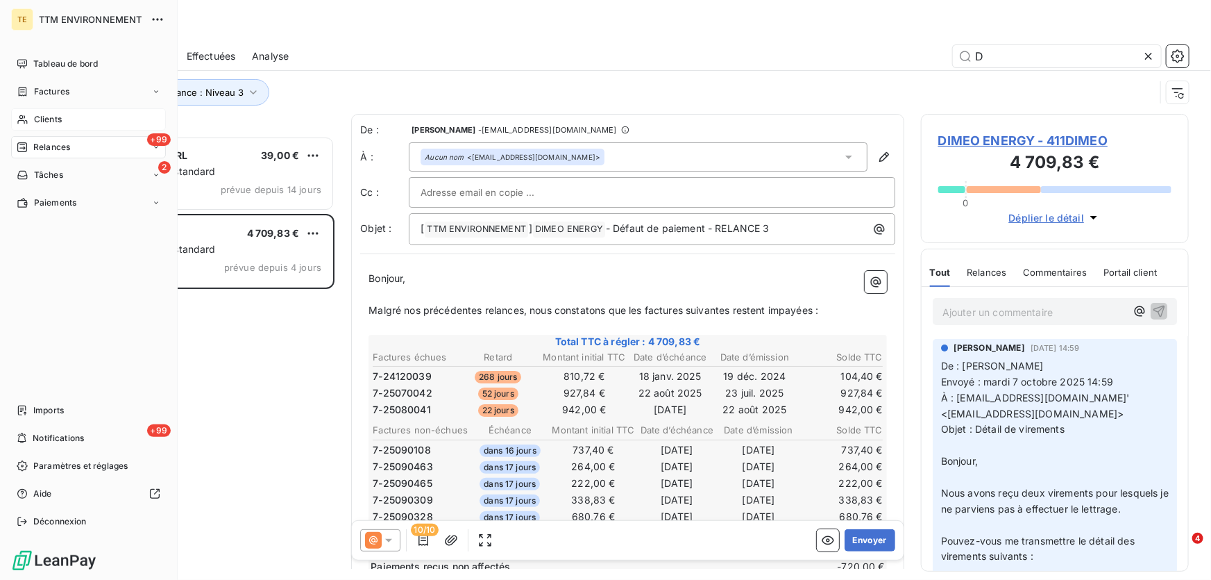
click at [45, 115] on span "Clients" at bounding box center [48, 119] width 28 height 12
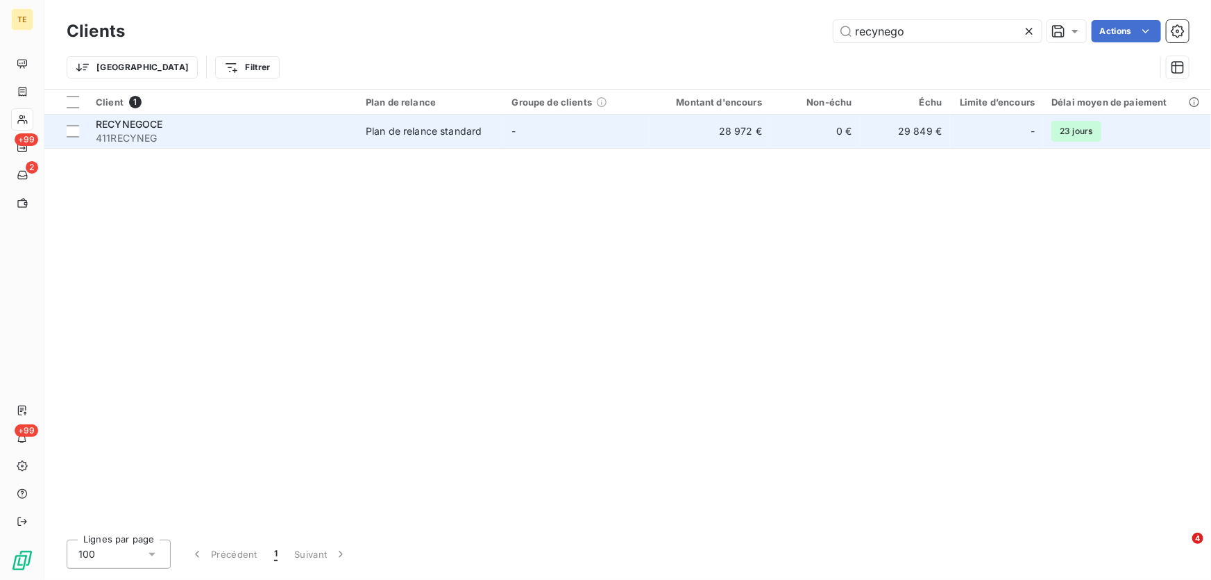
type input "recynego"
click at [139, 129] on span "RECYNEGOCE" at bounding box center [129, 124] width 67 height 12
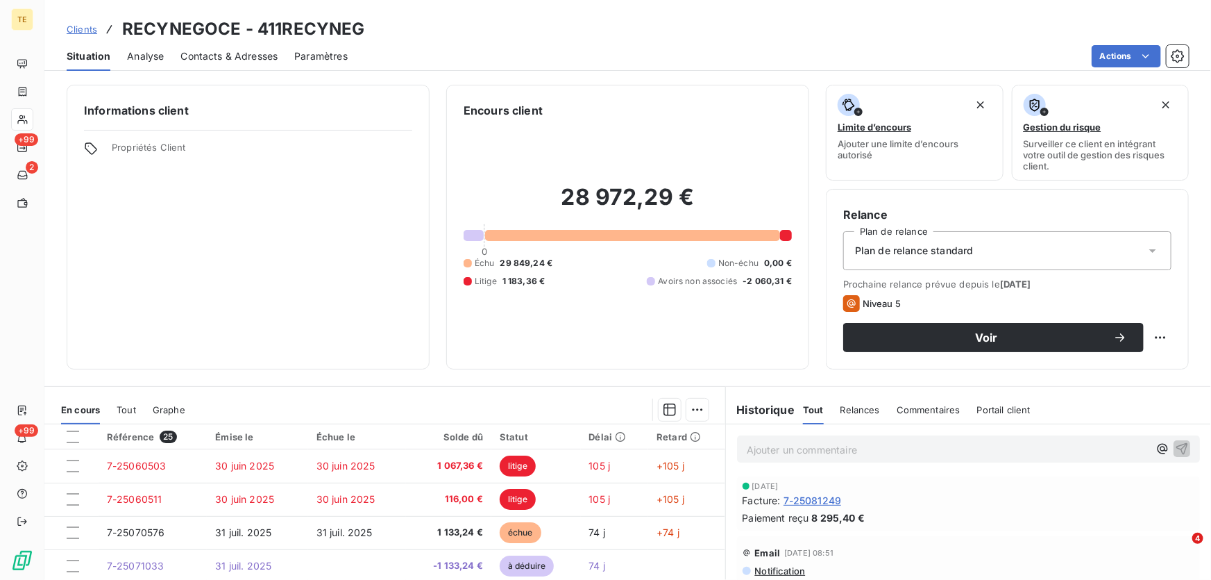
click at [754, 448] on p "Ajouter un commentaire ﻿" at bounding box center [948, 449] width 402 height 17
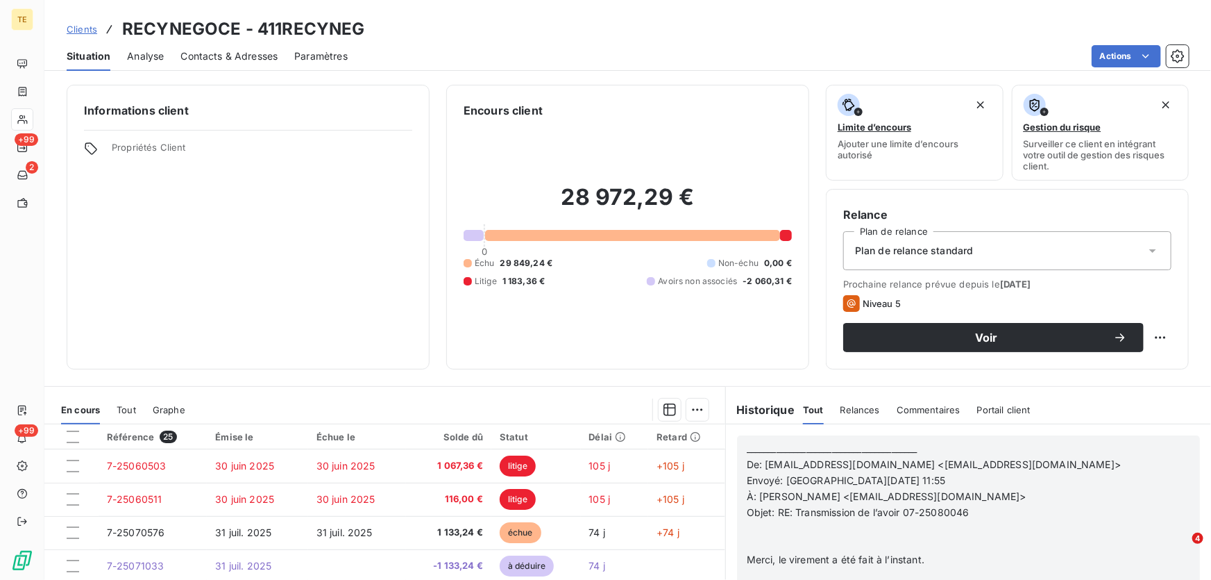
click at [787, 447] on span "________________________________________" at bounding box center [832, 448] width 171 height 12
click at [756, 531] on p "﻿" at bounding box center [948, 528] width 402 height 16
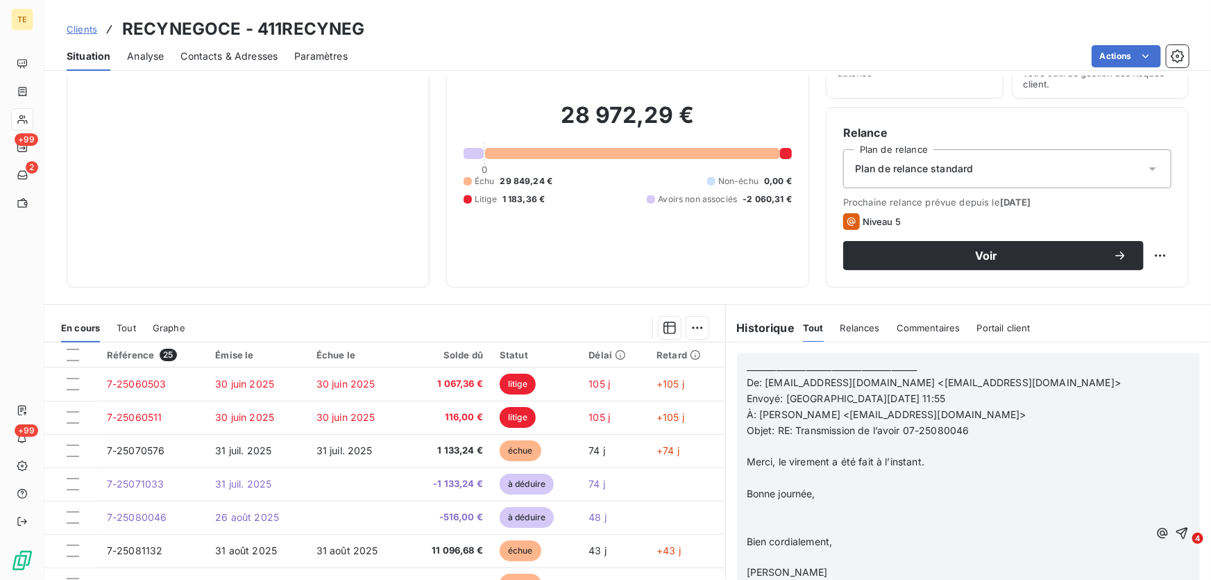
scroll to position [83, 0]
click at [789, 513] on p at bounding box center [948, 509] width 402 height 16
click at [757, 472] on p at bounding box center [948, 477] width 402 height 16
click at [753, 491] on p at bounding box center [948, 493] width 402 height 16
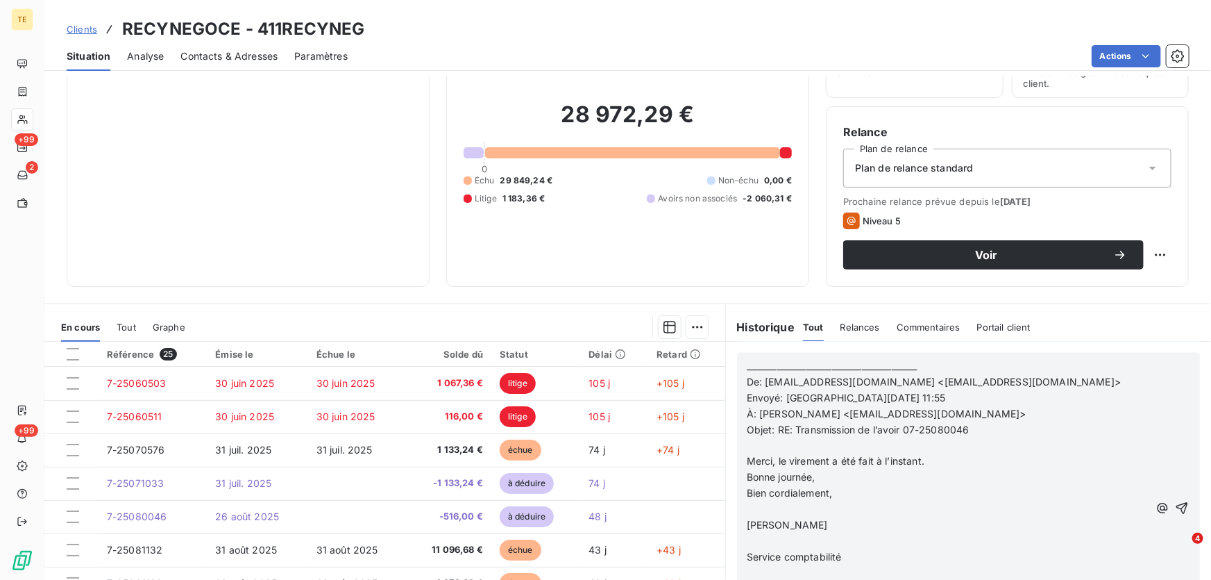
scroll to position [1072, 0]
click at [780, 508] on p at bounding box center [948, 509] width 402 height 16
click at [747, 488] on span "Bien cordialement," at bounding box center [790, 493] width 86 height 12
click at [747, 473] on span "Bonne journée," at bounding box center [781, 477] width 69 height 12
click at [747, 476] on span "Bonne journée," at bounding box center [781, 477] width 69 height 12
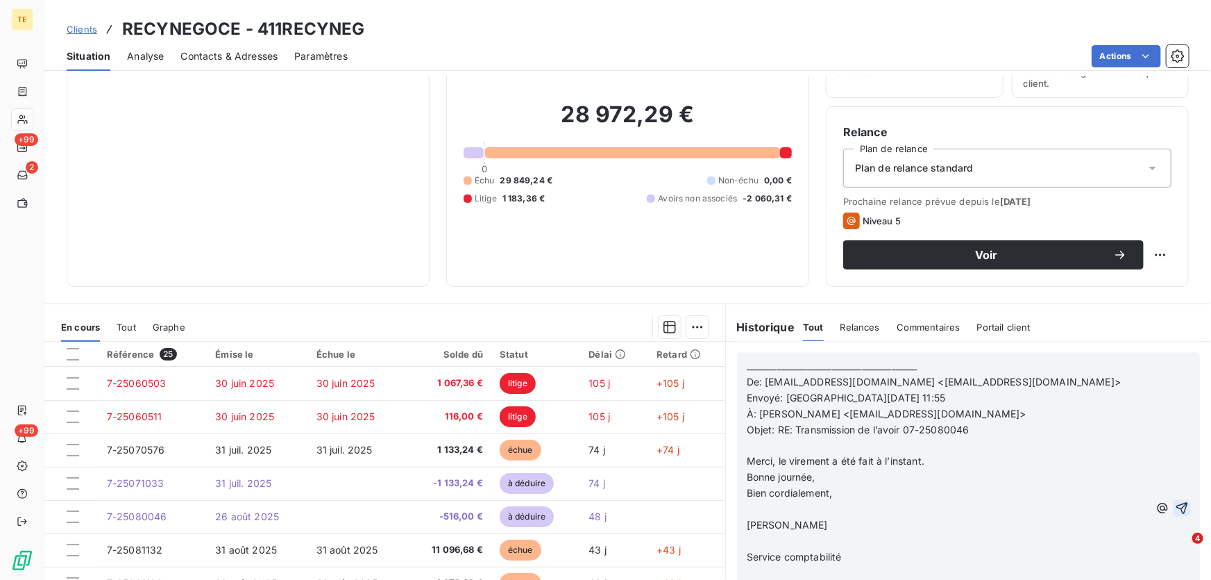
click at [1177, 505] on icon "button" at bounding box center [1183, 509] width 12 height 12
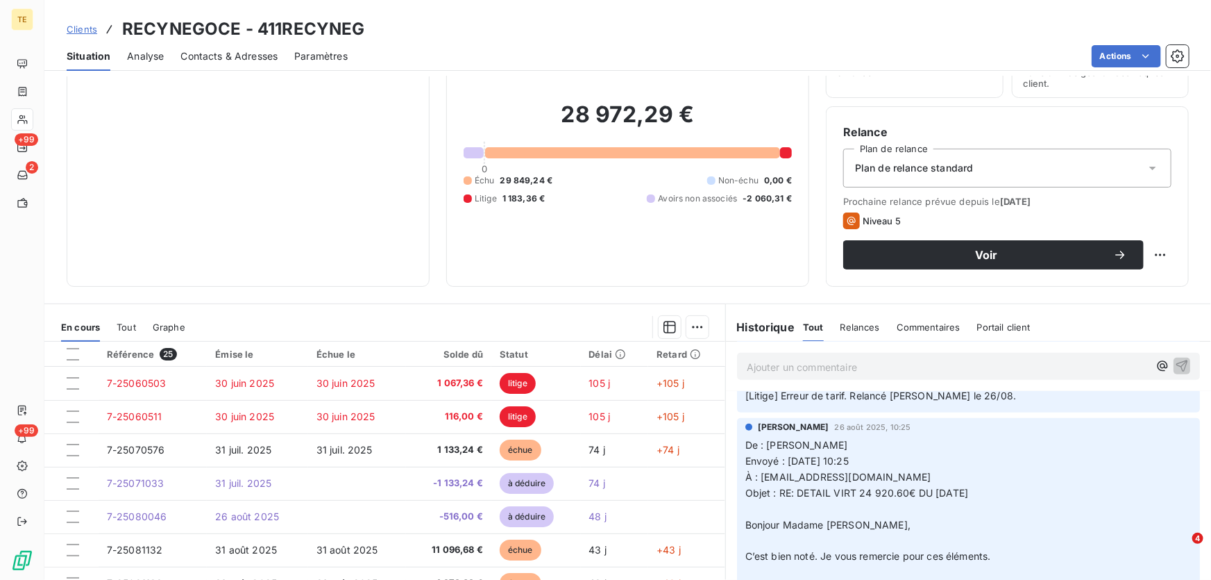
scroll to position [1123, 0]
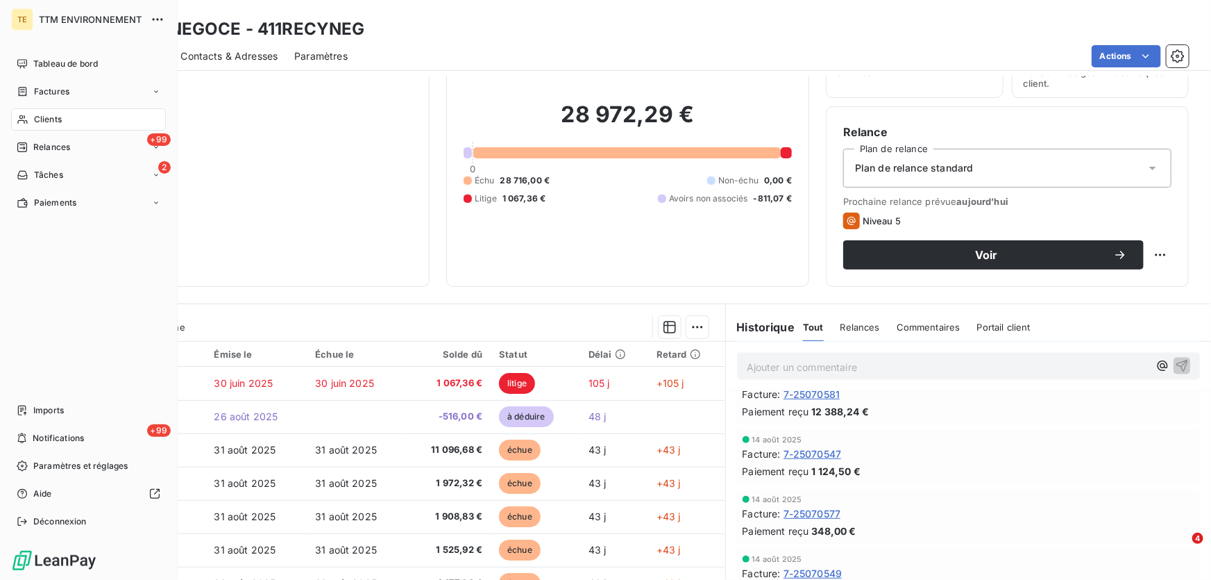
click at [58, 113] on span "Clients" at bounding box center [48, 119] width 28 height 12
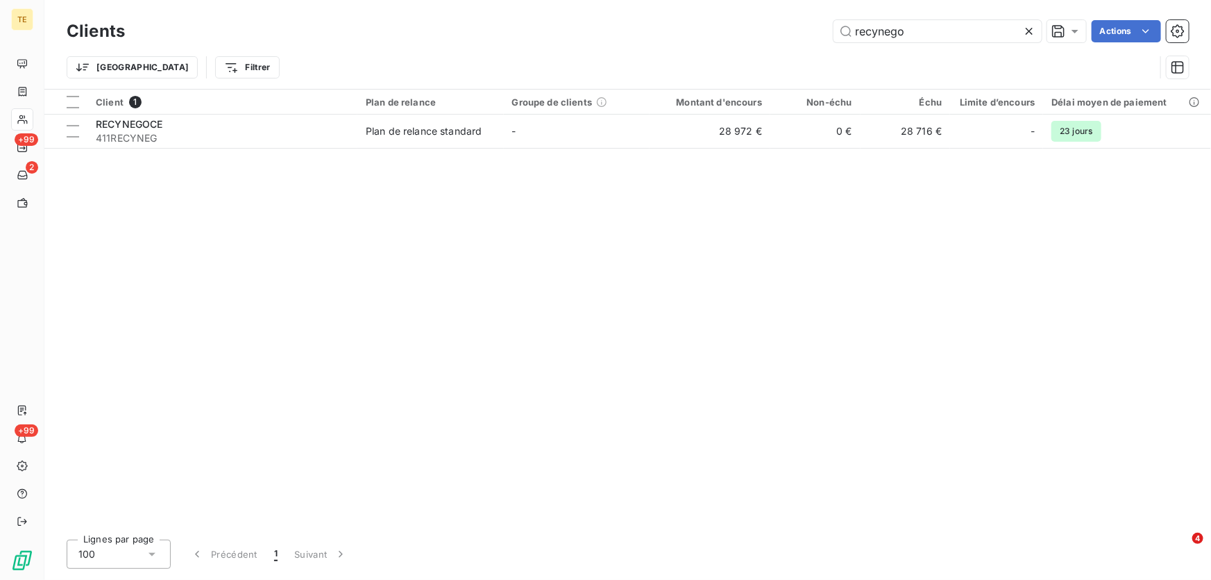
drag, startPoint x: 957, startPoint y: 37, endPoint x: 712, endPoint y: 38, distance: 244.4
click at [712, 38] on div "recynego Actions" at bounding box center [666, 31] width 1048 height 22
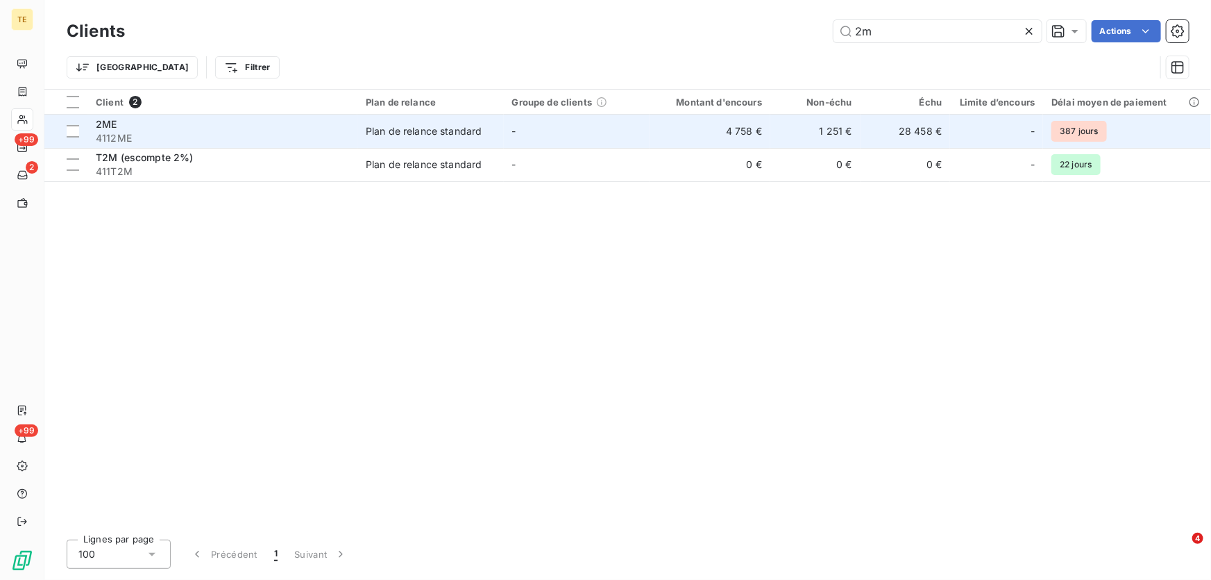
type input "2m"
click at [133, 132] on span "4112ME" at bounding box center [222, 138] width 253 height 14
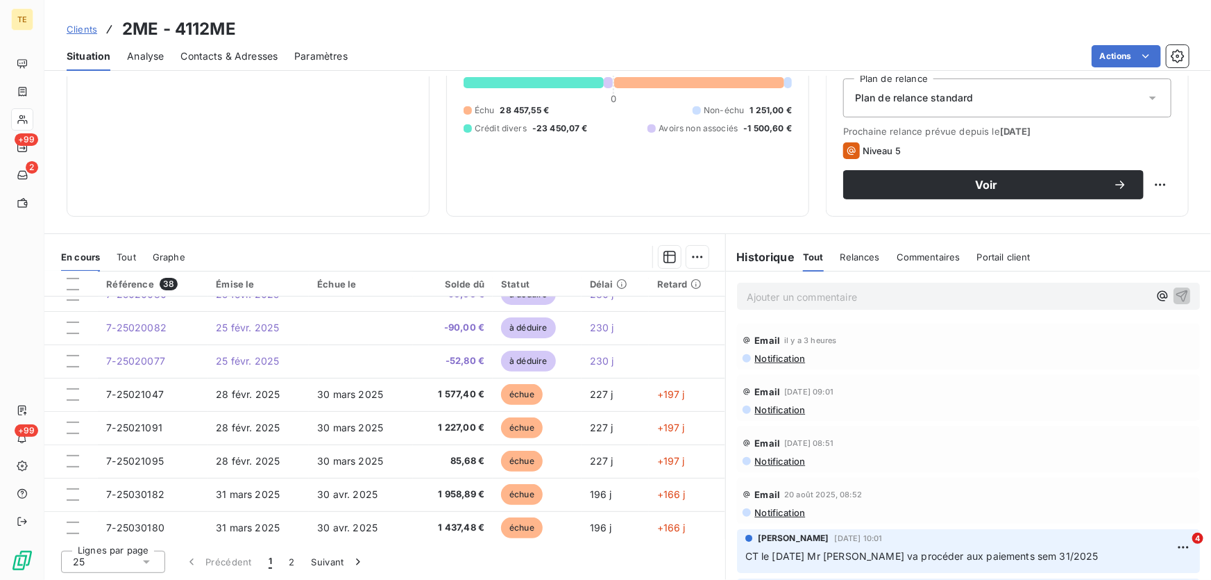
click at [775, 505] on div "Email [DATE] 08:52 Notification" at bounding box center [969, 500] width 452 height 35
click at [773, 513] on span "Notification" at bounding box center [780, 512] width 52 height 11
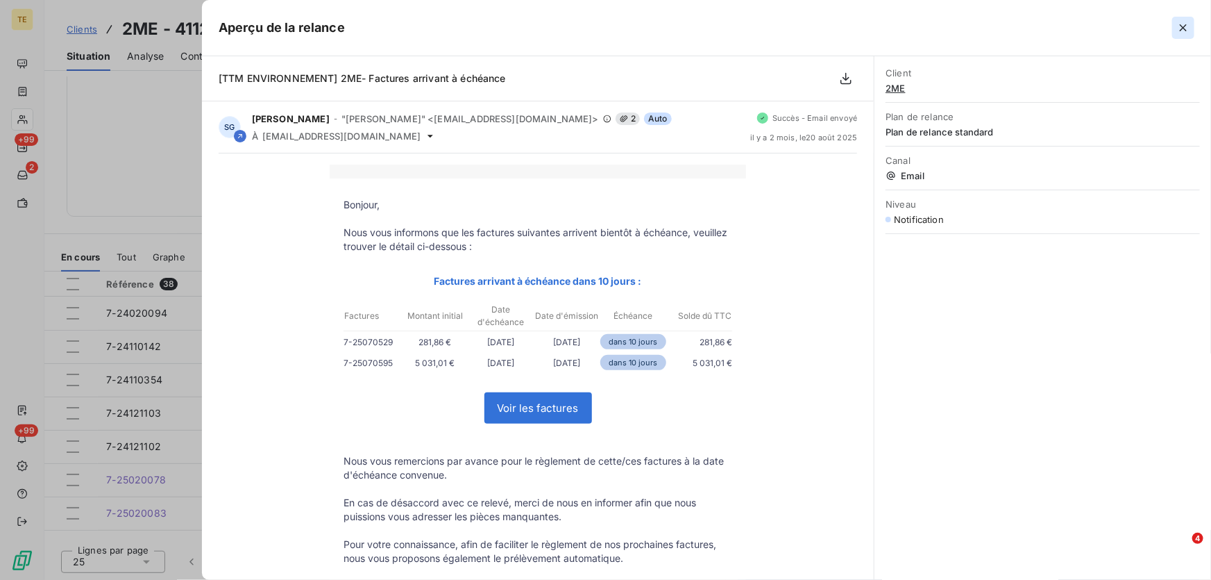
click at [1182, 25] on icon "button" at bounding box center [1184, 28] width 14 height 14
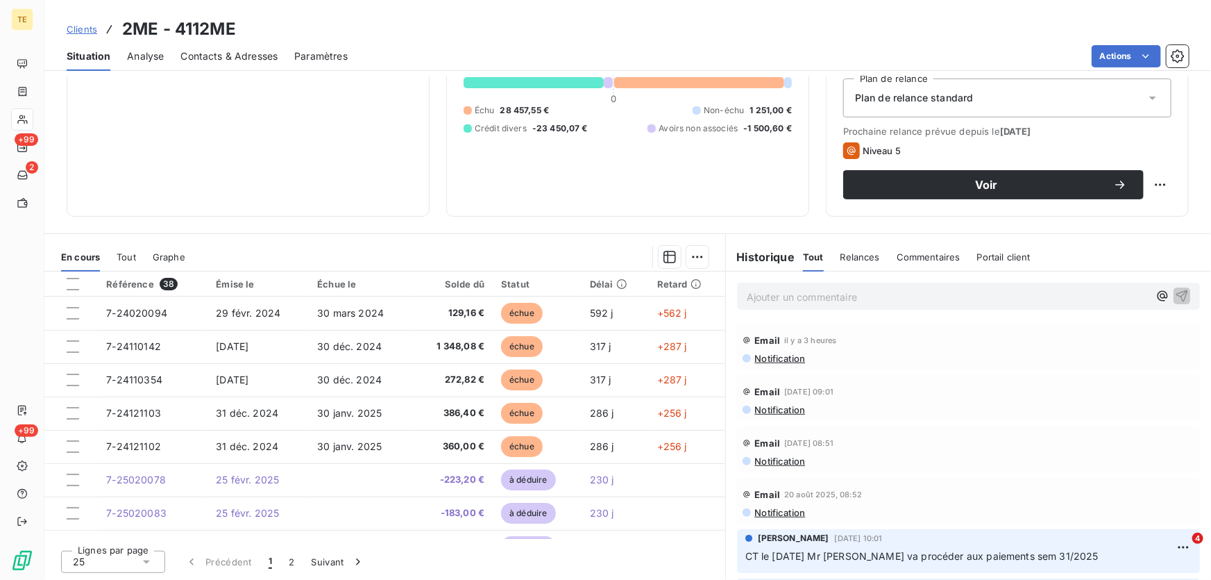
click at [771, 408] on span "Notification" at bounding box center [780, 409] width 52 height 11
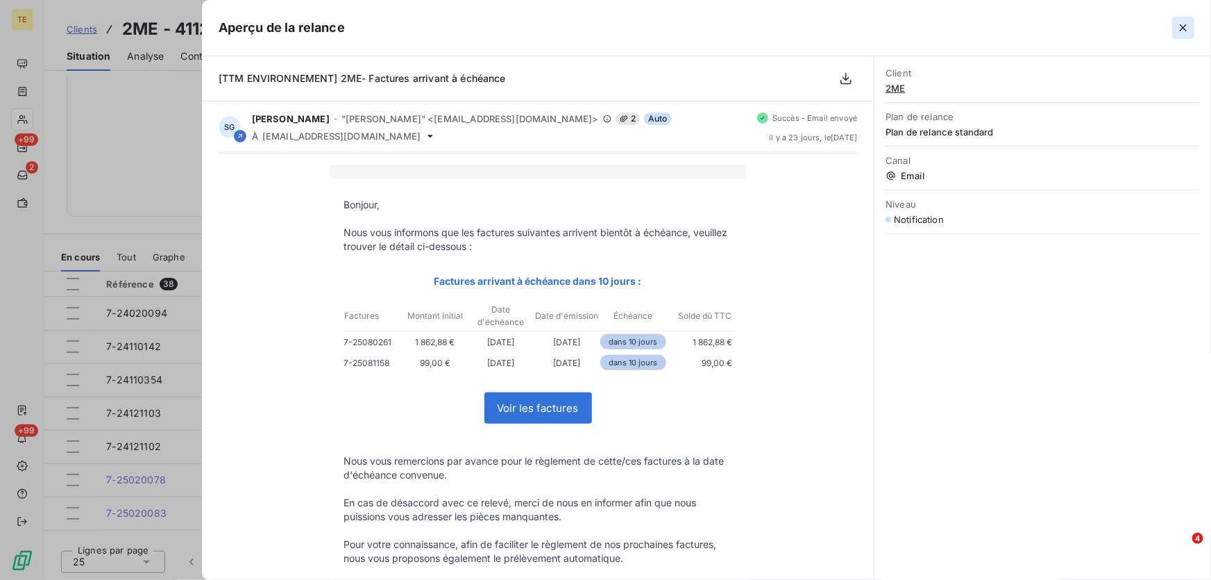
click at [1183, 31] on icon "button" at bounding box center [1184, 28] width 14 height 14
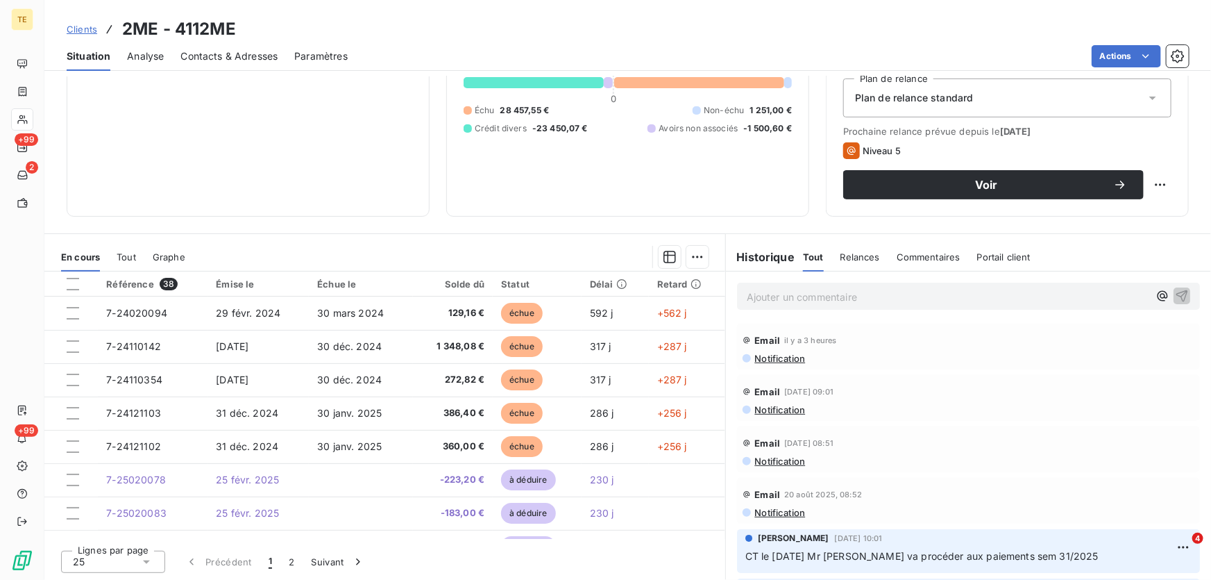
click at [768, 358] on span "Notification" at bounding box center [780, 358] width 52 height 11
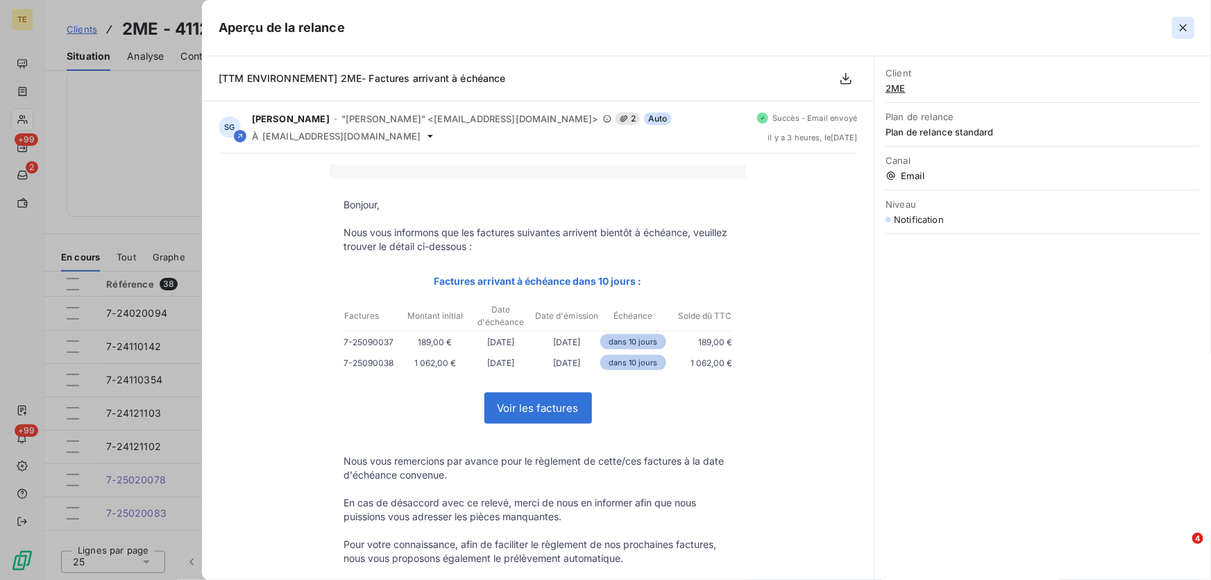
click at [1184, 28] on icon "button" at bounding box center [1183, 27] width 7 height 7
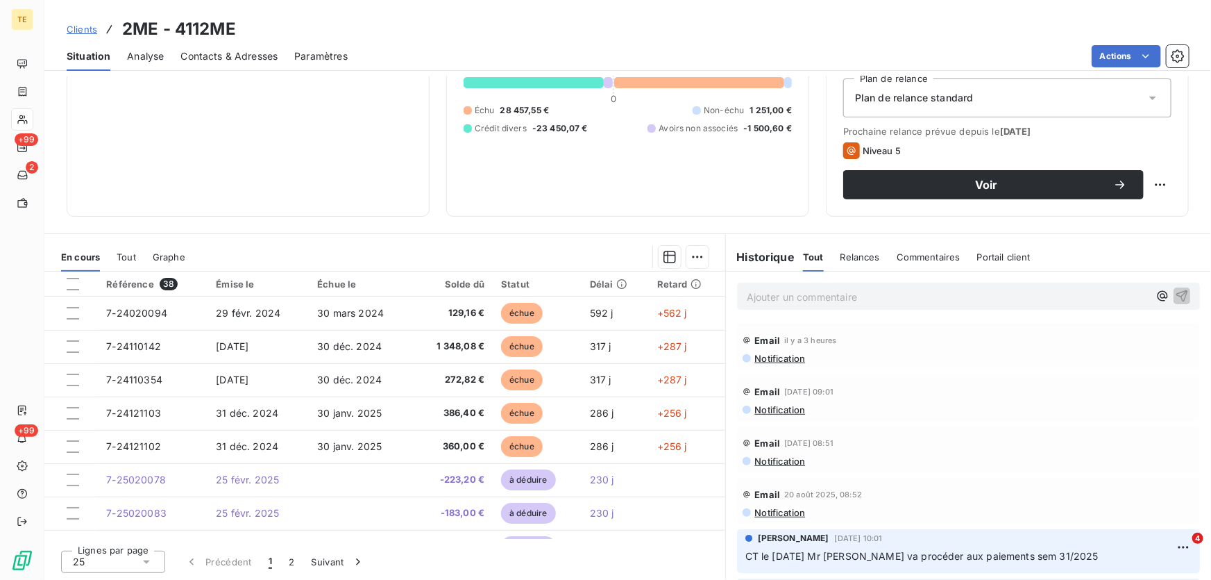
click at [770, 360] on span "Notification" at bounding box center [780, 358] width 52 height 11
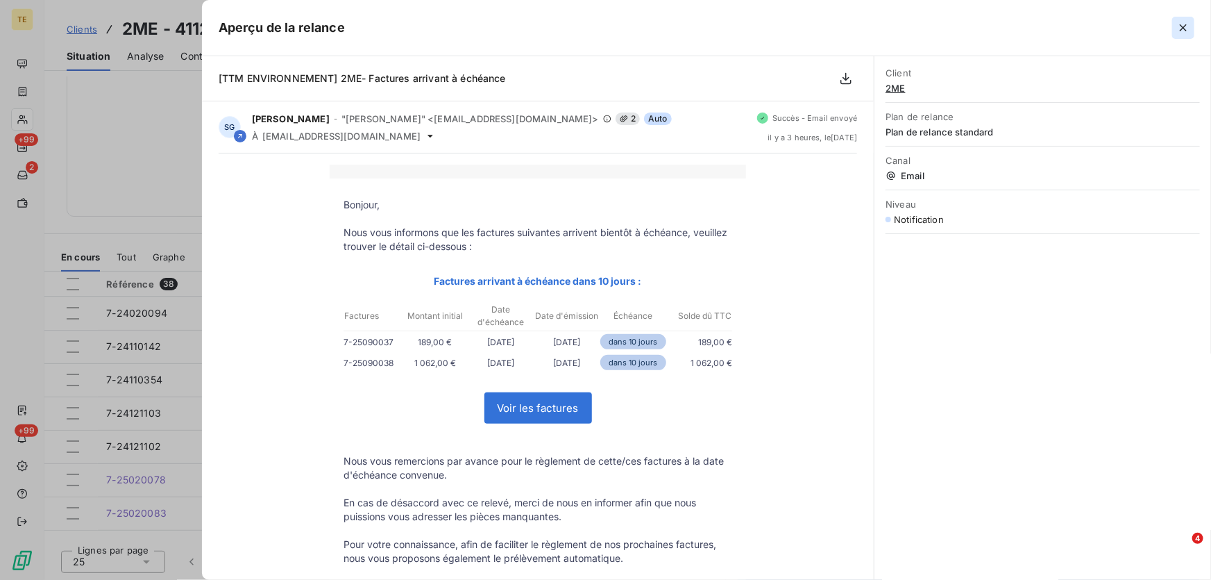
click at [1177, 32] on icon "button" at bounding box center [1184, 28] width 14 height 14
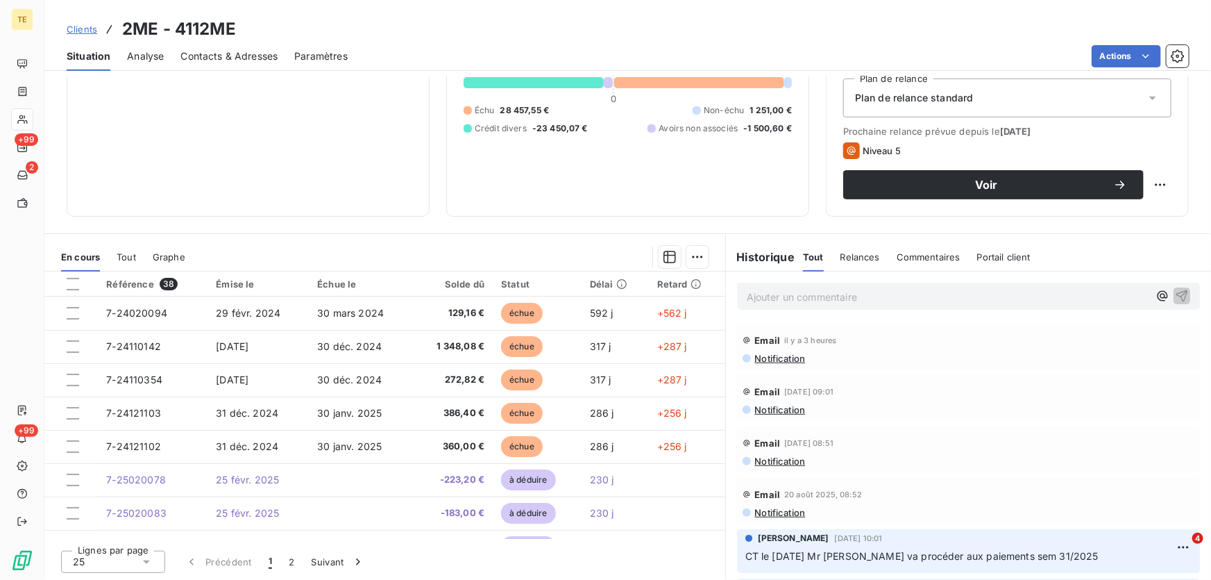
click at [764, 412] on span "Notification" at bounding box center [780, 409] width 52 height 11
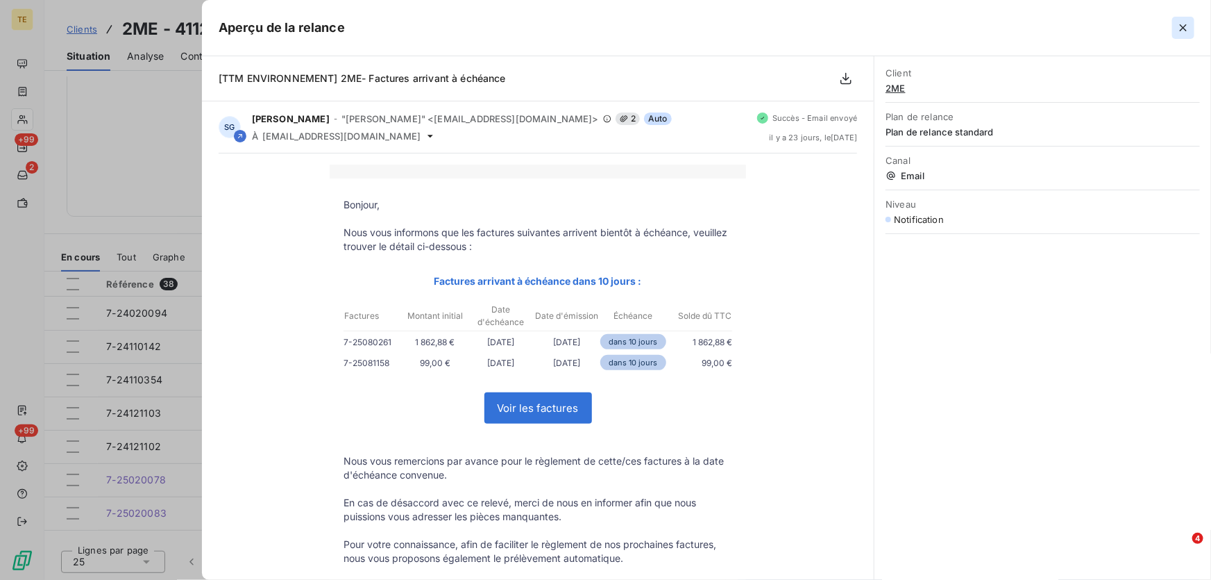
click at [1184, 28] on icon "button" at bounding box center [1183, 27] width 7 height 7
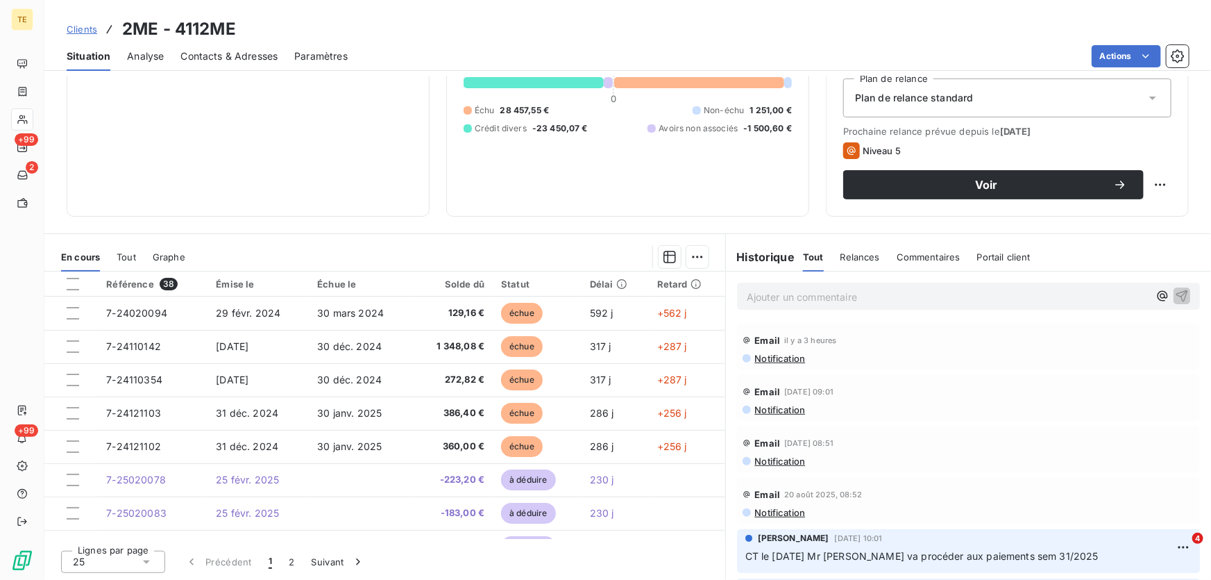
click at [767, 463] on span "Notification" at bounding box center [780, 460] width 52 height 11
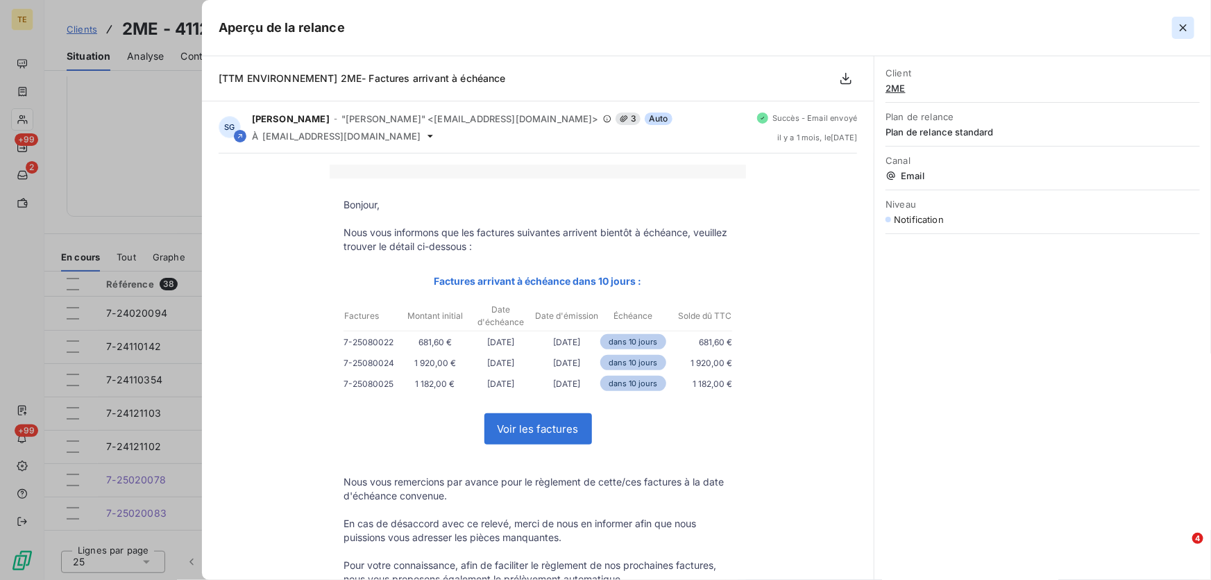
click at [1178, 31] on icon "button" at bounding box center [1184, 28] width 14 height 14
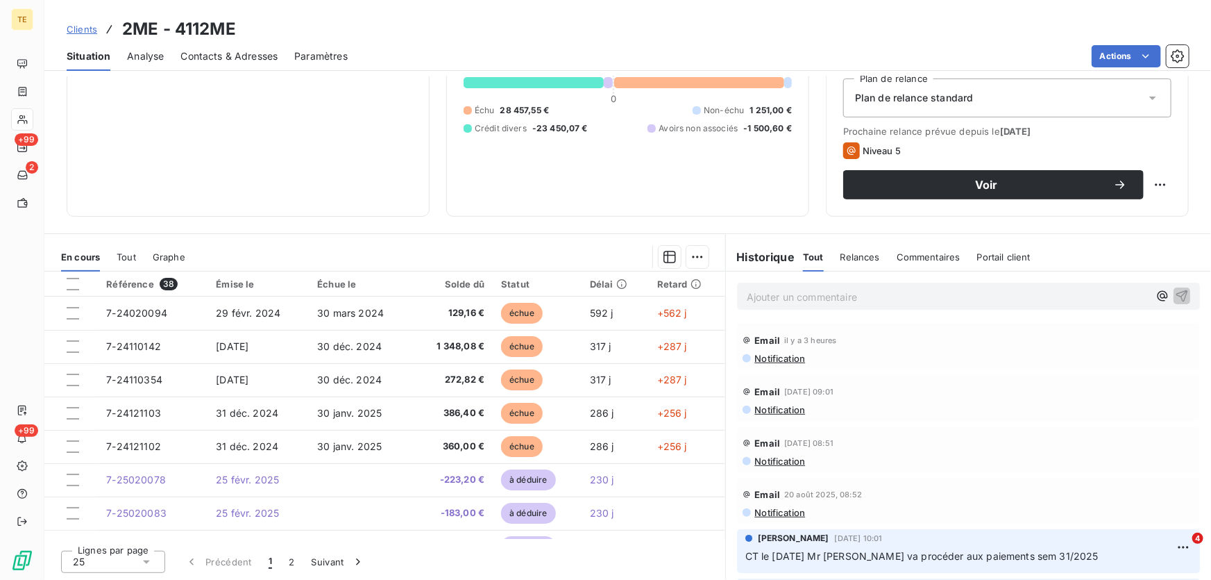
click at [766, 512] on span "Notification" at bounding box center [780, 512] width 52 height 11
